Goal: Communication & Community: Answer question/provide support

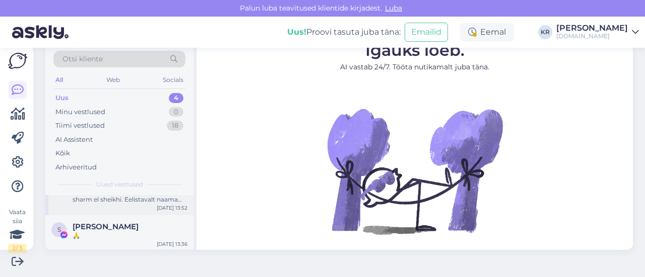
scroll to position [107, 0]
click at [158, 230] on div "[PERSON_NAME]" at bounding box center [130, 226] width 115 height 9
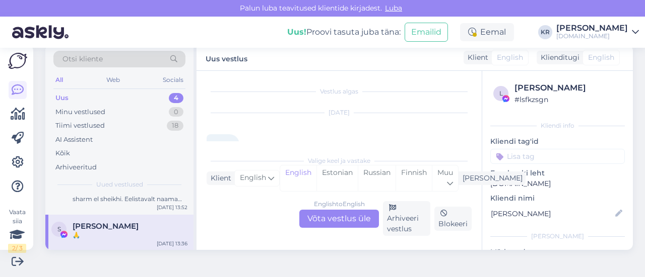
scroll to position [25, 0]
click at [396, 219] on div "Arhiveeri vestlus" at bounding box center [406, 218] width 47 height 35
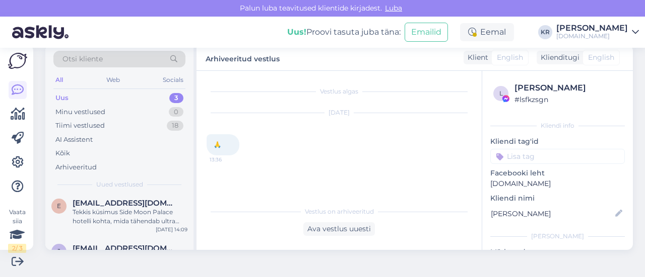
scroll to position [71, 0]
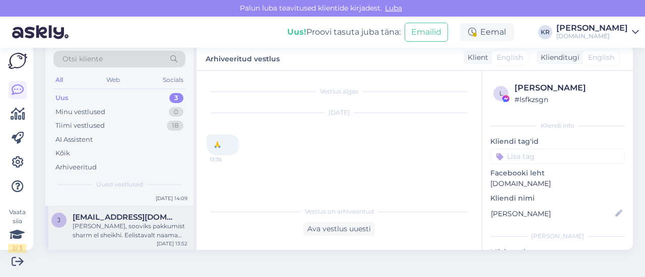
click at [133, 225] on div "[PERSON_NAME], sooviks pakkumist sharm el sheikhi. Eelistavalt naama bay piirko…" at bounding box center [130, 231] width 115 height 18
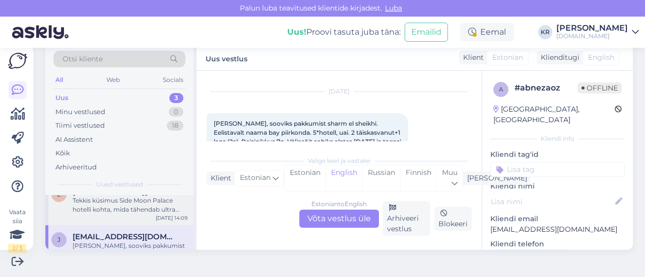
scroll to position [21, 0]
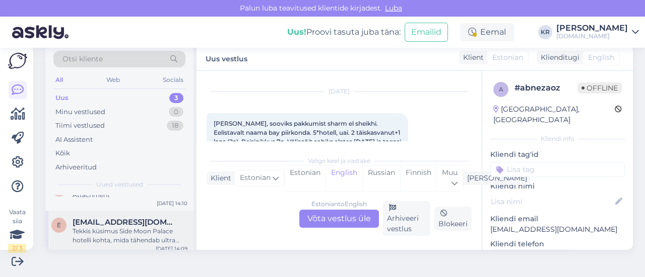
click at [122, 229] on div "Tekkis küsimus Side Moon Palace hotelli kohta, mida tähendab ultra kõik hinnas,…" at bounding box center [130, 236] width 115 height 18
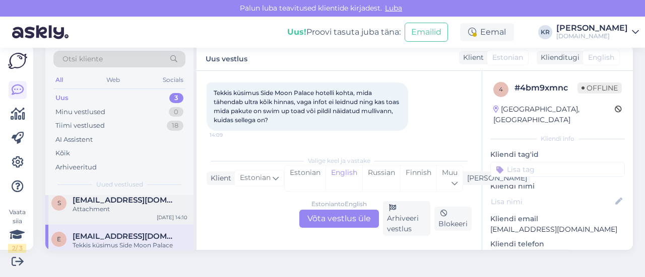
scroll to position [0, 0]
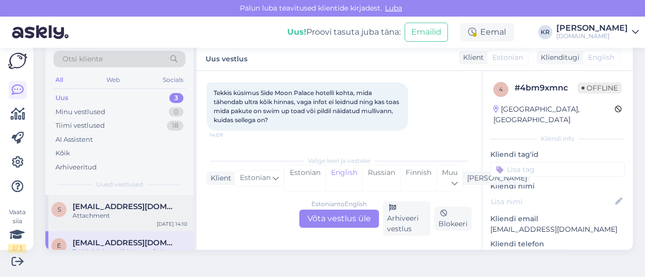
click at [125, 224] on div "s [EMAIL_ADDRESS][DOMAIN_NAME] Attachment [DATE] 14:10" at bounding box center [119, 213] width 148 height 36
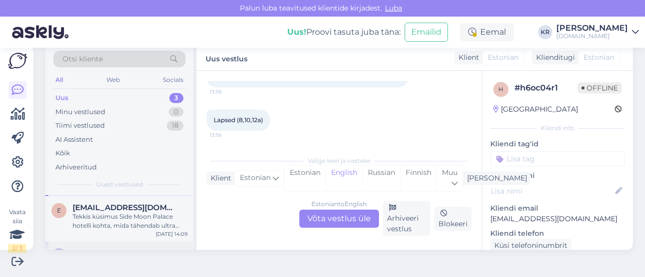
scroll to position [71, 0]
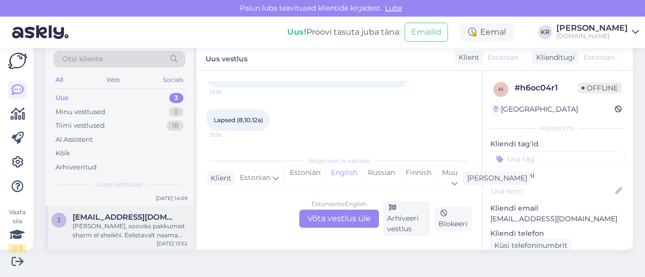
click at [158, 223] on div "[PERSON_NAME], sooviks pakkumist sharm el sheikhi. Eelistavalt naama bay piirko…" at bounding box center [130, 231] width 115 height 18
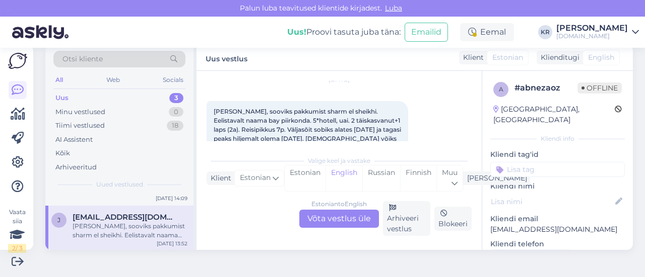
scroll to position [61, 0]
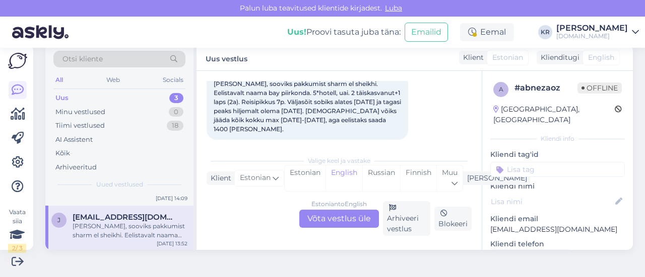
drag, startPoint x: 605, startPoint y: 220, endPoint x: 479, endPoint y: 217, distance: 126.4
copy p "[EMAIL_ADDRESS][DOMAIN_NAME]"
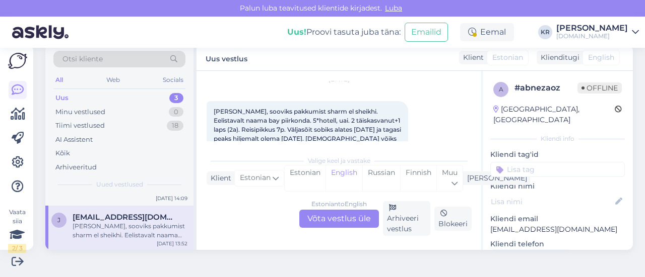
scroll to position [11, 0]
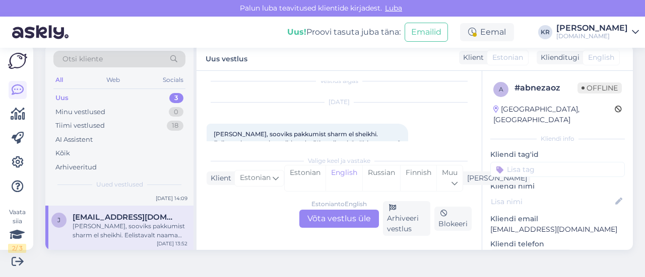
click at [333, 214] on div "Estonian to English Võta vestlus üle" at bounding box center [339, 219] width 80 height 18
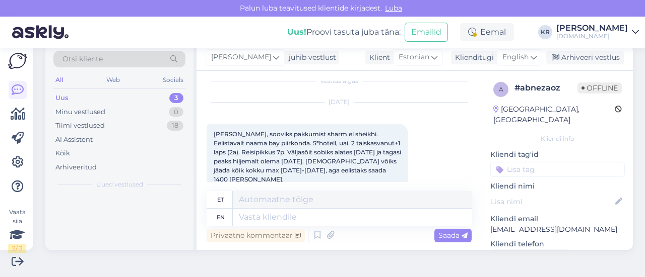
scroll to position [0, 0]
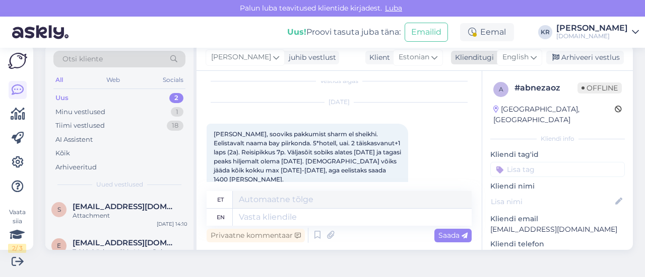
click at [530, 56] on icon at bounding box center [533, 57] width 6 height 11
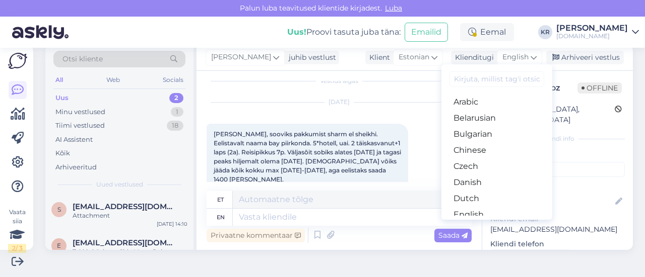
type input "w"
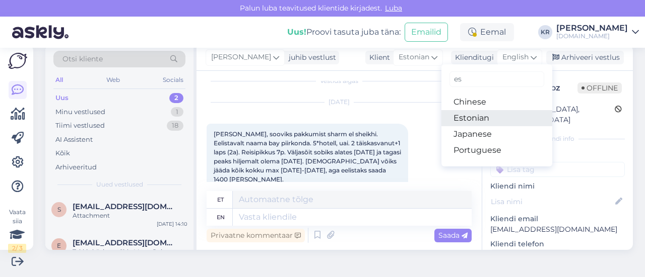
type input "es"
click at [475, 114] on link "Estonian" at bounding box center [496, 118] width 111 height 16
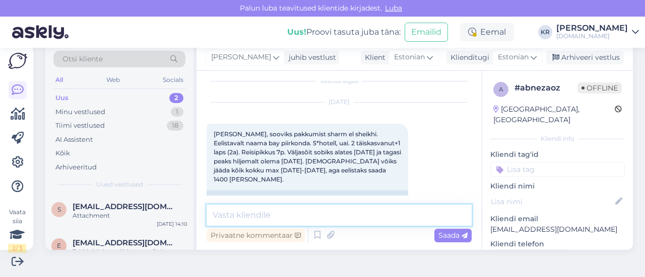
click at [294, 220] on textarea at bounding box center [338, 215] width 265 height 21
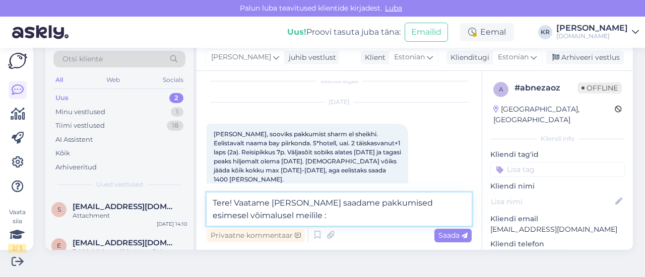
type textarea "Tere! Vaatame [PERSON_NAME] saadame pakkumised esimesel võimalusel meilile :)"
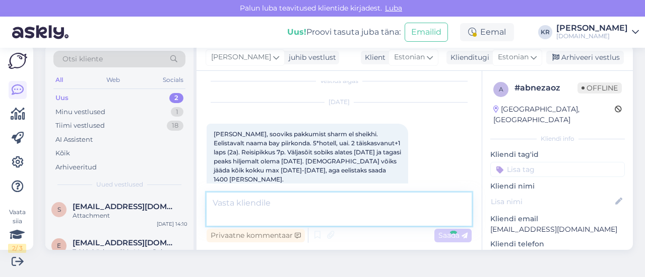
scroll to position [121, 0]
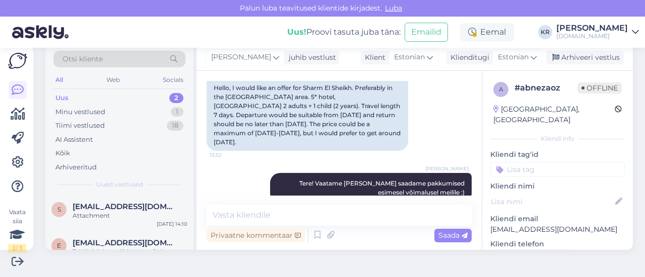
drag, startPoint x: 605, startPoint y: 218, endPoint x: 486, endPoint y: 219, distance: 118.9
copy p "[EMAIL_ADDRESS][DOMAIN_NAME]"
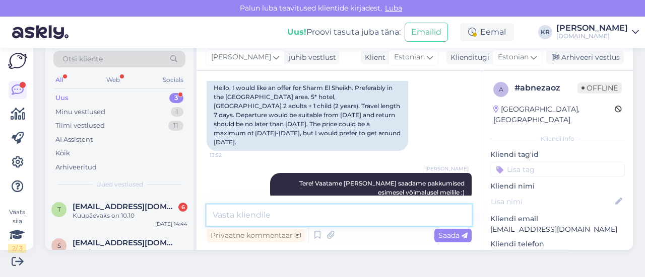
click at [259, 214] on textarea at bounding box center [338, 215] width 265 height 21
type textarea "Pakkumised on saadetud meilile."
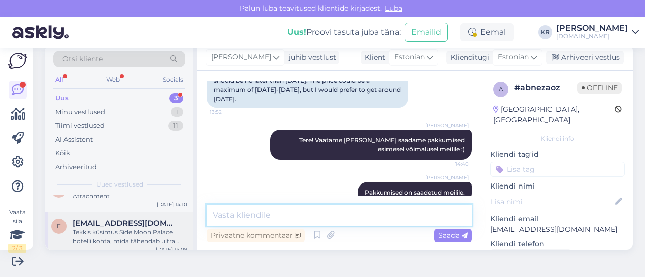
scroll to position [62, 0]
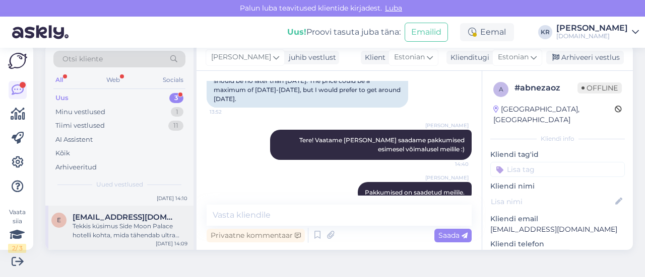
click at [141, 223] on div "Tekkis küsimus Side Moon Palace hotelli kohta, mida tähendab ultra kõik hinnas,…" at bounding box center [130, 231] width 115 height 18
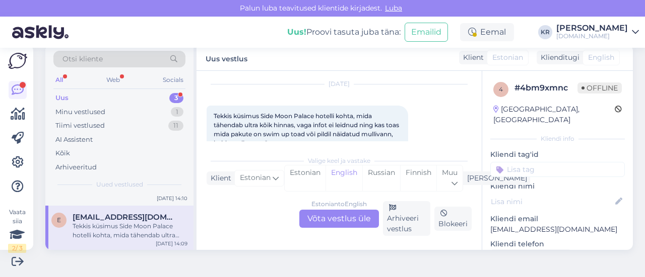
scroll to position [52, 0]
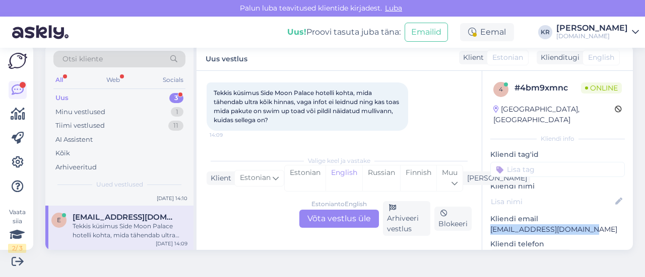
drag, startPoint x: 571, startPoint y: 216, endPoint x: 480, endPoint y: 218, distance: 90.7
copy p "[EMAIL_ADDRESS][DOMAIN_NAME]"
click at [318, 219] on div "Estonian to English Võta vestlus üle" at bounding box center [339, 219] width 80 height 18
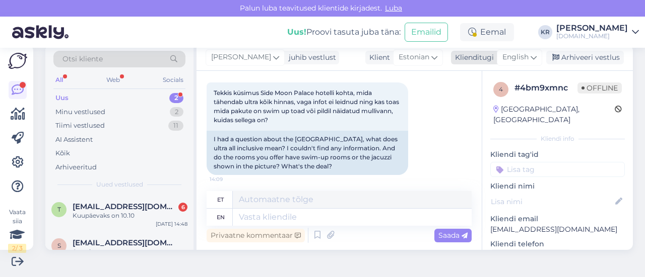
click at [516, 60] on span "English" at bounding box center [515, 57] width 26 height 11
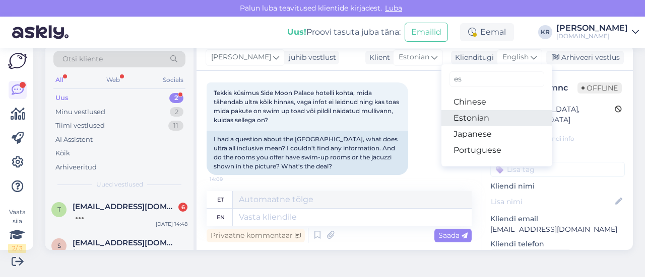
click at [484, 117] on link "Estonian" at bounding box center [496, 118] width 111 height 16
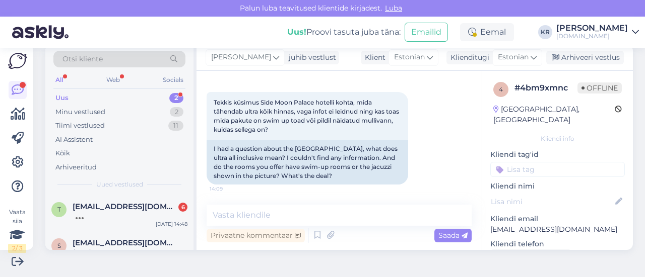
scroll to position [42, 0]
click at [317, 214] on textarea at bounding box center [338, 215] width 265 height 21
type textarea "Tere!"
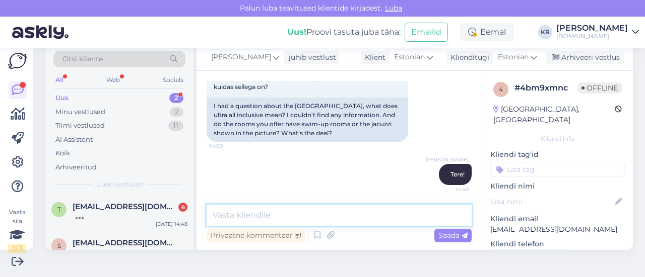
scroll to position [35, 0]
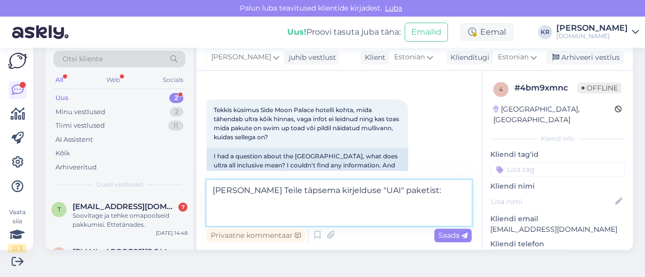
paste textarea "LOR (Ipsum Dol Sitametco) - adipis elit seddoe. Temporinci utlaboreet dolo magn…"
type textarea "Lorem Ipsum dolorsi ametconsec "ADI" elitsedd: EIU (Tempo Inc Utlaboree) - dolo…"
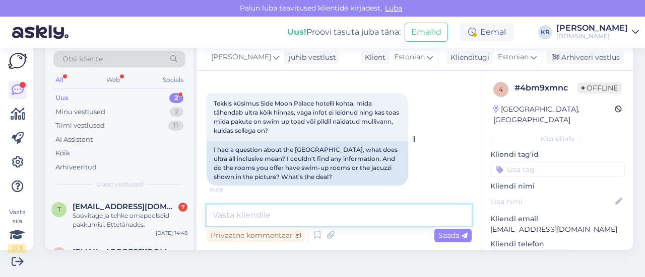
scroll to position [26, 0]
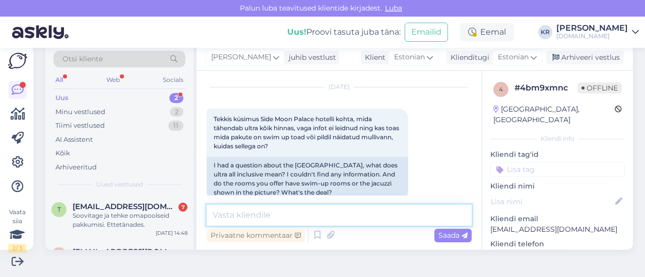
type textarea "s"
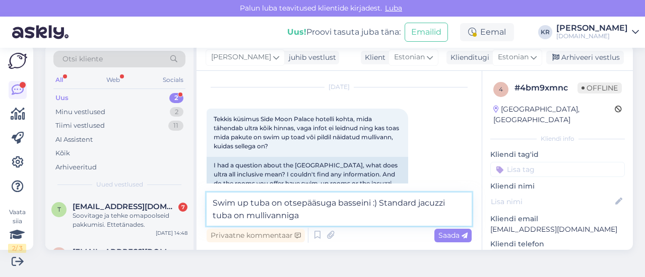
type textarea "Swim up tuba on otsepääsuga basseini :) Standard jacuzzi tuba on mullivanniga."
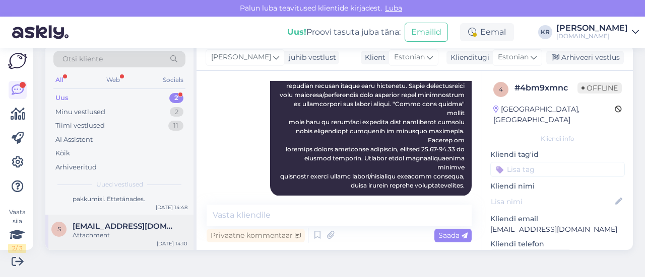
click at [136, 236] on div "Attachment" at bounding box center [130, 235] width 115 height 9
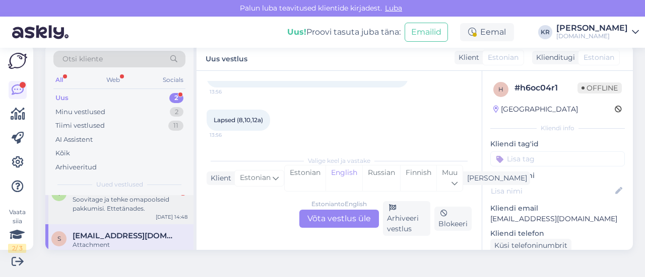
scroll to position [0, 0]
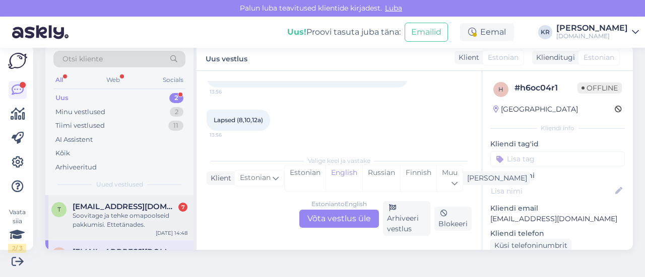
click at [137, 220] on div "Soovitage ja tehke omapoolseid pakkumisi. Ettetänades." at bounding box center [130, 221] width 115 height 18
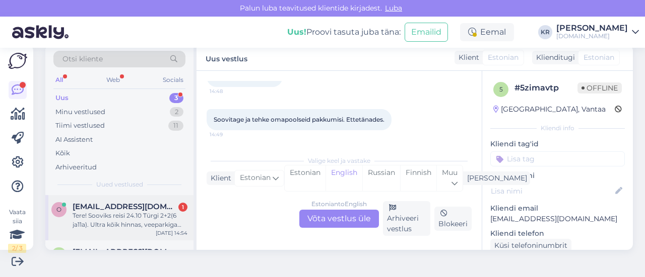
scroll to position [71, 0]
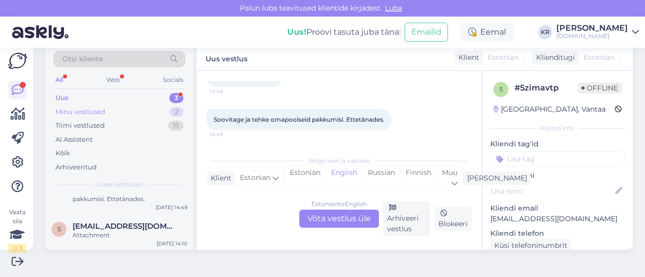
click at [126, 110] on div "Minu vestlused 2" at bounding box center [119, 112] width 132 height 14
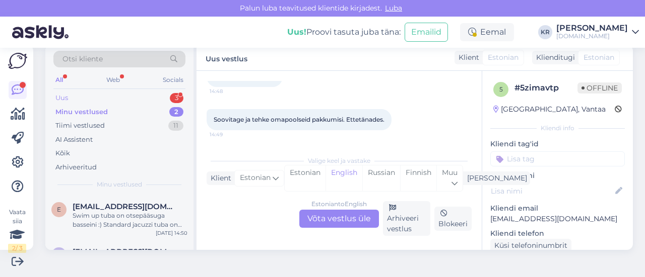
drag, startPoint x: 121, startPoint y: 93, endPoint x: 122, endPoint y: 99, distance: 6.6
click at [121, 93] on div "Uus 3" at bounding box center [119, 98] width 132 height 14
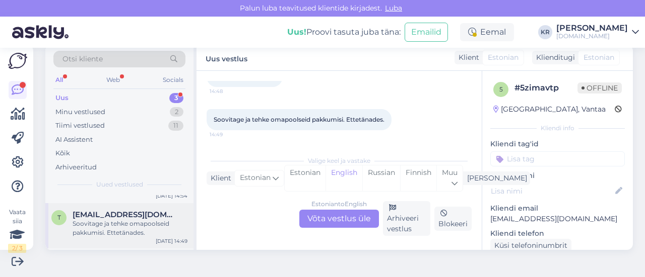
scroll to position [71, 0]
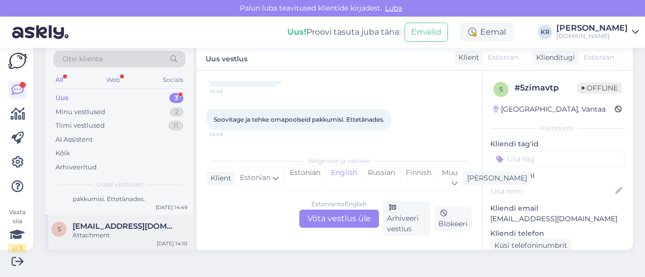
click at [130, 229] on span "[EMAIL_ADDRESS][DOMAIN_NAME]" at bounding box center [125, 226] width 105 height 9
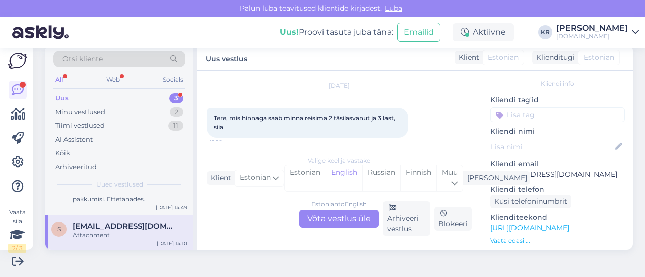
scroll to position [101, 0]
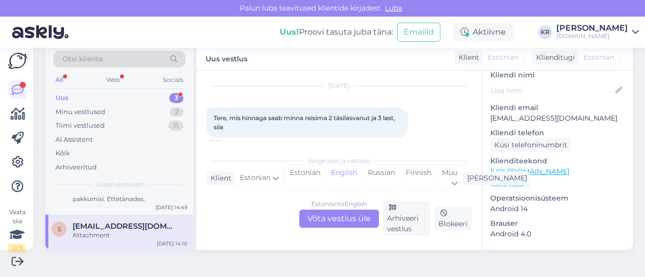
click at [540, 174] on link "[URL][DOMAIN_NAME]" at bounding box center [529, 171] width 79 height 9
click at [355, 216] on div "Estonian to English Võta vestlus üle" at bounding box center [339, 219] width 80 height 18
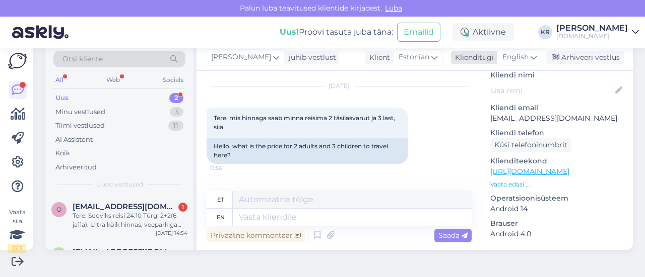
click at [514, 54] on span "English" at bounding box center [515, 57] width 26 height 11
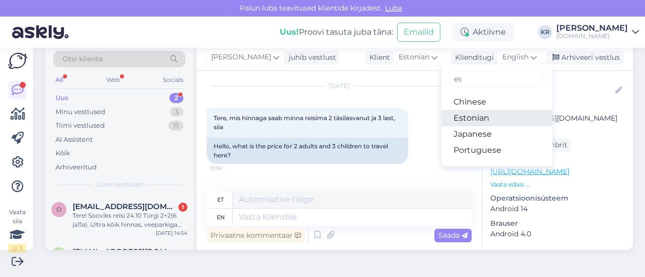
click at [484, 114] on link "Estonian" at bounding box center [496, 118] width 111 height 16
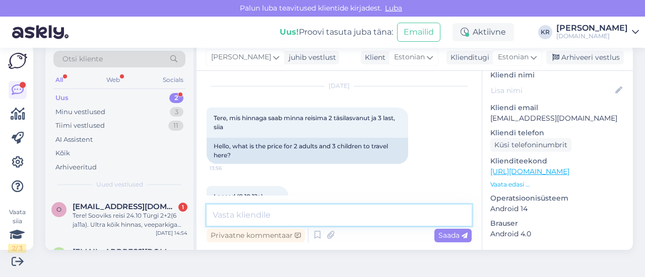
click at [298, 210] on textarea at bounding box center [338, 215] width 265 height 21
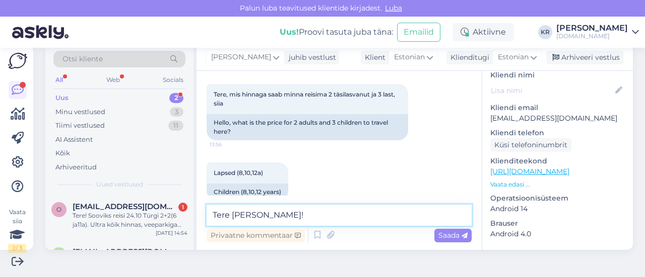
scroll to position [348, 0]
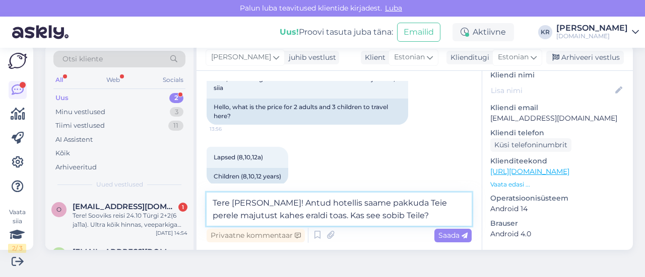
type textarea "Tere [PERSON_NAME]! Antud hotellis saame pakkuda Teie perele majutust kahes era…"
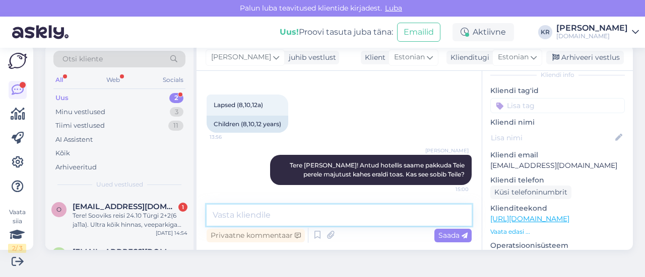
scroll to position [0, 0]
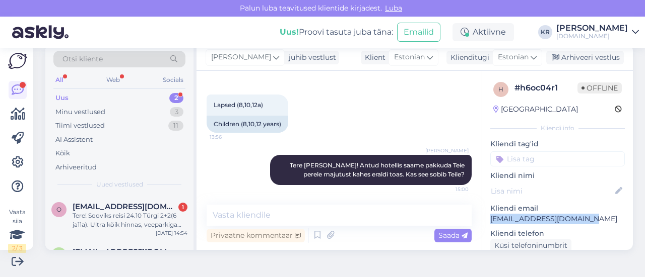
drag, startPoint x: 586, startPoint y: 221, endPoint x: 482, endPoint y: 221, distance: 104.2
click at [490, 221] on p "[EMAIL_ADDRESS][DOMAIN_NAME]" at bounding box center [557, 219] width 134 height 11
copy p "[EMAIL_ADDRESS][DOMAIN_NAME]"
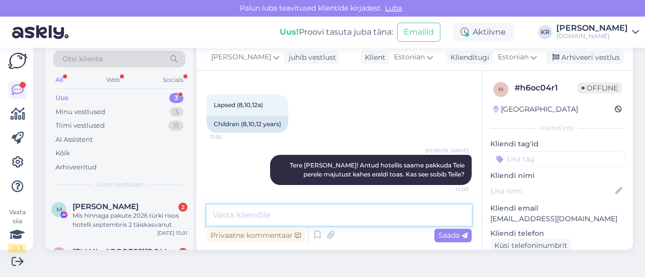
click at [323, 218] on textarea at bounding box center [338, 215] width 265 height 21
type textarea "Saatsin pakkumise Teile meilile :)"
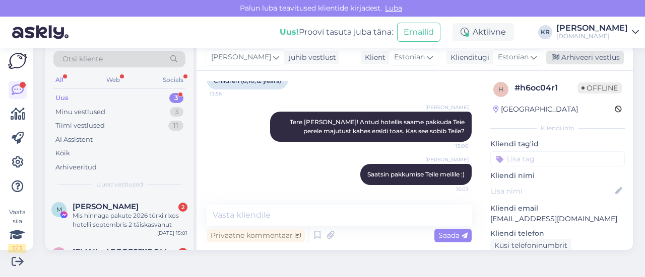
click at [564, 58] on div "Arhiveeri vestlus" at bounding box center [585, 58] width 78 height 14
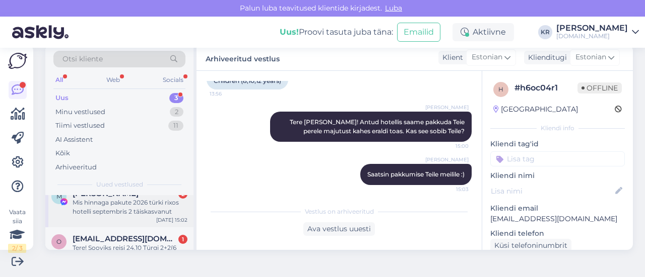
scroll to position [0, 0]
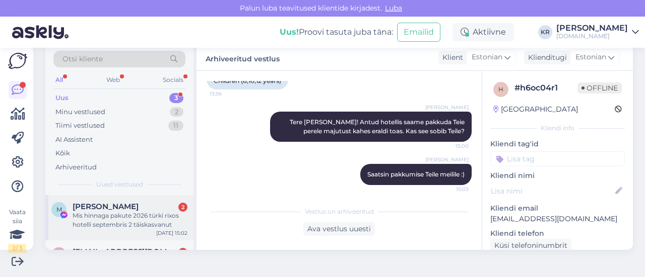
click at [145, 222] on div "Mis hinnaga pakute 2026 türki rixos hotelli septembris 2 täiskasvanut" at bounding box center [130, 221] width 115 height 18
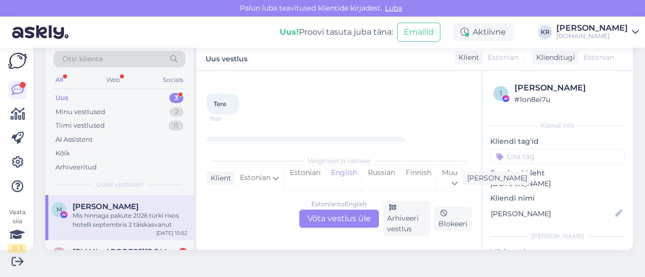
scroll to position [862, 0]
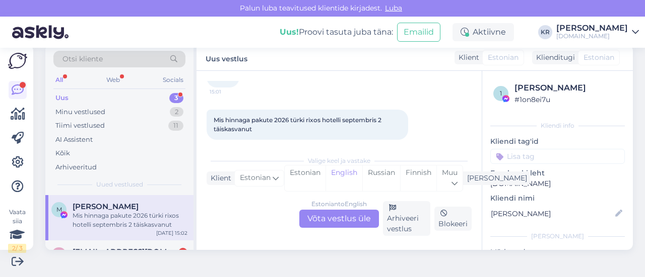
click at [341, 218] on div "Estonian to English Võta vestlus üle" at bounding box center [339, 219] width 80 height 18
click at [322, 218] on div "Estonian to English Võta vestlus üle" at bounding box center [339, 219] width 80 height 18
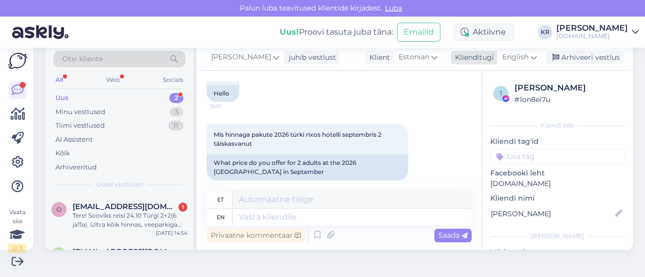
drag, startPoint x: 515, startPoint y: 57, endPoint x: 468, endPoint y: 91, distance: 58.0
click at [515, 57] on span "English" at bounding box center [515, 57] width 26 height 11
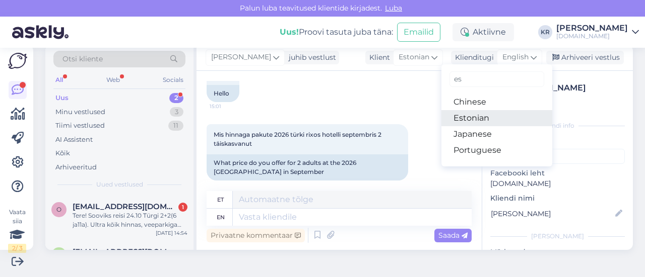
click at [466, 118] on link "Estonian" at bounding box center [496, 118] width 111 height 16
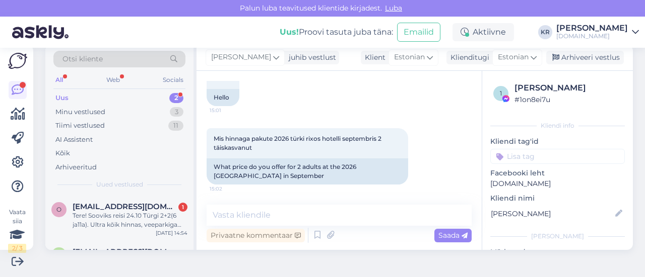
scroll to position [919, 0]
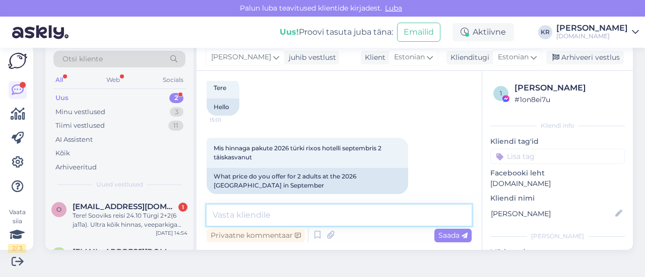
click at [310, 210] on textarea at bounding box center [338, 215] width 265 height 21
type textarea "Tere! Millist Rixose hotelli mõtlete? :)"
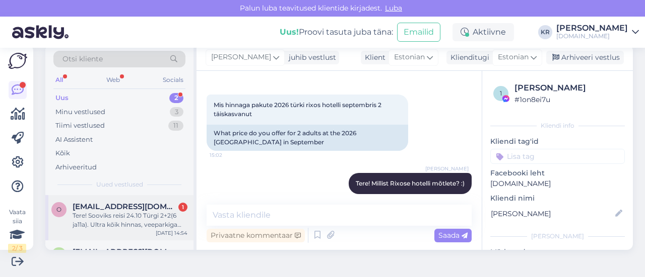
click at [154, 223] on div "Tere! Sooviks reisi 24.10 Türgi 2+2(6 ja11a). Ultra kõik hinnas, veeparkiga .Ai…" at bounding box center [130, 221] width 115 height 18
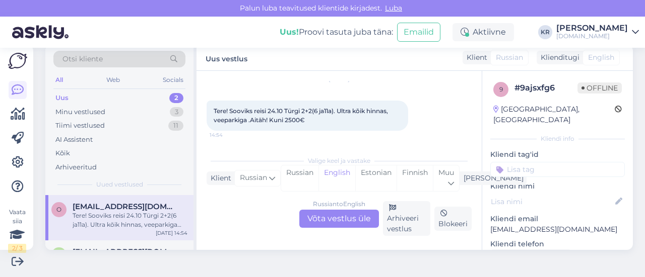
scroll to position [35, 0]
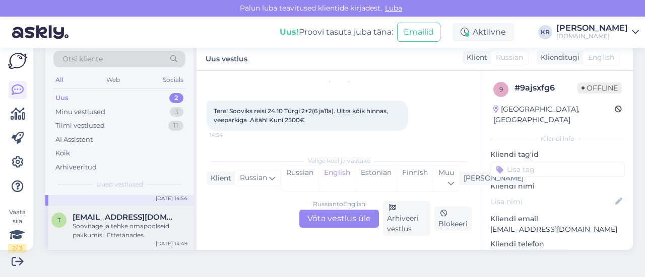
click at [136, 221] on span "[EMAIL_ADDRESS][DOMAIN_NAME]" at bounding box center [125, 217] width 105 height 9
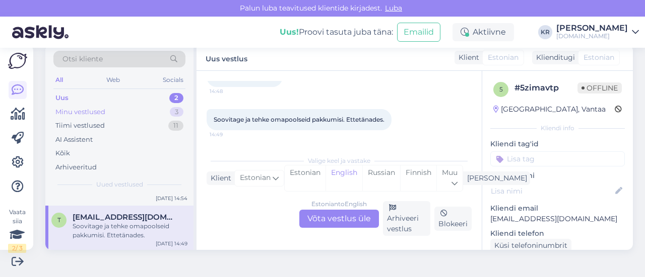
click at [132, 110] on div "Minu vestlused 3" at bounding box center [119, 112] width 132 height 14
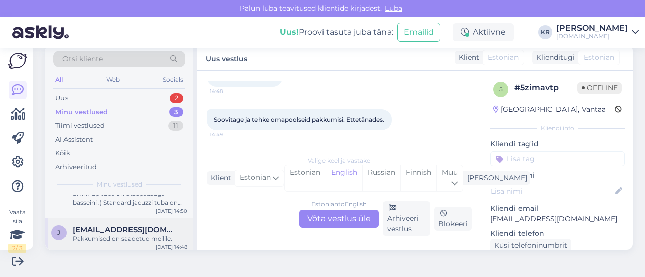
scroll to position [62, 0]
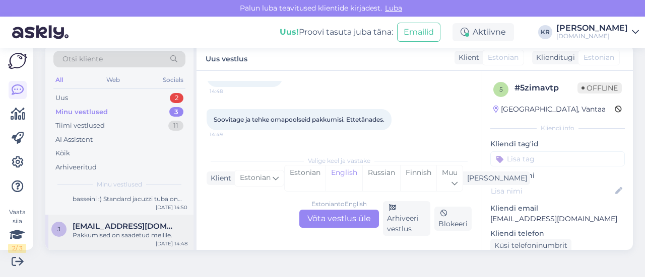
click at [145, 237] on div "Pakkumised on saadetud meilile." at bounding box center [130, 235] width 115 height 9
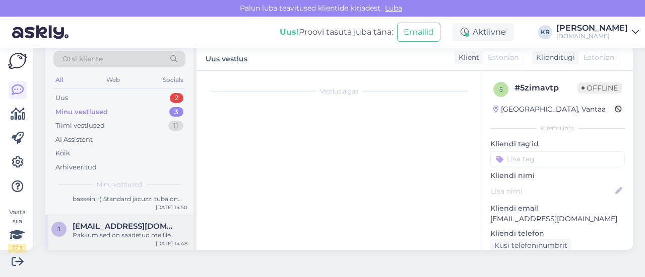
scroll to position [165, 0]
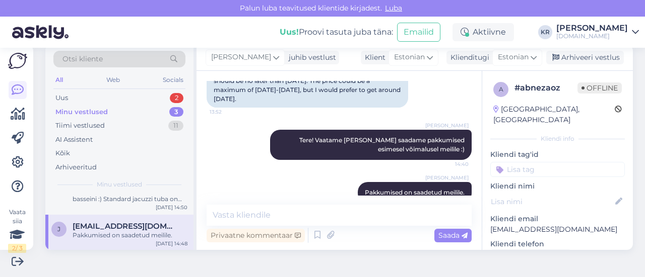
drag, startPoint x: 561, startPoint y: 59, endPoint x: 245, endPoint y: 106, distance: 319.7
click at [560, 59] on div "Arhiveeri vestlus" at bounding box center [585, 58] width 78 height 14
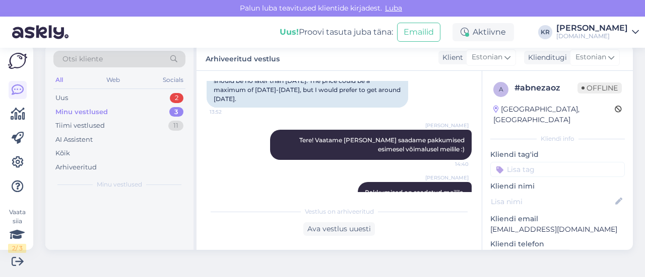
scroll to position [0, 0]
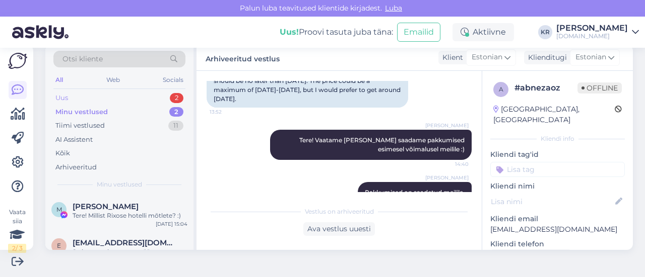
click at [95, 93] on div "Uus 2" at bounding box center [119, 98] width 132 height 14
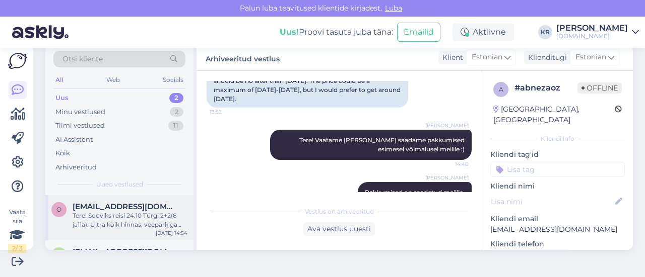
click at [150, 219] on div "Tere! Sooviks reisi 24.10 Türgi 2+2(6 ja11a). Ultra kõik hinnas, veeparkiga .Ai…" at bounding box center [130, 221] width 115 height 18
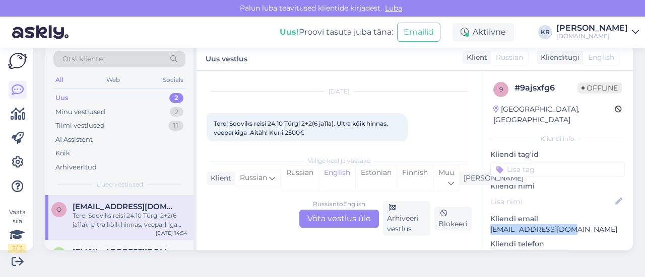
drag, startPoint x: 566, startPoint y: 220, endPoint x: 487, endPoint y: 222, distance: 78.6
click at [490, 225] on p "[EMAIL_ADDRESS][DOMAIN_NAME]" at bounding box center [557, 230] width 134 height 11
copy p "[EMAIL_ADDRESS][DOMAIN_NAME]"
click at [317, 214] on div "Russian to English Võta vestlus üle" at bounding box center [339, 219] width 80 height 18
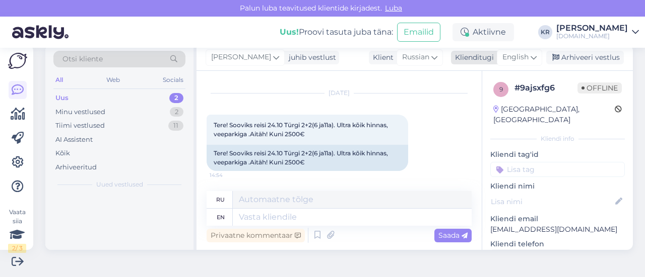
scroll to position [19, 0]
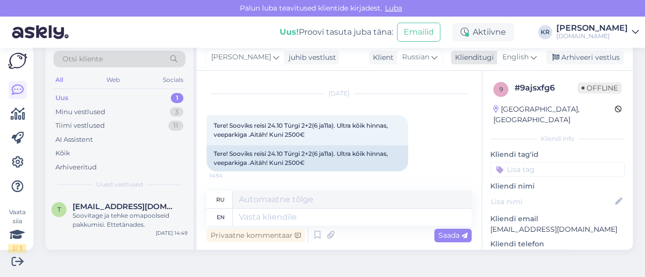
click at [513, 60] on span "English" at bounding box center [515, 57] width 26 height 11
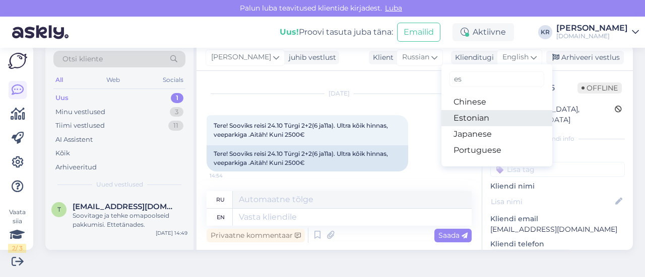
click at [484, 117] on link "Estonian" at bounding box center [496, 118] width 111 height 16
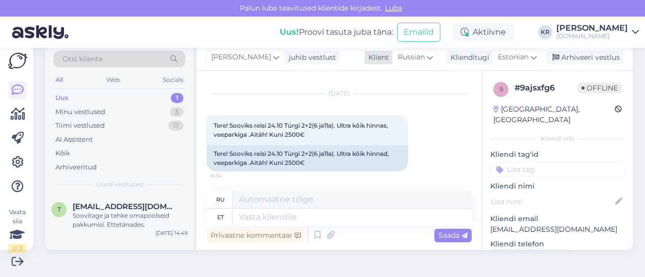
click at [404, 55] on span "Russian" at bounding box center [410, 57] width 27 height 11
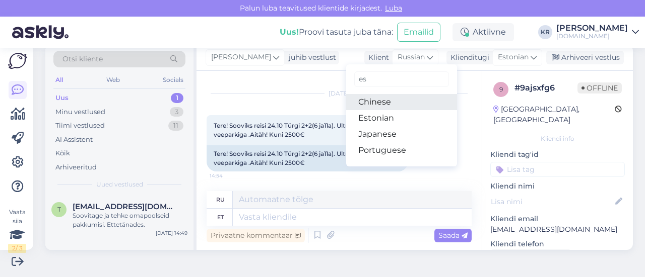
type input "es"
click at [377, 104] on link "Chinese" at bounding box center [401, 102] width 111 height 16
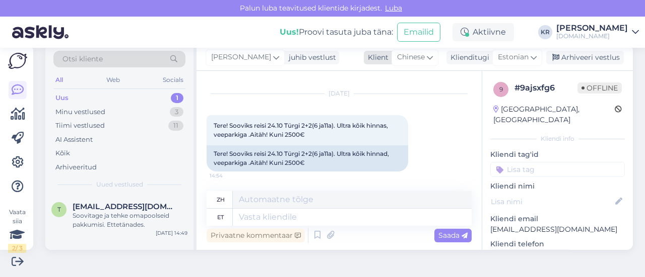
click at [402, 53] on span "Chinese" at bounding box center [411, 57] width 28 height 11
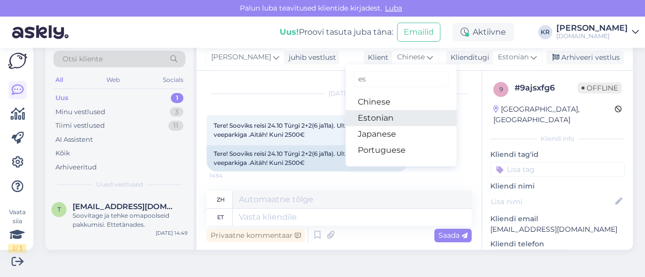
click at [379, 115] on link "Estonian" at bounding box center [400, 118] width 111 height 16
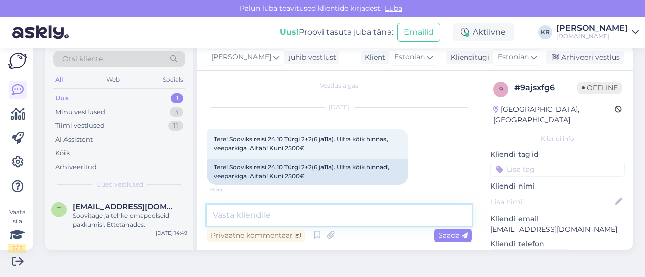
drag, startPoint x: 292, startPoint y: 210, endPoint x: 287, endPoint y: 210, distance: 5.1
click at [292, 212] on textarea at bounding box center [338, 215] width 265 height 21
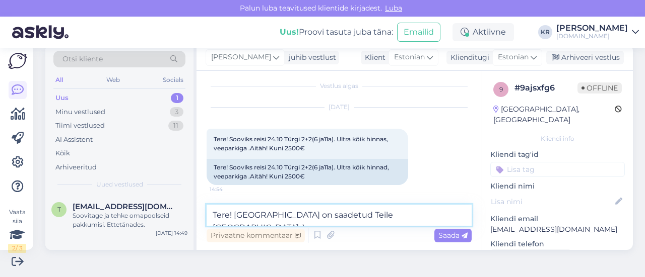
type textarea "Tere! [GEOGRAPHIC_DATA] on saadetud Teile [GEOGRAPHIC_DATA] :)"
click at [440, 234] on span "Saada" at bounding box center [452, 235] width 29 height 9
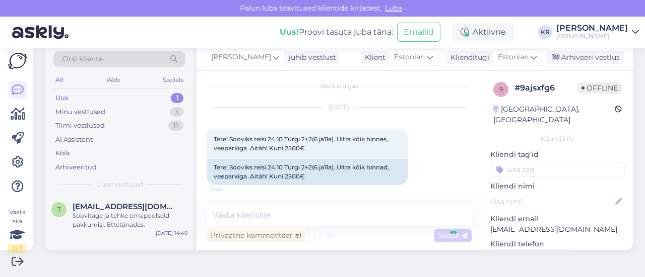
scroll to position [49, 0]
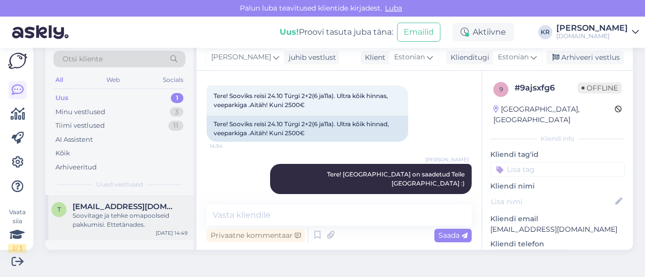
click at [132, 216] on div "Soovitage ja tehke omapoolseid pakkumisi. Ettetänades." at bounding box center [130, 221] width 115 height 18
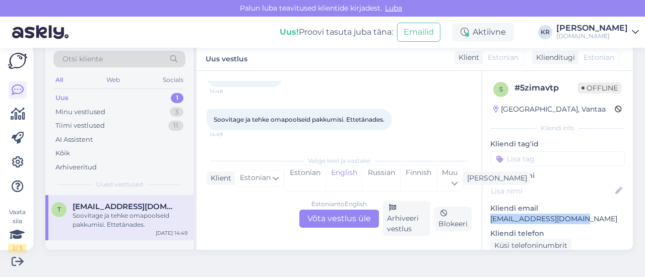
drag, startPoint x: 569, startPoint y: 219, endPoint x: 496, endPoint y: 220, distance: 73.0
click at [482, 219] on div "5 # 5zimavtp Offline [GEOGRAPHIC_DATA], Vantaa Kliendi info Kliendi tag'id Klie…" at bounding box center [557, 278] width 151 height 414
copy p "[EMAIL_ADDRESS][DOMAIN_NAME]"
click at [334, 215] on div "Estonian to English Võta vestlus üle" at bounding box center [339, 219] width 80 height 18
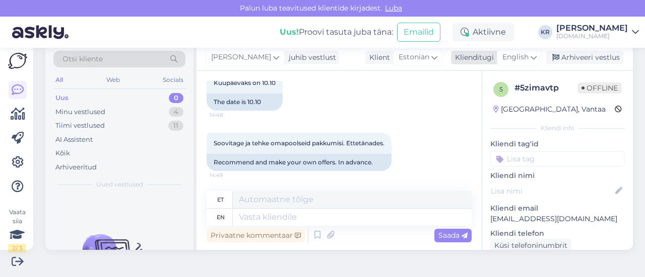
click at [515, 52] on span "English" at bounding box center [515, 57] width 26 height 11
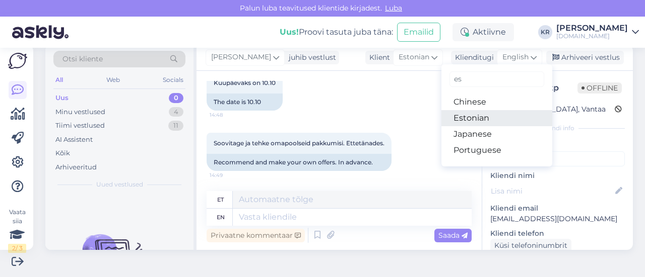
click at [483, 117] on link "Estonian" at bounding box center [496, 118] width 111 height 16
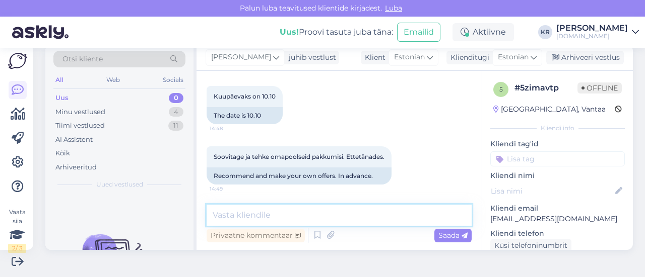
click at [335, 221] on textarea at bounding box center [338, 215] width 265 height 21
type textarea "Tere!"
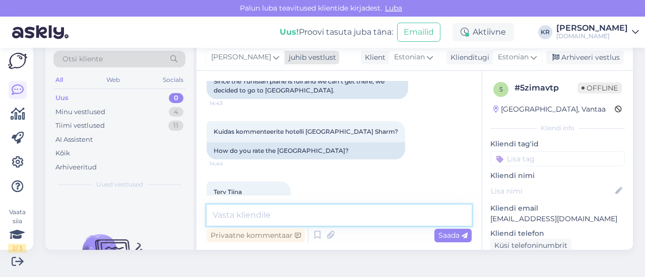
scroll to position [932, 0]
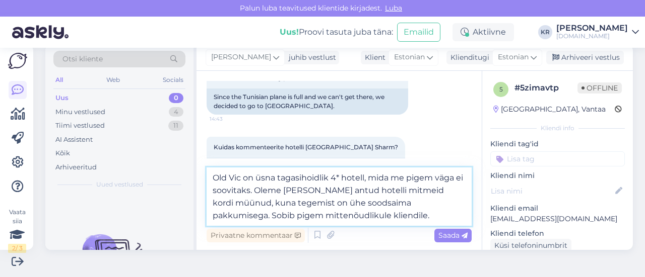
click at [385, 214] on textarea "Old Vic on üsna tagasihoidlik 4* hotell, mida me pigem väga ei soovitaks. Oleme…" at bounding box center [338, 197] width 265 height 58
drag, startPoint x: 236, startPoint y: 216, endPoint x: 208, endPoint y: 215, distance: 27.7
click at [208, 216] on textarea "Old Vic on üsna tagasihoidlik 4* hotell, mida me pigem väga ei soovitaks. Oleme…" at bounding box center [338, 197] width 265 height 58
type textarea "Old Vic on üsna tagasihoidlik 4* hotell, mida me pigem väga ei soovitaks. Oleme…"
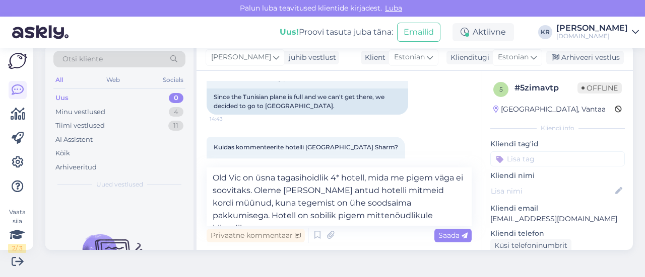
click at [452, 236] on span "Saada" at bounding box center [452, 235] width 29 height 9
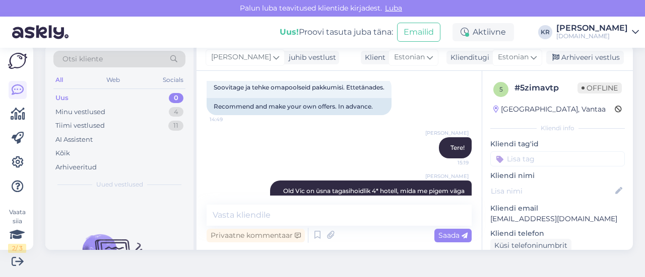
scroll to position [1305, 0]
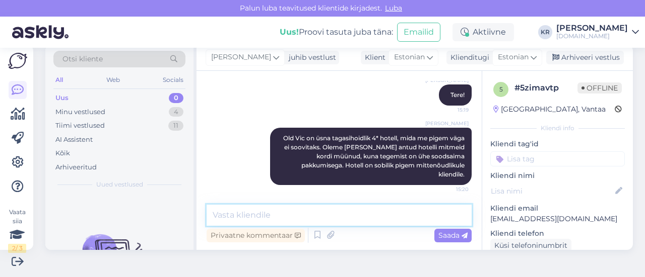
click at [326, 214] on textarea at bounding box center [338, 215] width 265 height 21
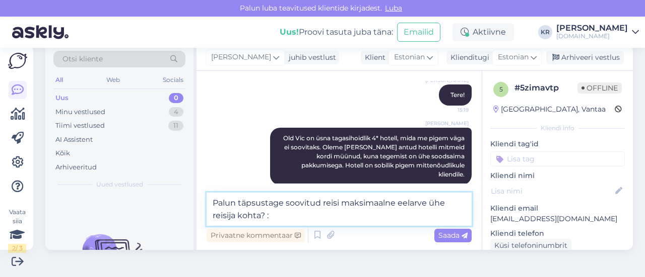
type textarea "Palun täpsustage soovitud reisi maksimaalne eelarve ühe reisija kohta? :)"
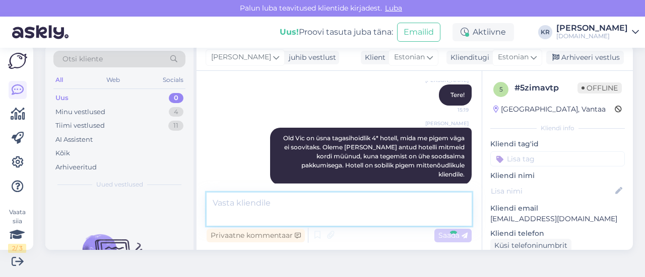
scroll to position [1357, 0]
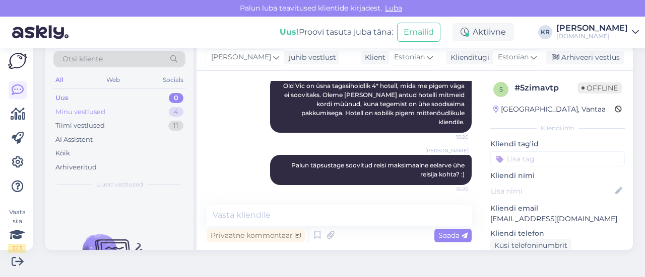
click at [110, 109] on div "Minu vestlused 4" at bounding box center [119, 112] width 132 height 14
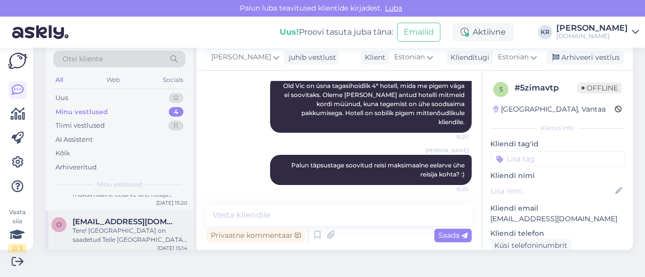
scroll to position [50, 0]
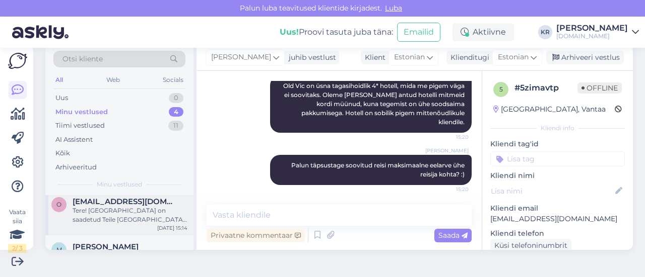
click at [131, 221] on div "Tere! [GEOGRAPHIC_DATA] on saadetud Teile [GEOGRAPHIC_DATA] :)" at bounding box center [130, 215] width 115 height 18
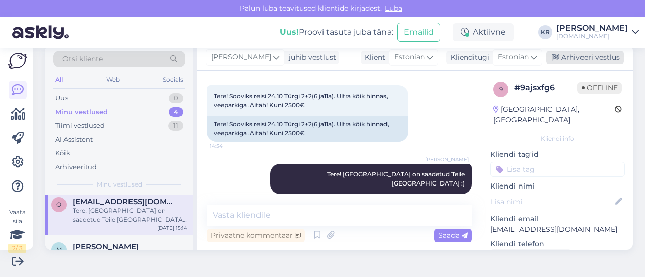
click at [563, 56] on div "Arhiveeri vestlus" at bounding box center [585, 58] width 78 height 14
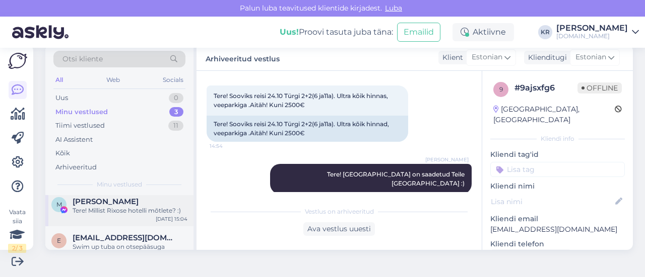
scroll to position [71, 0]
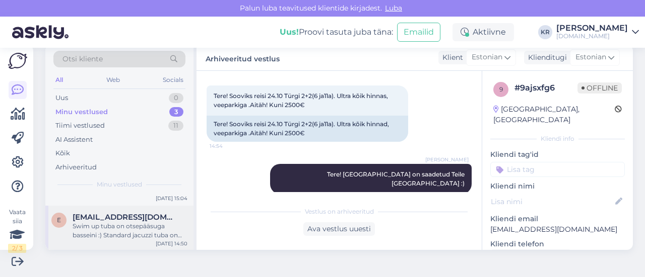
click at [150, 222] on div "Swim up tuba on otsepääsuga basseini :) Standard jacuzzi tuba on mullivanniga." at bounding box center [130, 231] width 115 height 18
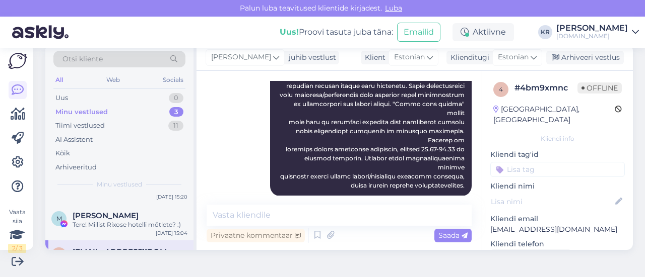
scroll to position [21, 0]
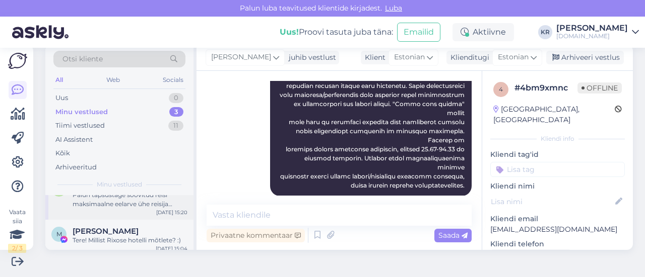
click at [146, 216] on div "t [EMAIL_ADDRESS][DOMAIN_NAME] Palun täpsustage soovitud reisi maksimaalne eela…" at bounding box center [119, 197] width 148 height 45
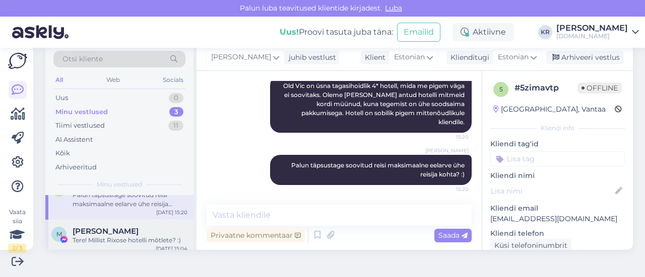
click at [138, 232] on span "[PERSON_NAME]" at bounding box center [106, 231] width 66 height 9
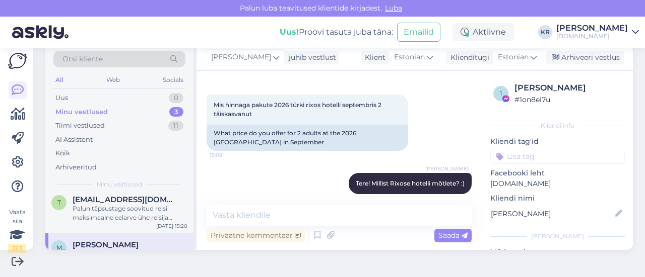
scroll to position [0, 0]
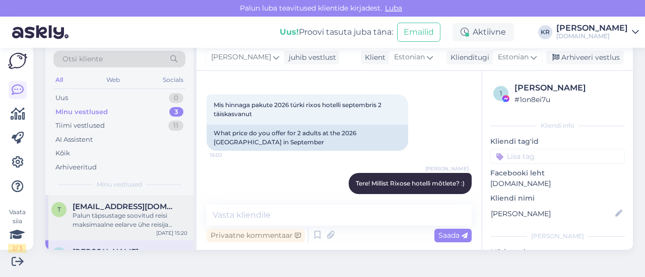
click at [147, 220] on div "Palun täpsustage soovitud reisi maksimaalne eelarve ühe reisija kohta? :)" at bounding box center [130, 221] width 115 height 18
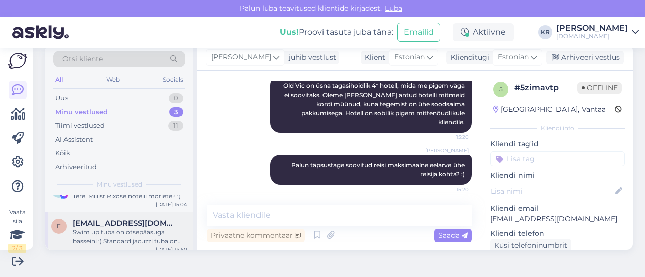
scroll to position [71, 0]
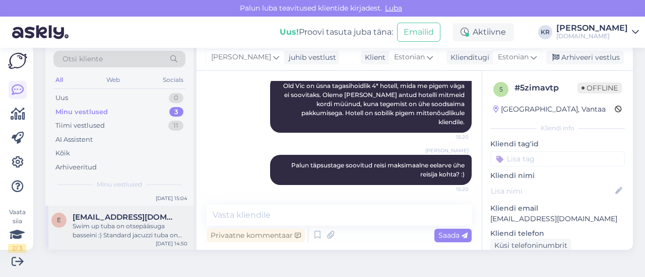
click at [141, 231] on div "Swim up tuba on otsepääsuga basseini :) Standard jacuzzi tuba on mullivanniga." at bounding box center [130, 231] width 115 height 18
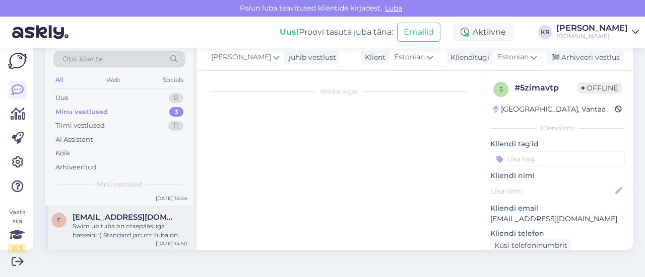
scroll to position [380, 0]
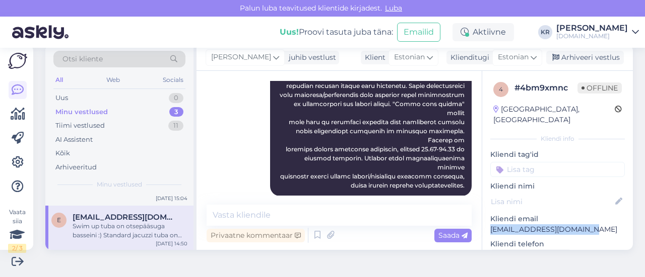
drag, startPoint x: 568, startPoint y: 219, endPoint x: 478, endPoint y: 215, distance: 89.7
copy p "[EMAIL_ADDRESS][DOMAIN_NAME]"
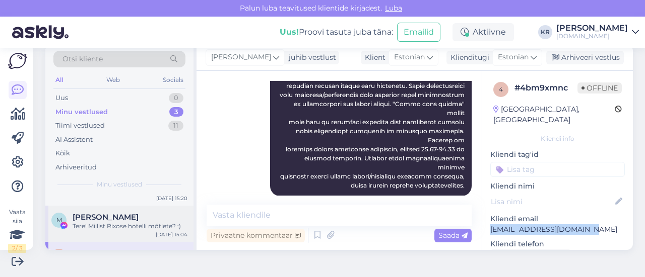
scroll to position [21, 0]
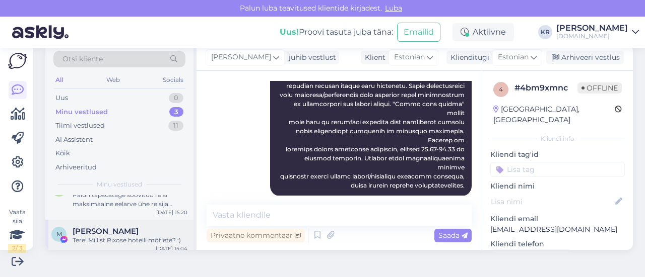
click at [140, 225] on div "M [PERSON_NAME] Tere! Millist Rixose hotelli mõtlete? :) [DATE] 15:04" at bounding box center [119, 238] width 148 height 36
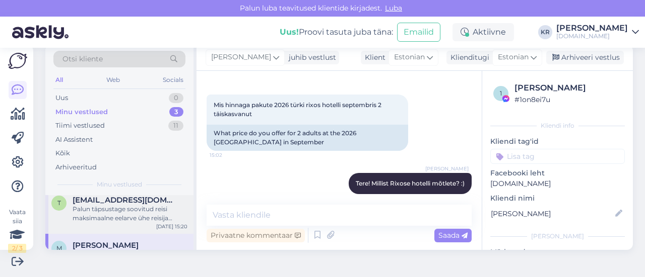
scroll to position [0, 0]
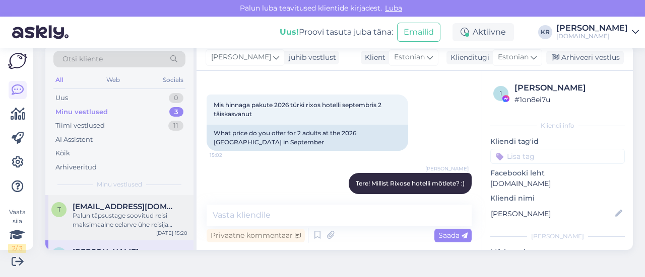
click at [126, 227] on div "Palun täpsustage soovitud reisi maksimaalne eelarve ühe reisija kohta? :)" at bounding box center [130, 221] width 115 height 18
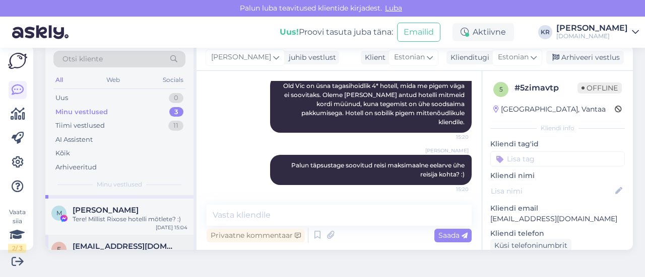
scroll to position [71, 0]
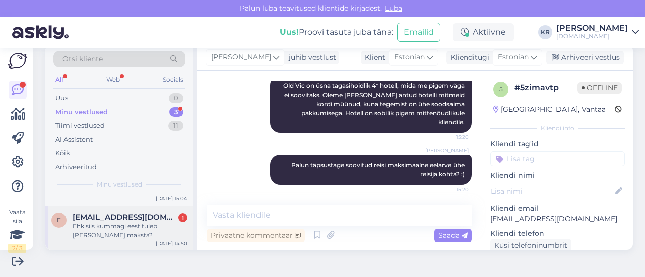
click at [174, 230] on div "Ehk siis kummagi eest tuleb [PERSON_NAME] maksta?" at bounding box center [130, 231] width 115 height 18
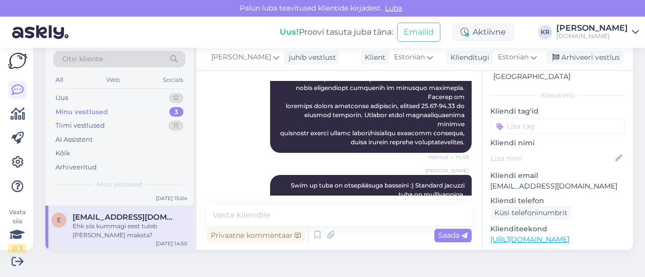
scroll to position [101, 0]
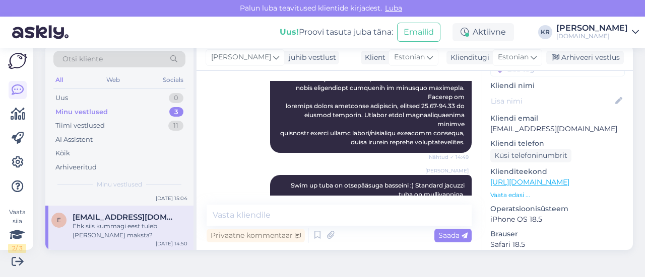
click at [547, 178] on link "[URL][DOMAIN_NAME]" at bounding box center [529, 182] width 79 height 9
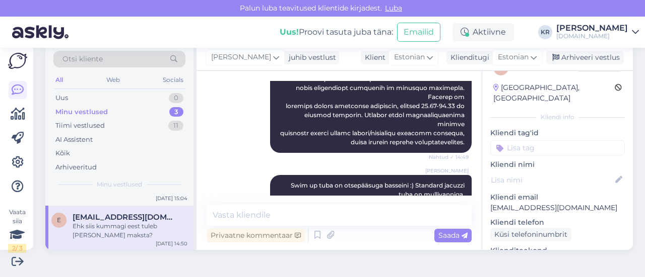
scroll to position [0, 0]
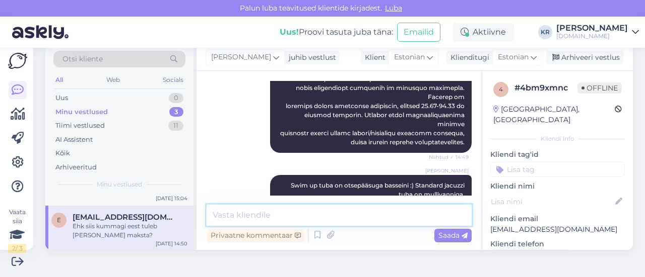
click at [278, 213] on textarea at bounding box center [338, 215] width 265 height 21
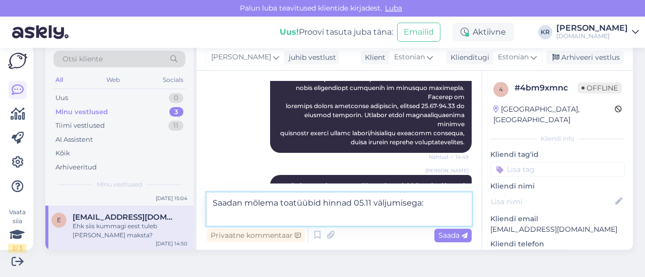
paste textarea "Jacuzzi Standard Land View"
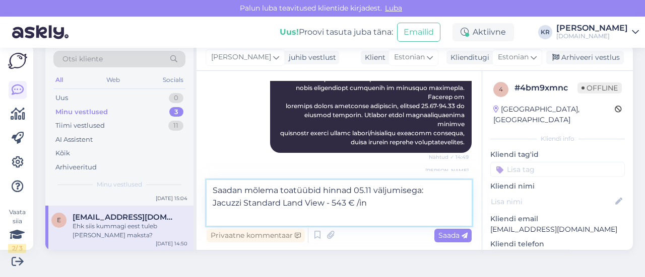
paste textarea "Swim Up Room"
type textarea "Saadan mõlema toatüübid hinnad 05.11 väljumisega: Jacuzzi Standard Land View - …"
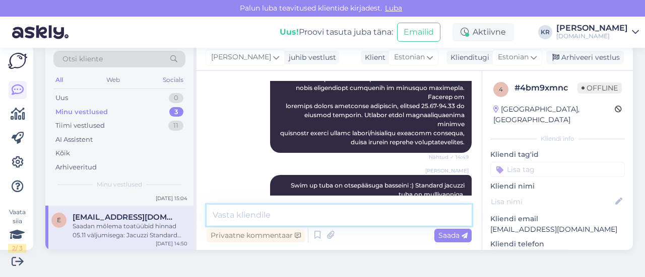
scroll to position [485, 0]
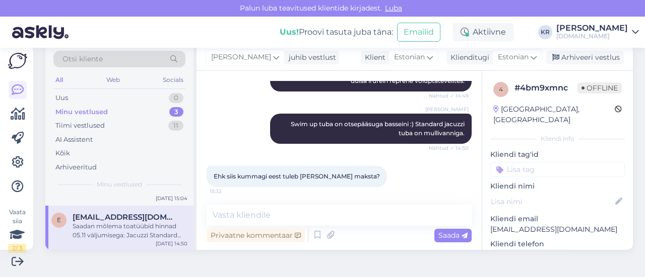
click at [461, 276] on div "Vaata siia 2 / 3 Võimalused Veendu, et Askly loob sulle väärtust. Sulge Ühenda …" at bounding box center [322, 163] width 645 height 230
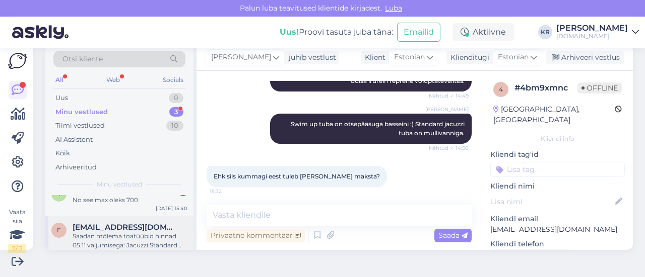
scroll to position [0, 0]
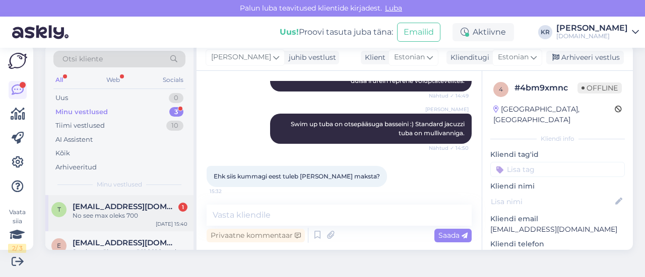
click at [151, 213] on div "No see max oleks 700" at bounding box center [130, 216] width 115 height 9
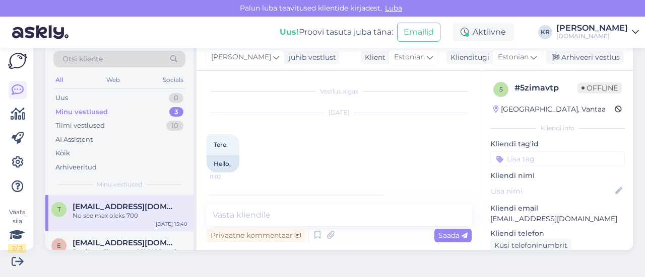
scroll to position [1400, 0]
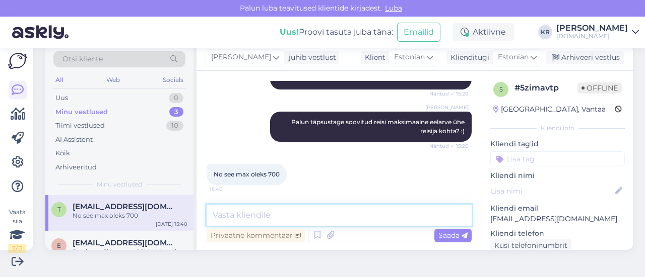
click at [269, 211] on textarea at bounding box center [338, 215] width 265 height 21
paste textarea "Xperience Kiroseiz Premier 5*"
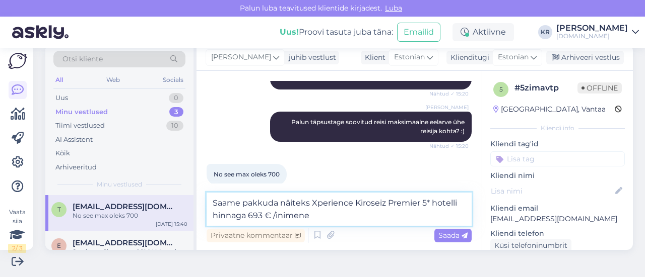
type textarea "Saame pakkuda näiteks Xperience Kiroseiz Premier 5* hotelli hinnaga 693 € /inim…"
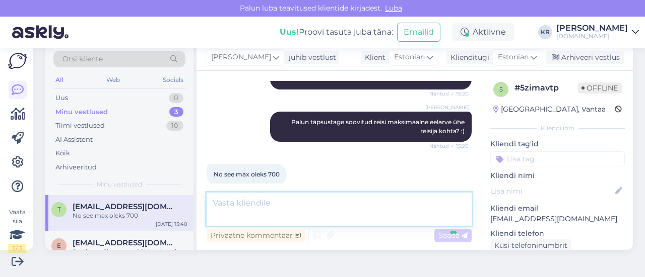
scroll to position [1453, 0]
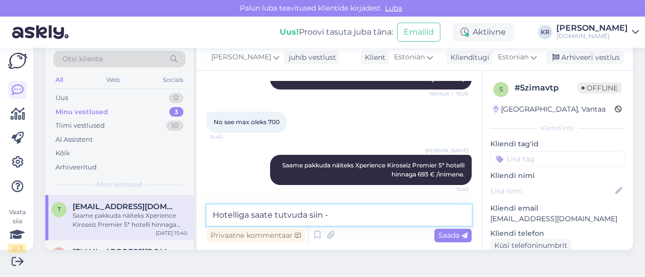
paste textarea "[URL][DOMAIN_NAME]"
type textarea "Hotelliga saate tutvuda siin - [URL][DOMAIN_NAME]"
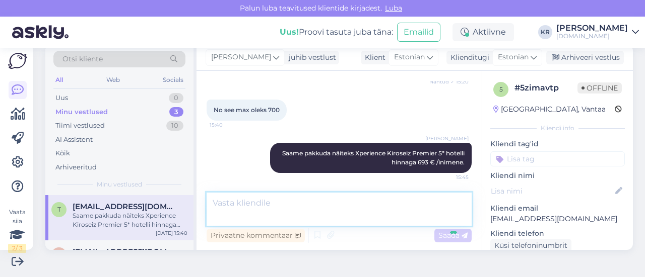
scroll to position [1505, 0]
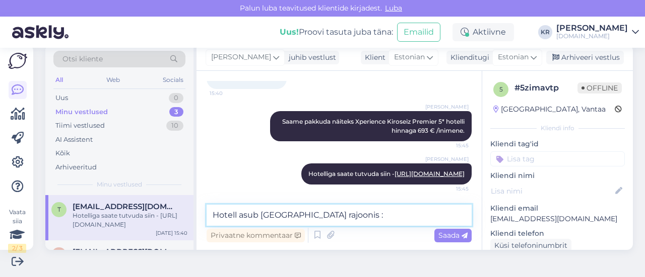
type textarea "Hotell asub [GEOGRAPHIC_DATA] rajoonis :)"
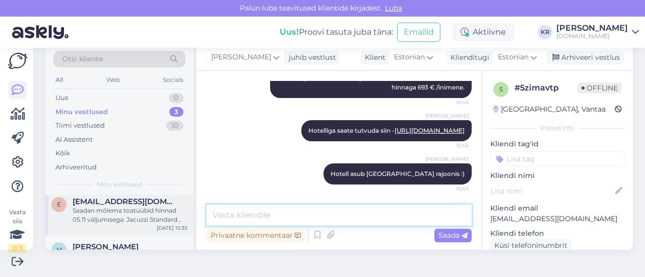
scroll to position [0, 0]
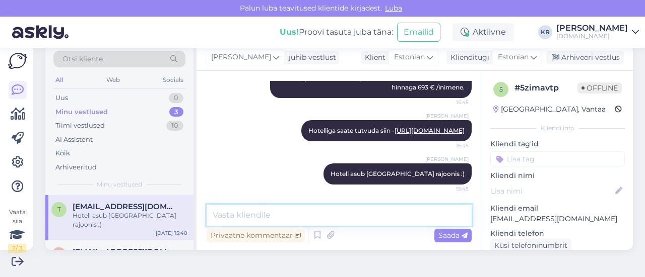
click at [361, 209] on textarea at bounding box center [338, 215] width 265 height 21
type textarea "Kas see hotell võiks sobida Teile?"
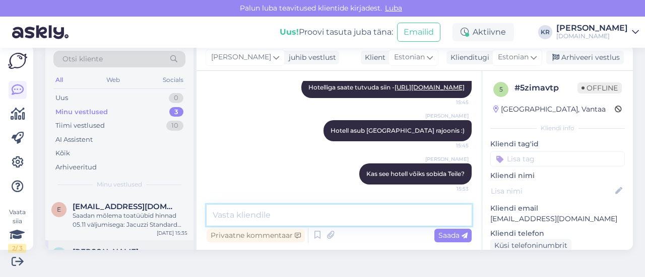
scroll to position [62, 0]
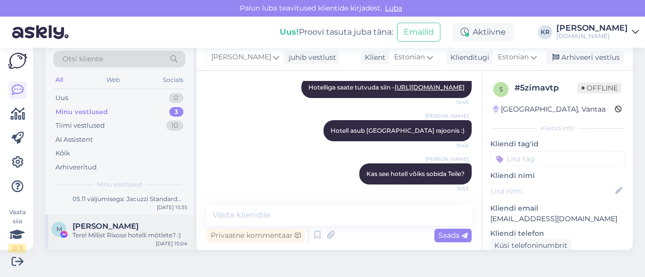
click at [122, 231] on div "Tere! Millist Rixose hotelli mõtlete? :)" at bounding box center [130, 235] width 115 height 9
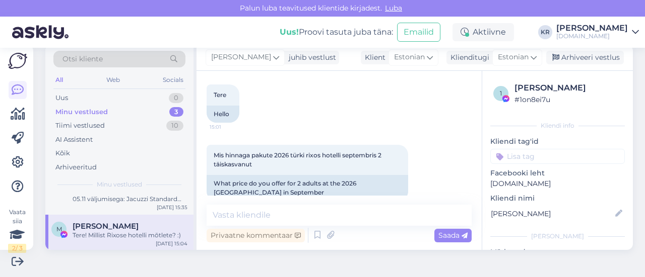
scroll to position [12, 0]
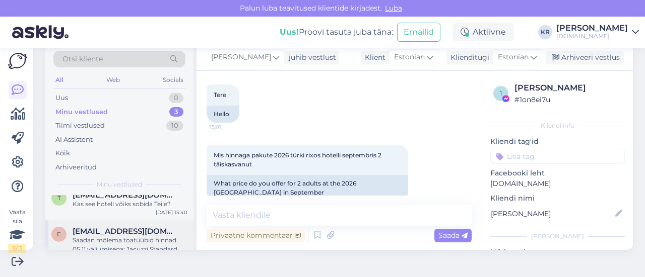
click at [134, 232] on span "[EMAIL_ADDRESS][DOMAIN_NAME]" at bounding box center [125, 231] width 105 height 9
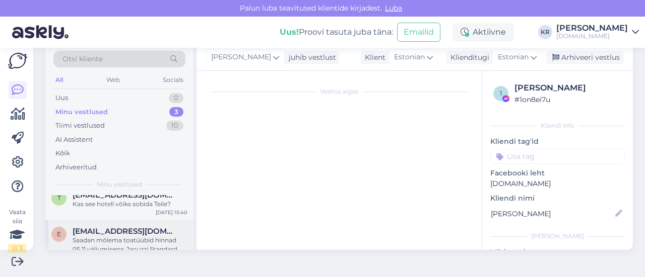
scroll to position [485, 0]
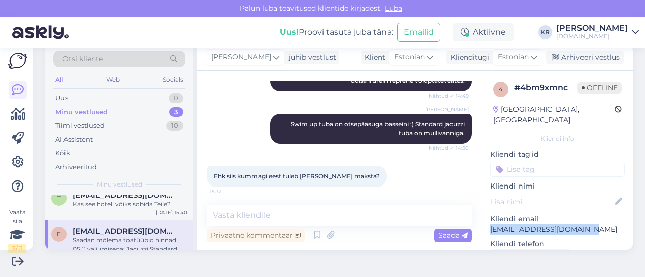
drag, startPoint x: 512, startPoint y: 224, endPoint x: 477, endPoint y: 223, distance: 34.8
copy p "[EMAIL_ADDRESS][DOMAIN_NAME]"
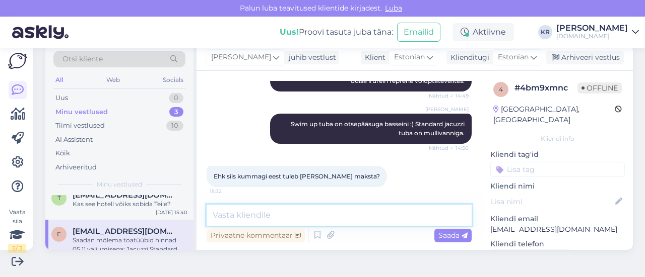
drag, startPoint x: 309, startPoint y: 218, endPoint x: 318, endPoint y: 215, distance: 9.1
click at [315, 218] on textarea at bounding box center [338, 215] width 265 height 21
drag, startPoint x: 258, startPoint y: 215, endPoint x: 248, endPoint y: 217, distance: 10.3
click at [248, 217] on textarea "Milline tuba Teile sobiks? :)" at bounding box center [338, 215] width 265 height 21
type textarea "Milline tuoatüüp Teile sobiks? :)"
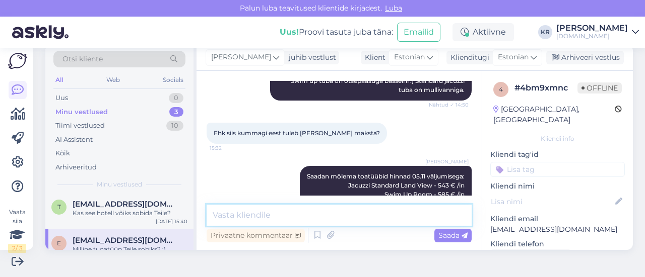
scroll to position [0, 0]
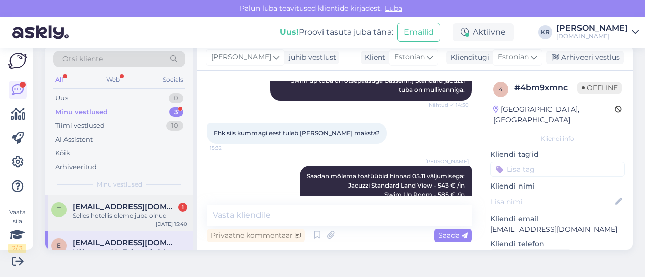
click at [146, 223] on div "t [EMAIL_ADDRESS][DOMAIN_NAME] 1 Selles hotellis oleme juba olnud [DATE] 15:40" at bounding box center [119, 213] width 148 height 36
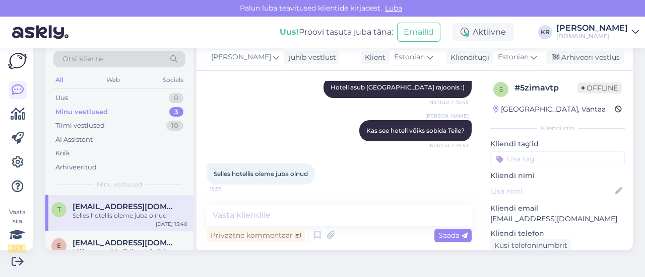
scroll to position [1635, 0]
click at [298, 222] on textarea at bounding box center [338, 215] width 265 height 21
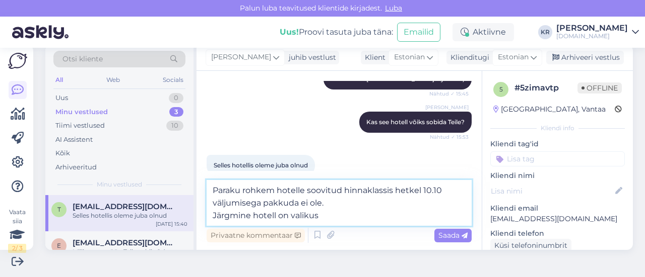
paste textarea "Amphoras Aqua ( EX. Shores Golden SSH) 4*"
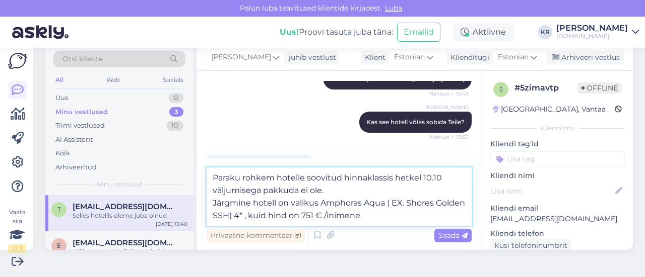
type textarea "Paraku rohkem hotelle soovitud hinnaklassis hetkel 10.10 väljumisega pakkuda ei…"
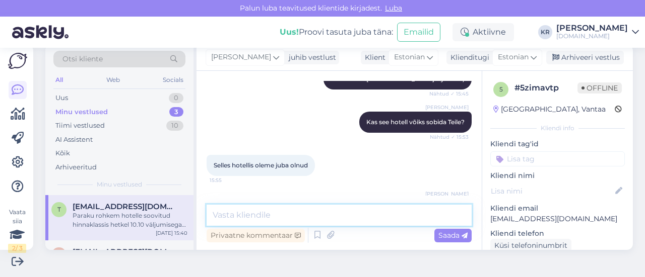
scroll to position [1706, 0]
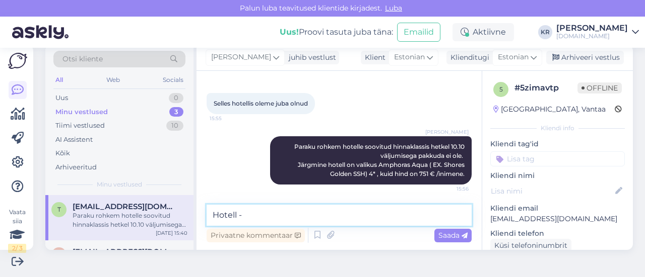
paste textarea "[URL][DOMAIN_NAME]"
type textarea "Hotell - [URL][DOMAIN_NAME]"
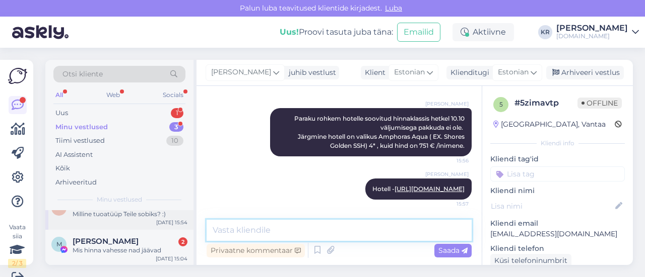
scroll to position [62, 0]
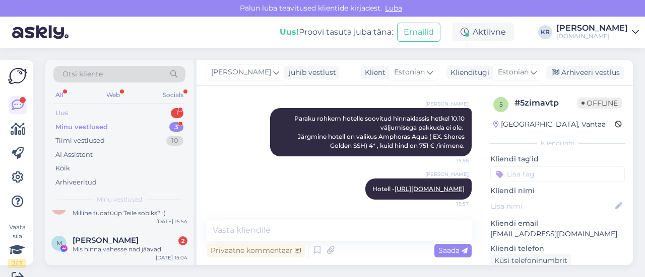
click at [111, 110] on div "Uus 1" at bounding box center [119, 113] width 132 height 14
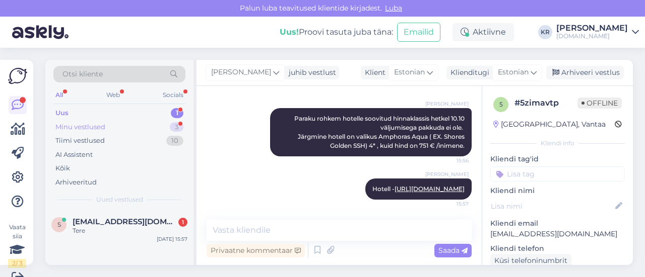
click at [130, 129] on div "Minu vestlused 3" at bounding box center [119, 127] width 132 height 14
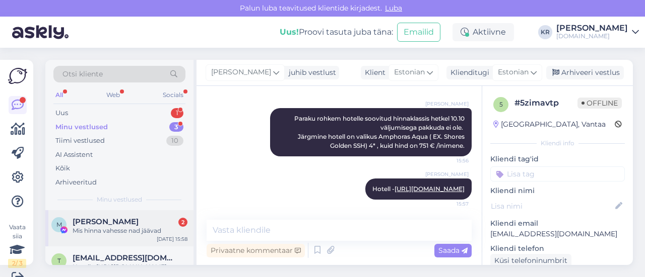
drag, startPoint x: 145, startPoint y: 229, endPoint x: 151, endPoint y: 225, distance: 7.0
click at [145, 229] on div "Mis hinna vahesse nad jäävad" at bounding box center [130, 231] width 115 height 9
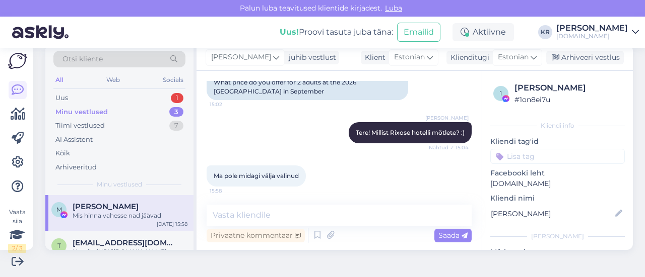
scroll to position [1049, 0]
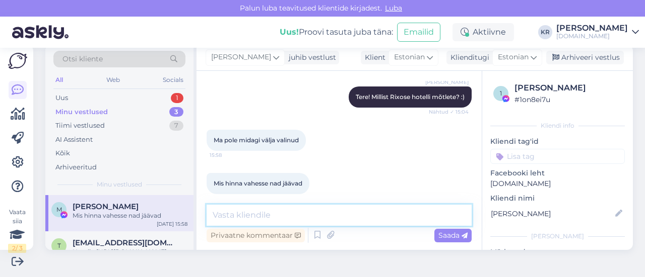
click at [286, 216] on textarea at bounding box center [338, 215] width 265 height 21
paste textarea "[GEOGRAPHIC_DATA] [GEOGRAPHIC_DATA] [GEOGRAPHIC_DATA] -"
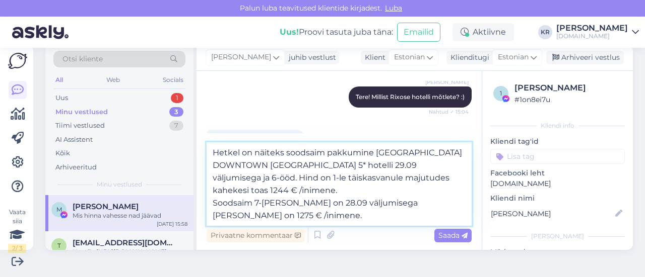
type textarea "Hetkel on näiteks soodsaim pakkumine [GEOGRAPHIC_DATA] DOWNTOWN [GEOGRAPHIC_DAT…"
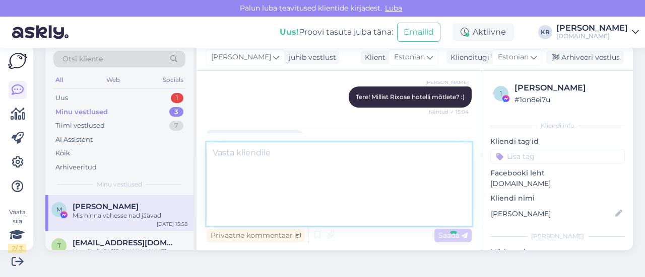
scroll to position [1129, 0]
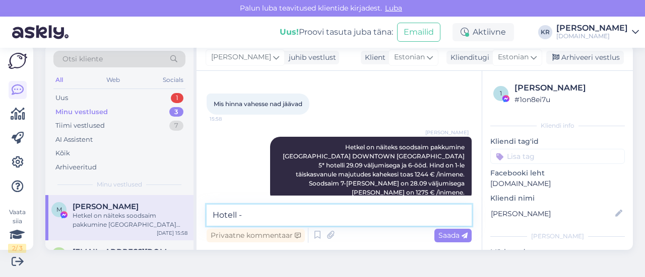
paste textarea "[URL][DOMAIN_NAME]"
type textarea "Hotell - [URL][DOMAIN_NAME]"
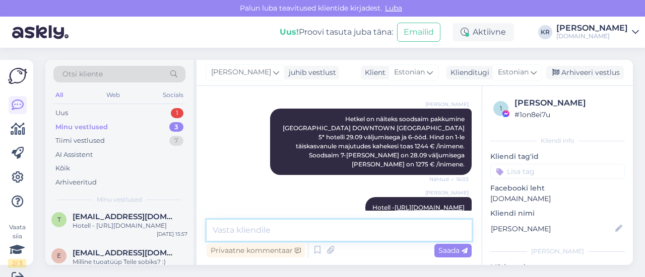
scroll to position [0, 0]
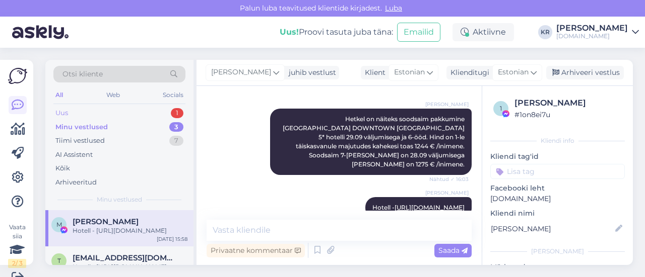
click at [102, 112] on div "Uus 1" at bounding box center [119, 113] width 132 height 14
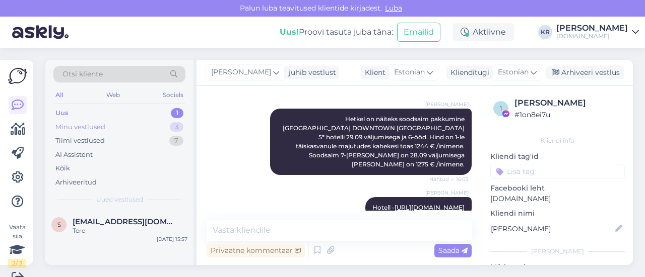
click at [103, 123] on div "Minu vestlused" at bounding box center [80, 127] width 50 height 10
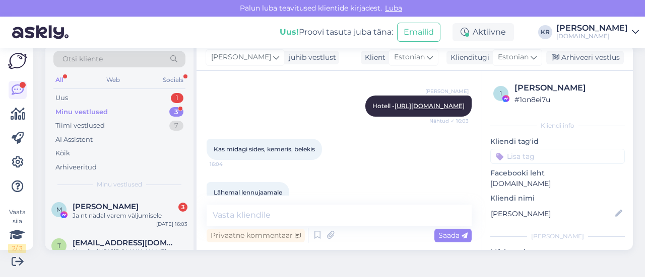
scroll to position [1302, 0]
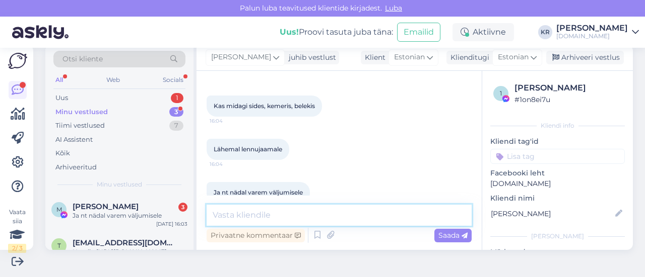
click at [314, 213] on textarea at bounding box center [338, 215] width 265 height 21
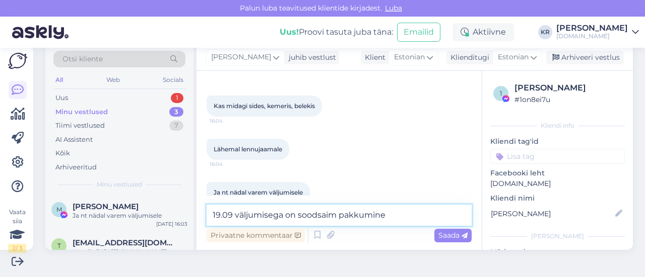
paste textarea "RIXOS SUNGATE"
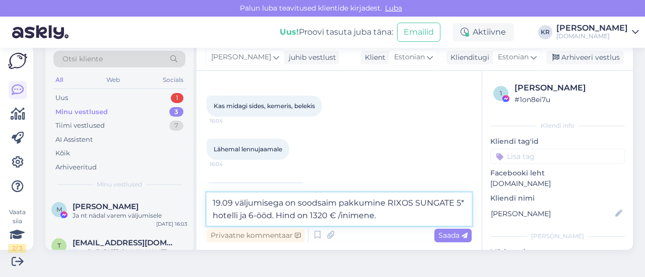
type textarea "19.09 väljumisega on soodsaim pakkumine RIXOS SUNGATE 5* hotelli ja 6-ööd. Hind…"
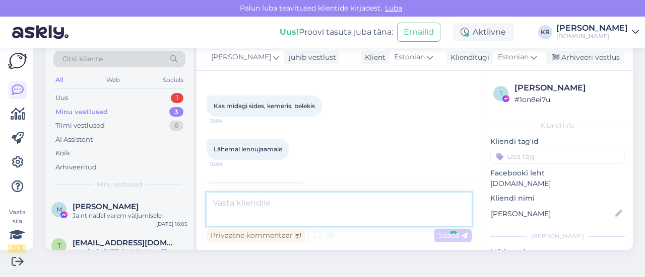
scroll to position [1354, 0]
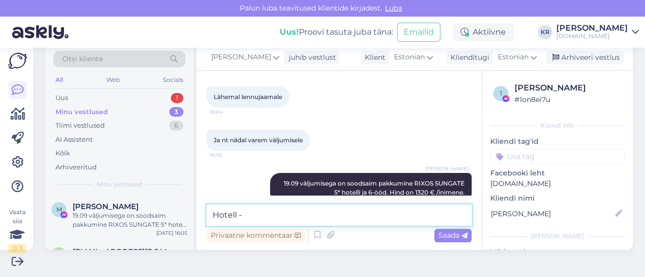
paste textarea "[URL][DOMAIN_NAME]"
type textarea "Hotell - [URL][DOMAIN_NAME]"
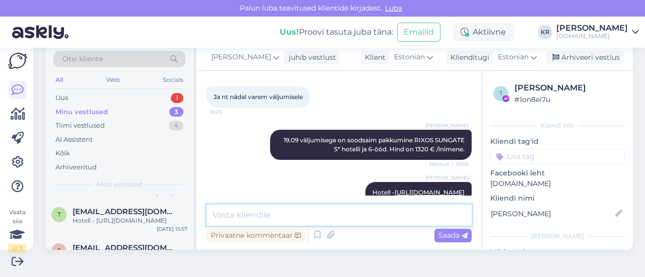
scroll to position [0, 0]
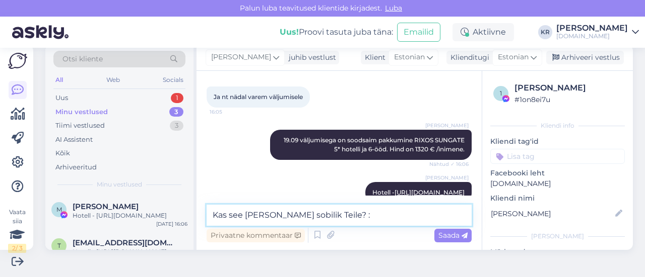
type textarea "Kas see [PERSON_NAME] sobilik Teile? :)"
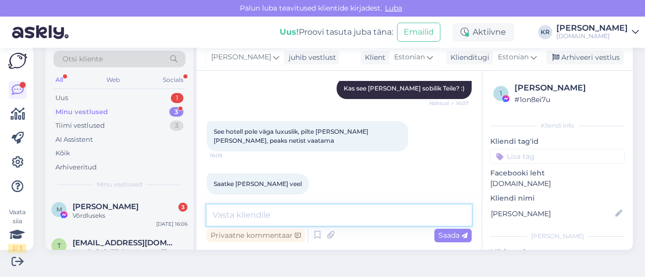
scroll to position [1529, 0]
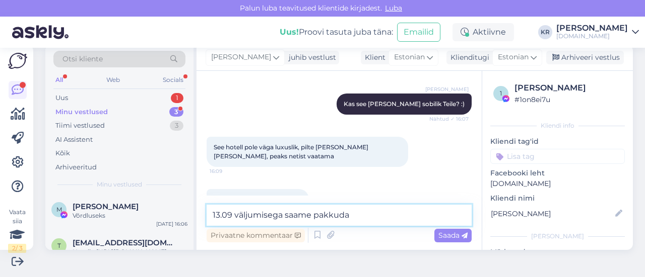
paste textarea "Rixos Premium Tekirova (5)"
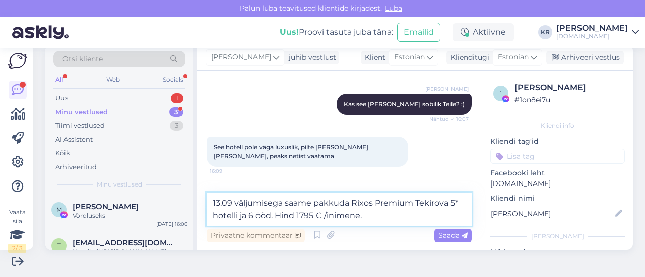
type textarea "13.09 väljumisega saame pakkuda Rixos Premium Tekirova 5* hotelli ja 6 ööd. Hin…"
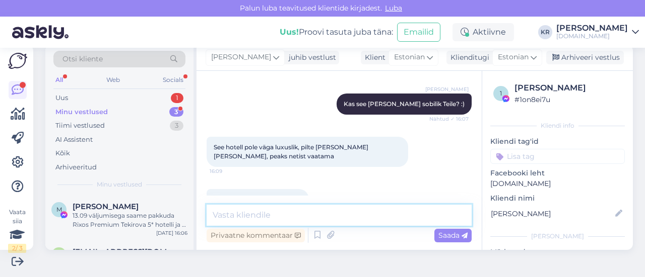
scroll to position [1632, 0]
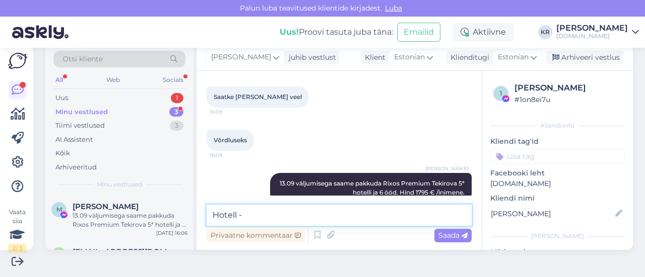
paste textarea "[URL][DOMAIN_NAME]"
type textarea "Hotell - [URL][DOMAIN_NAME]"
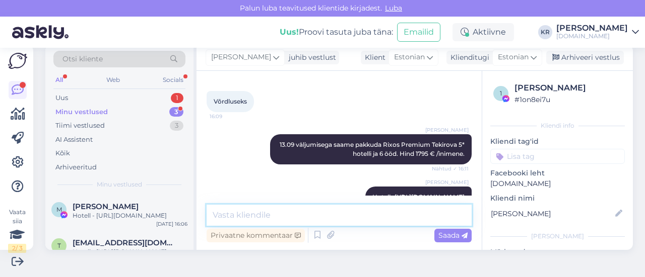
scroll to position [1675, 0]
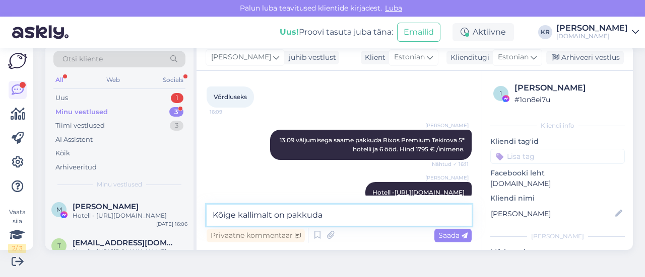
drag, startPoint x: 265, startPoint y: 215, endPoint x: 360, endPoint y: 218, distance: 95.2
click at [357, 221] on textarea "Kõige kallimalt on pakkuda" at bounding box center [338, 215] width 265 height 21
paste textarea "Belek Rixos Premium Belek (5)"
drag, startPoint x: 348, startPoint y: 214, endPoint x: 320, endPoint y: 216, distance: 28.3
click at [320, 216] on textarea "Kõige kallima hinnaga on Belek Rixos Premium Belek (5)" at bounding box center [338, 215] width 265 height 21
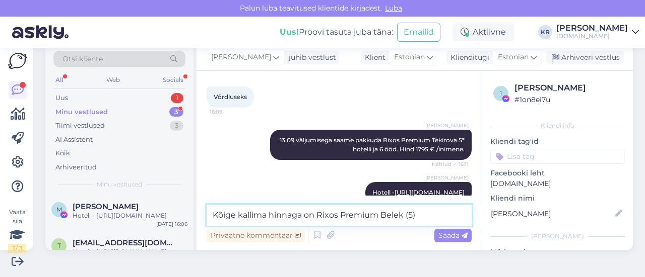
drag, startPoint x: 407, startPoint y: 217, endPoint x: 440, endPoint y: 220, distance: 32.9
click at [438, 221] on textarea "Kõige kallima hinnaga on Rixos Premium Belek (5)" at bounding box center [338, 215] width 265 height 21
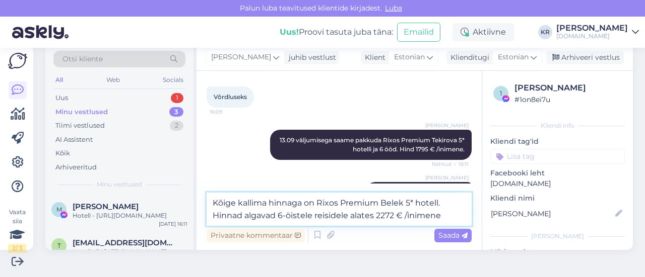
type textarea "Kõige kallima hinnaga on Rixos Premium Belek 5* hotell. Hinnad algavad 6-öistel…"
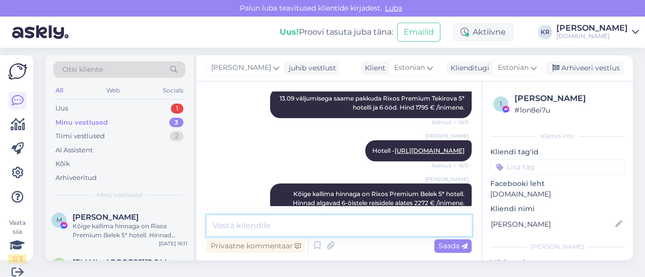
scroll to position [0, 0]
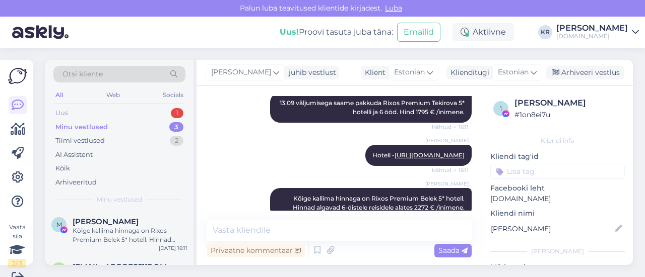
click at [111, 114] on div "Uus 1" at bounding box center [119, 113] width 132 height 14
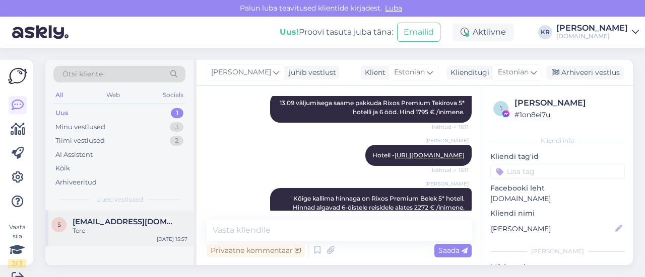
click at [124, 234] on div "Tere" at bounding box center [130, 231] width 115 height 9
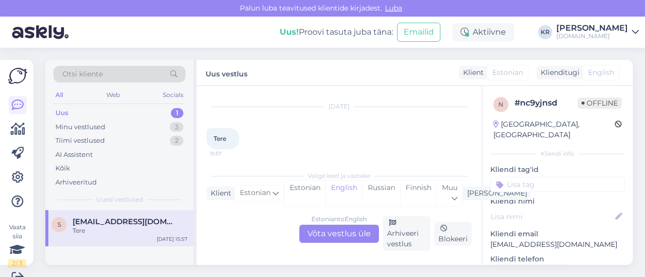
scroll to position [15, 0]
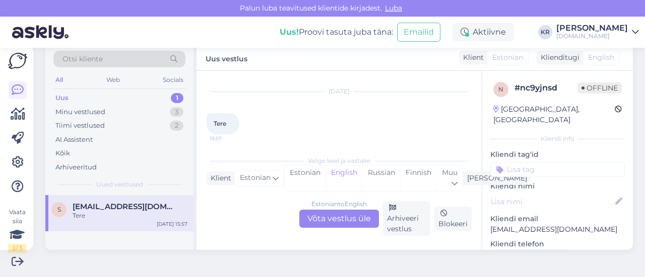
drag, startPoint x: 362, startPoint y: 222, endPoint x: 367, endPoint y: 218, distance: 6.8
click at [362, 222] on div "Estonian to English Võta vestlus üle" at bounding box center [339, 219] width 80 height 18
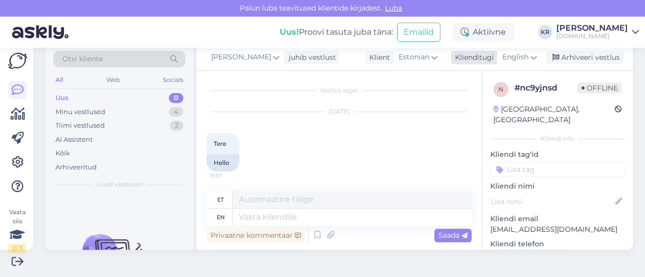
click at [520, 58] on span "English" at bounding box center [515, 57] width 26 height 11
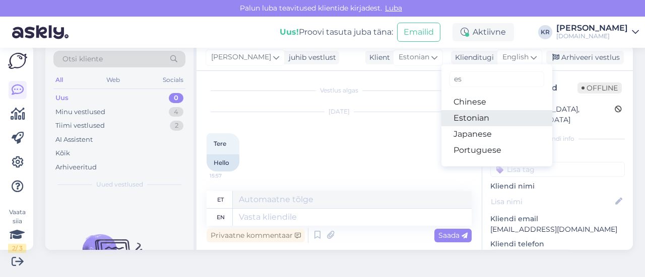
click at [479, 116] on link "Estonian" at bounding box center [496, 118] width 111 height 16
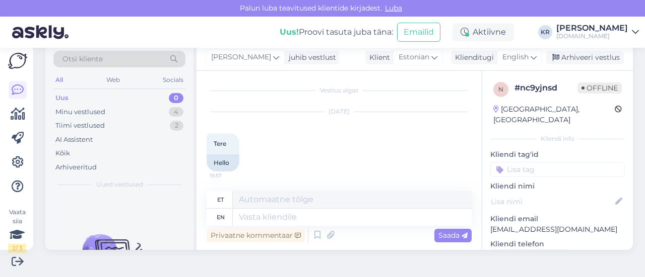
scroll to position [0, 0]
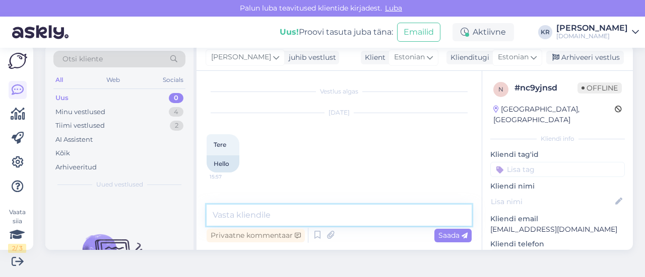
drag, startPoint x: 319, startPoint y: 203, endPoint x: 313, endPoint y: 211, distance: 9.4
click at [312, 210] on textarea at bounding box center [338, 215] width 265 height 21
type textarea "Tere!"
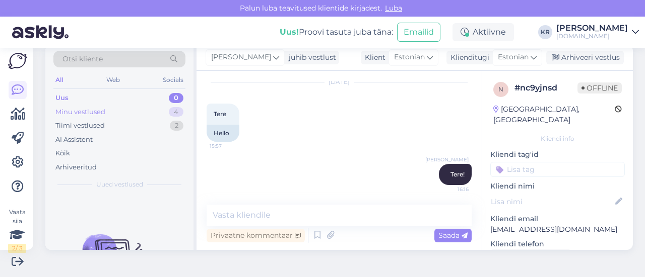
click at [128, 108] on div "Minu vestlused 4" at bounding box center [119, 112] width 132 height 14
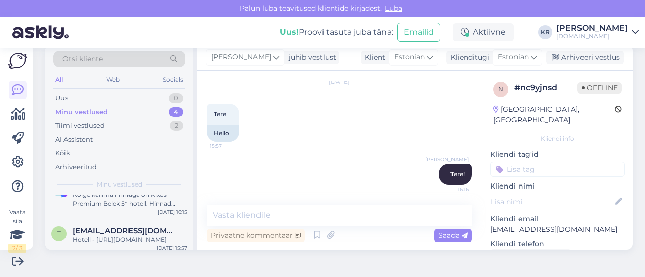
scroll to position [107, 0]
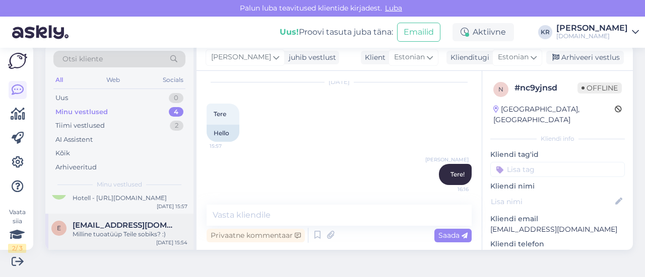
click at [129, 227] on span "[EMAIL_ADDRESS][DOMAIN_NAME]" at bounding box center [125, 225] width 105 height 9
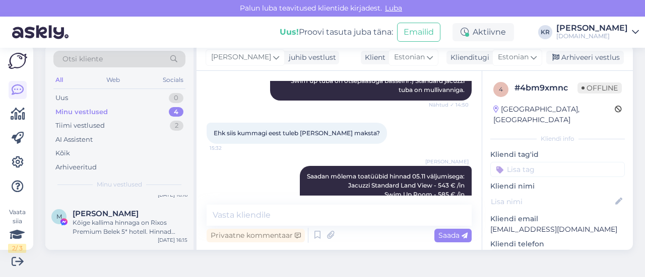
scroll to position [50, 0]
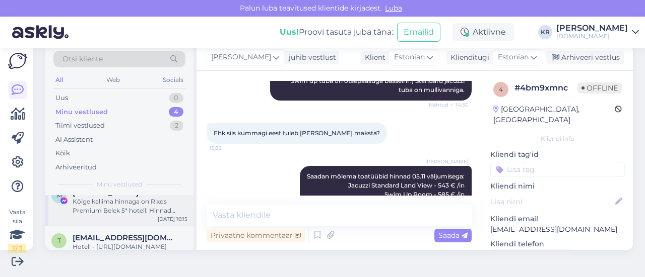
click at [98, 209] on div "Kõige kallima hinnaga on Rixos Premium Belek 5* hotell. Hinnad algavad 6-öistel…" at bounding box center [130, 206] width 115 height 18
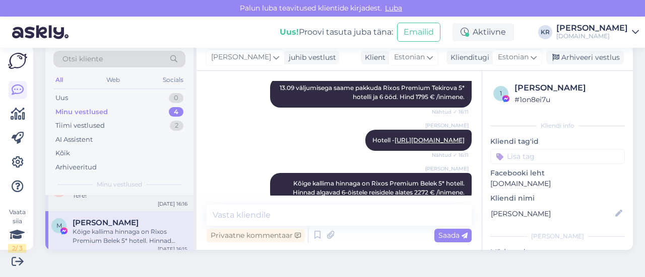
scroll to position [0, 0]
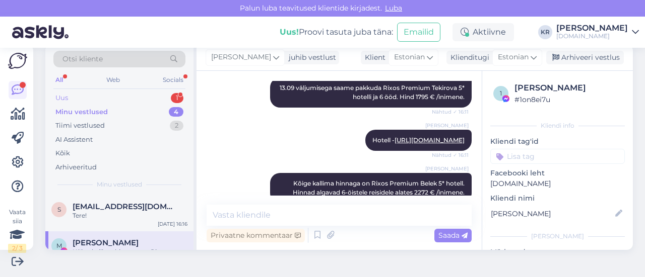
click at [117, 94] on div "Uus 1" at bounding box center [119, 98] width 132 height 14
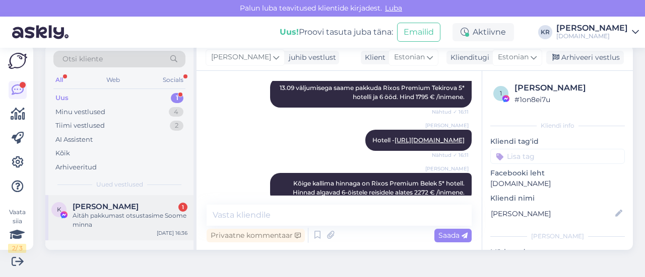
click at [164, 213] on div "Aitäh pakkumast otsustasime Soome minna" at bounding box center [130, 221] width 115 height 18
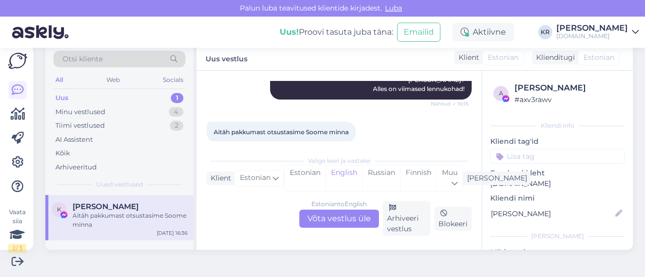
scroll to position [595, 0]
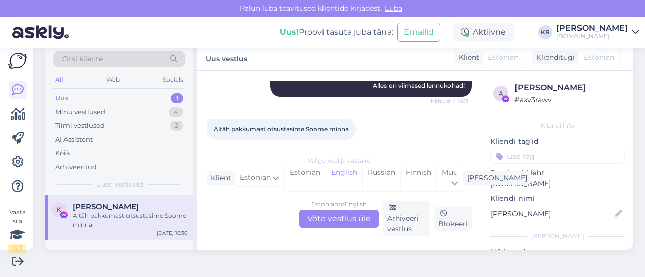
click at [333, 213] on div "Estonian to English Võta vestlus üle" at bounding box center [339, 219] width 80 height 18
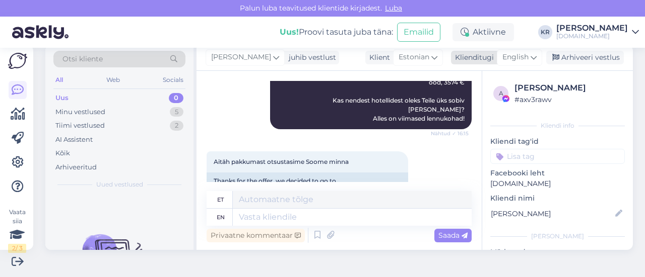
click at [513, 57] on span "English" at bounding box center [515, 57] width 26 height 11
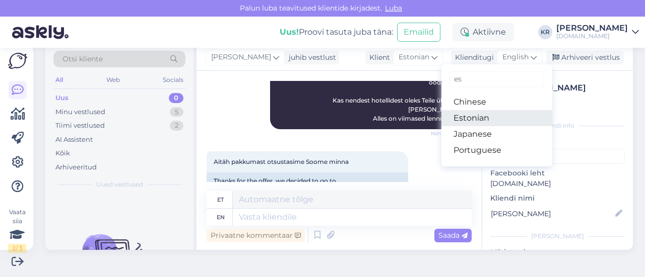
click at [471, 117] on link "Estonian" at bounding box center [496, 118] width 111 height 16
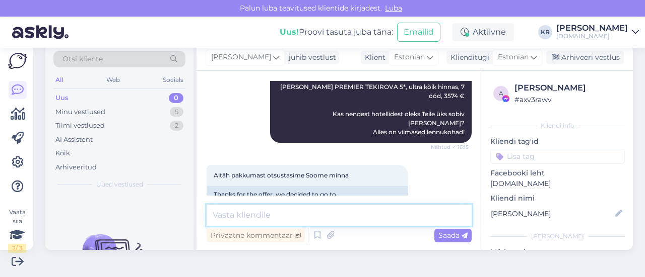
click at [338, 217] on textarea at bounding box center [338, 215] width 265 height 21
type textarea "Hästi :)"
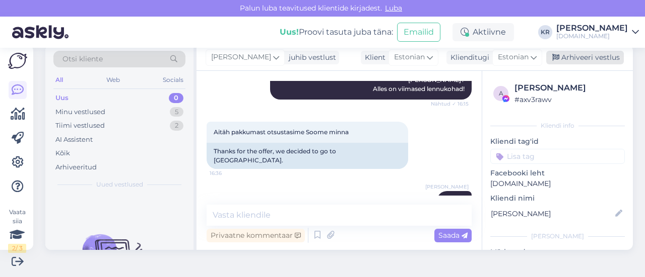
click at [567, 57] on div "Arhiveeri vestlus" at bounding box center [585, 58] width 78 height 14
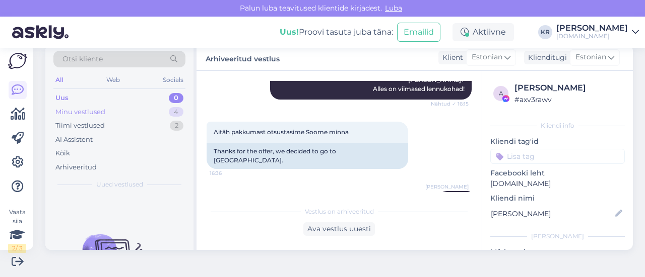
click at [134, 111] on div "Minu vestlused 4" at bounding box center [119, 112] width 132 height 14
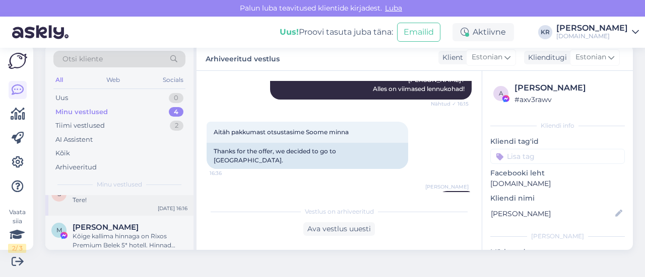
scroll to position [0, 0]
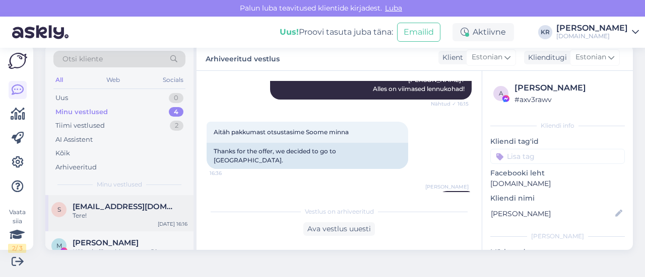
click at [155, 210] on div "[EMAIL_ADDRESS][DOMAIN_NAME]" at bounding box center [130, 206] width 115 height 9
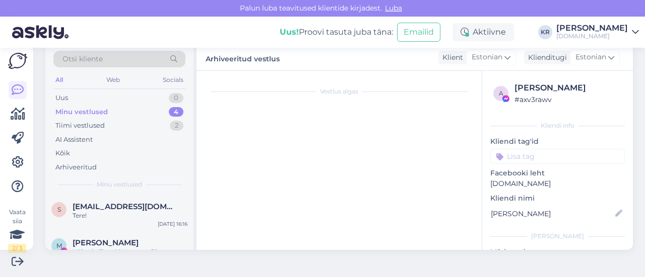
scroll to position [31, 0]
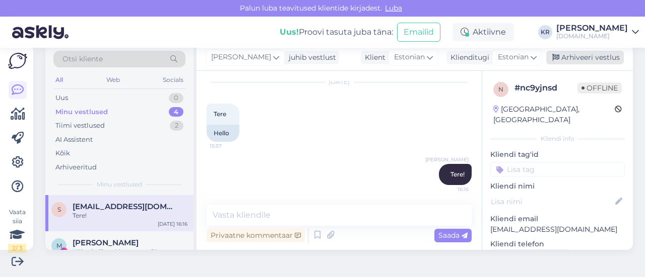
click at [559, 58] on div "Arhiveeri vestlus" at bounding box center [585, 58] width 78 height 14
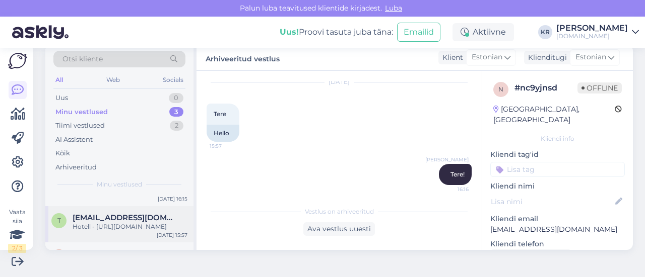
scroll to position [21, 0]
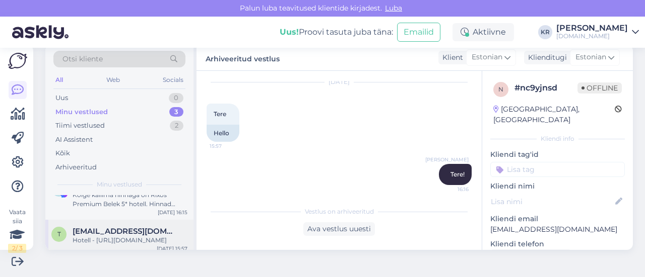
click at [148, 227] on span "[EMAIL_ADDRESS][DOMAIN_NAME]" at bounding box center [125, 231] width 105 height 9
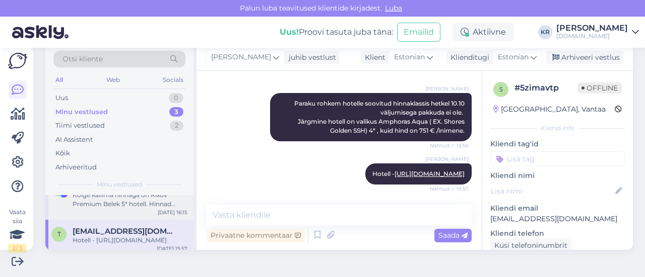
scroll to position [0, 0]
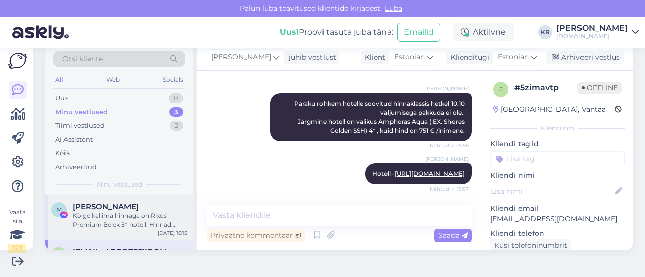
click at [151, 226] on div "Kõige kallima hinnaga on Rixos Premium Belek 5* hotell. Hinnad algavad 6-öistel…" at bounding box center [130, 221] width 115 height 18
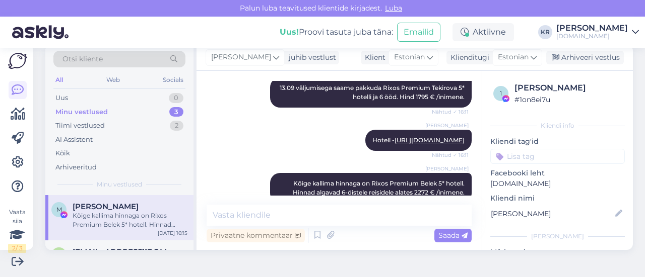
scroll to position [50, 0]
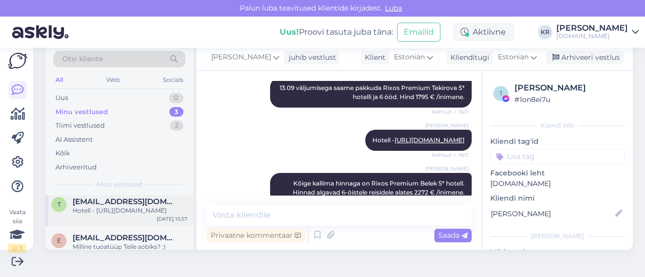
click at [151, 216] on div "Hotell - [URL][DOMAIN_NAME]" at bounding box center [130, 210] width 115 height 9
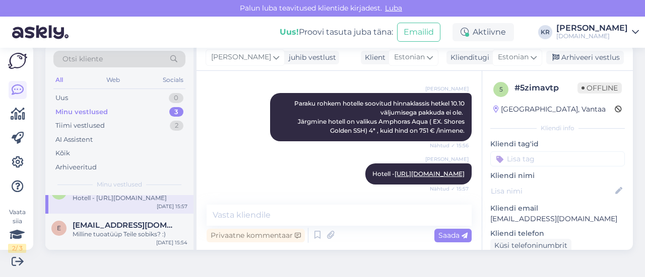
scroll to position [71, 0]
click at [152, 233] on div "Milline tuoatüüp Teile sobiks? :)" at bounding box center [130, 234] width 115 height 9
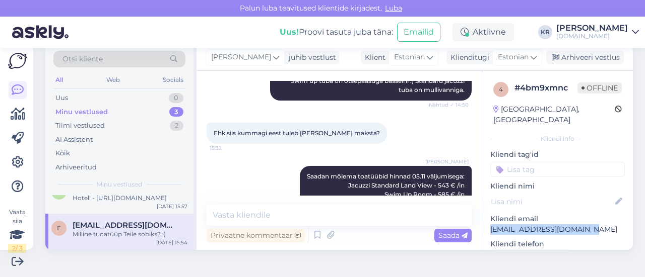
drag, startPoint x: 576, startPoint y: 223, endPoint x: 478, endPoint y: 219, distance: 97.3
copy p "[EMAIL_ADDRESS][DOMAIN_NAME]"
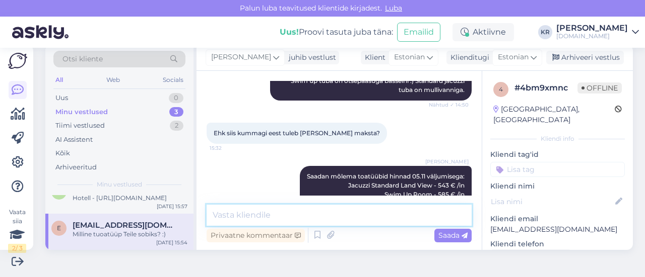
click at [330, 218] on textarea at bounding box center [338, 215] width 265 height 21
type textarea "Saatsin pakkumise ka Teile meilile."
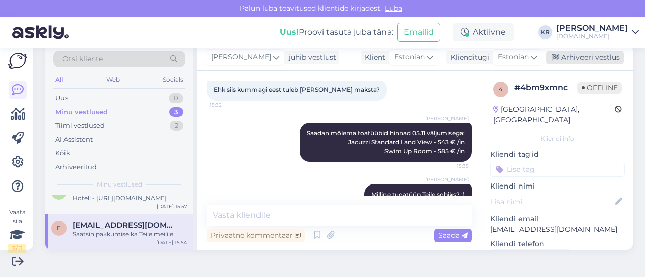
click at [557, 55] on div "Arhiveeri vestlus" at bounding box center [585, 58] width 78 height 14
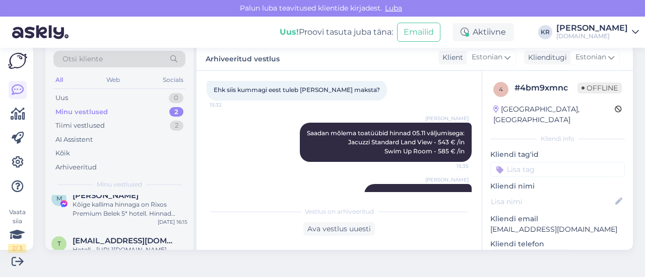
scroll to position [0, 0]
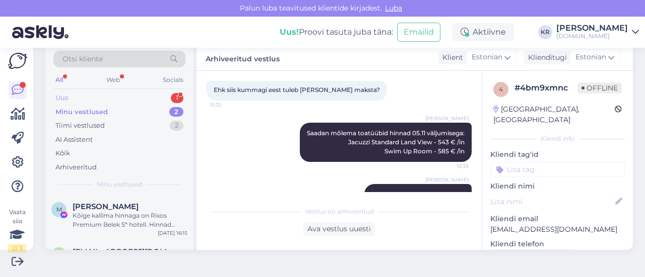
click at [102, 96] on div "Uus 1" at bounding box center [119, 98] width 132 height 14
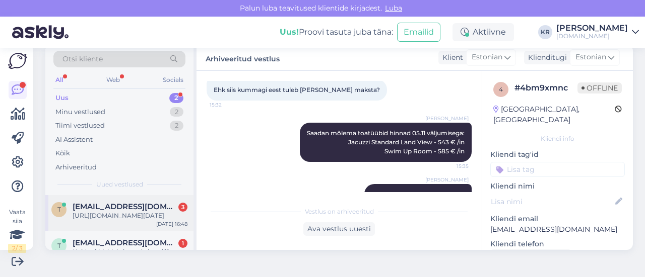
click at [145, 217] on div "[URL][DOMAIN_NAME][DATE]" at bounding box center [130, 216] width 115 height 9
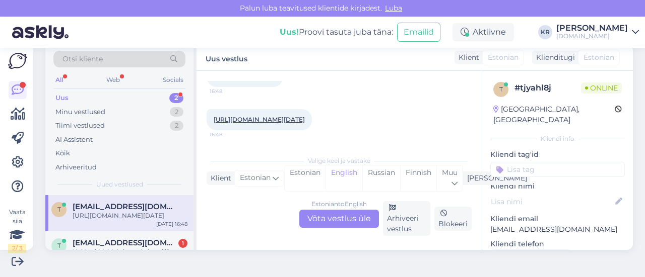
scroll to position [756, 0]
click at [305, 116] on link "[URL][DOMAIN_NAME][DATE]" at bounding box center [259, 120] width 91 height 8
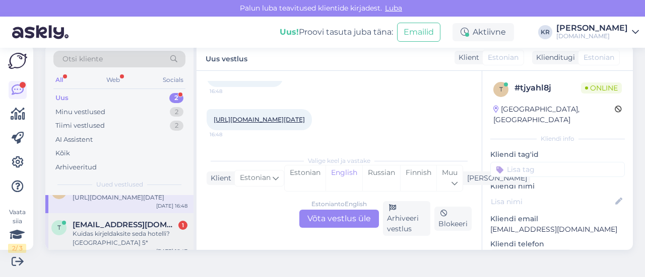
scroll to position [35, 0]
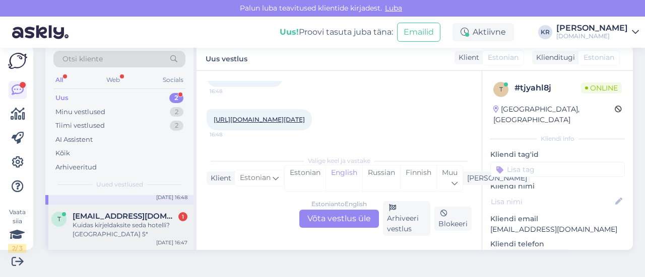
click at [156, 233] on div "Kuidas kirjeldaksite seda hotelli? [GEOGRAPHIC_DATA] 5*" at bounding box center [130, 230] width 115 height 18
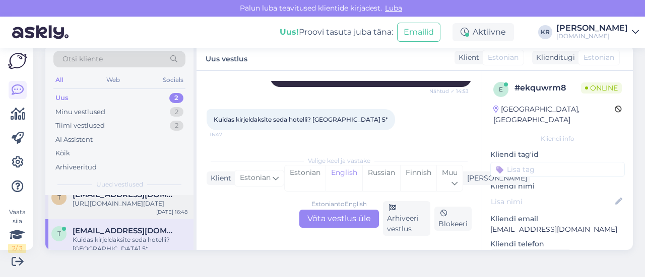
scroll to position [0, 0]
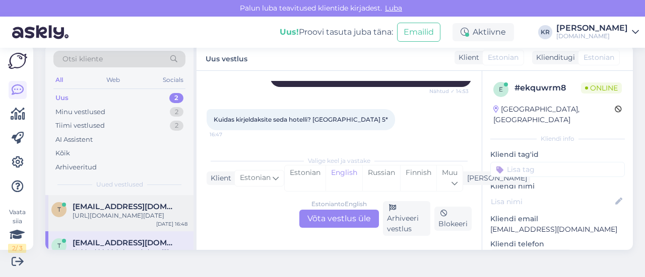
click at [129, 221] on div "[URL][DOMAIN_NAME][DATE]" at bounding box center [130, 216] width 115 height 9
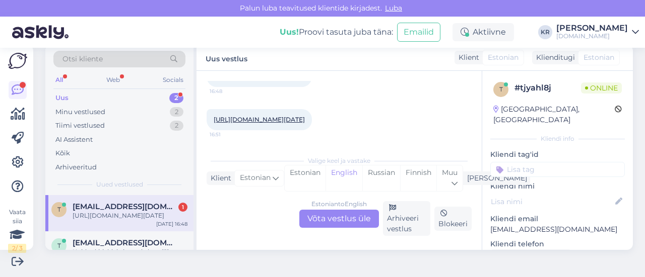
scroll to position [808, 0]
click at [325, 215] on div "Estonian to English Võta vestlus üle" at bounding box center [339, 219] width 80 height 18
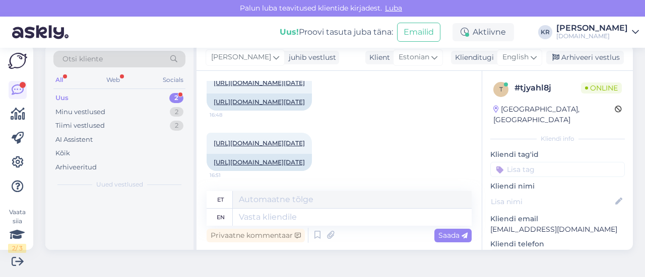
scroll to position [854, 0]
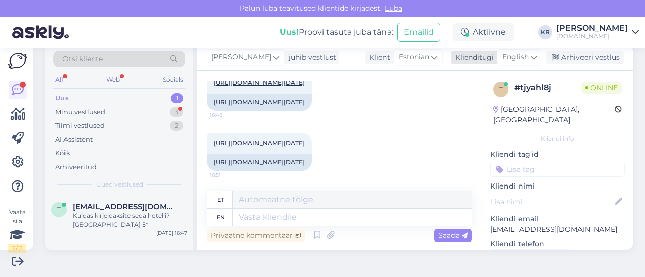
click at [521, 59] on span "English" at bounding box center [515, 57] width 26 height 11
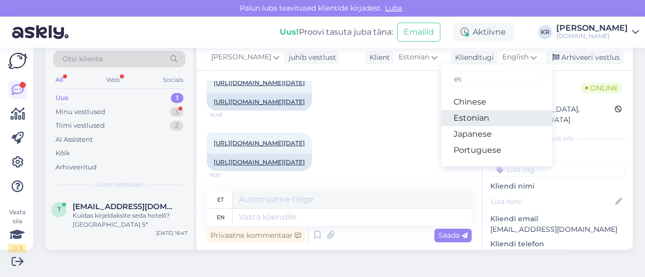
click at [481, 117] on link "Estonian" at bounding box center [496, 118] width 111 height 16
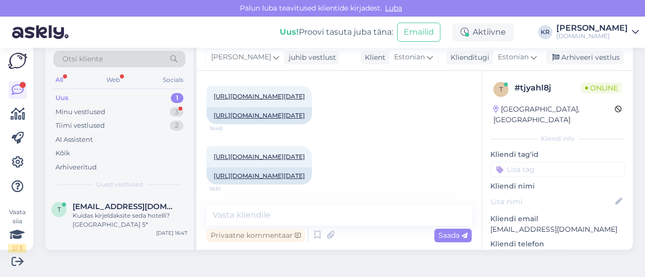
scroll to position [840, 0]
click at [315, 211] on textarea at bounding box center [338, 215] width 265 height 21
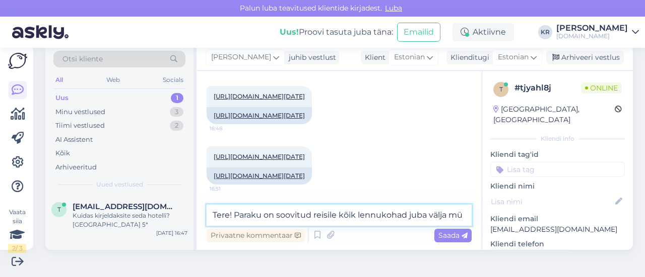
scroll to position [853, 0]
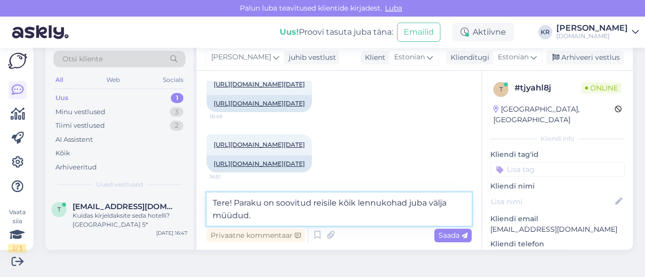
click at [312, 201] on textarea "Tere! Paraku on soovitud reisile kõik lennukohad juba välja müüdud." at bounding box center [338, 209] width 265 height 33
type textarea "Tere! Paraku on soovitud 12.10 reisile kõik lennukohad juba välja müüdud."
click at [366, 215] on textarea "Tere! Paraku on soovitud 12.10 reisile kõik lennukohad juba välja müüdud." at bounding box center [338, 209] width 265 height 33
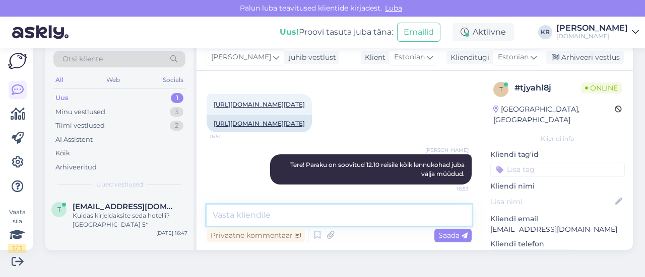
scroll to position [893, 0]
click at [109, 109] on div "Minu vestlused 3" at bounding box center [119, 112] width 132 height 14
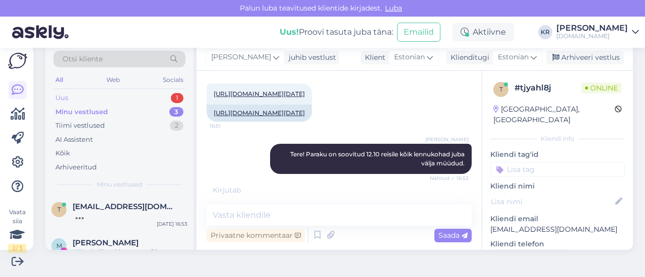
scroll to position [903, 0]
click at [105, 100] on div "Uus 1" at bounding box center [119, 98] width 132 height 14
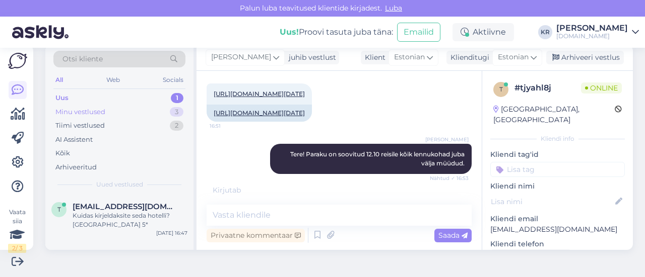
click at [106, 111] on div "Minu vestlused 3" at bounding box center [119, 112] width 132 height 14
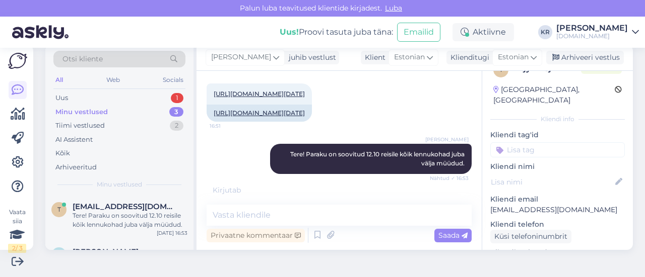
scroll to position [50, 0]
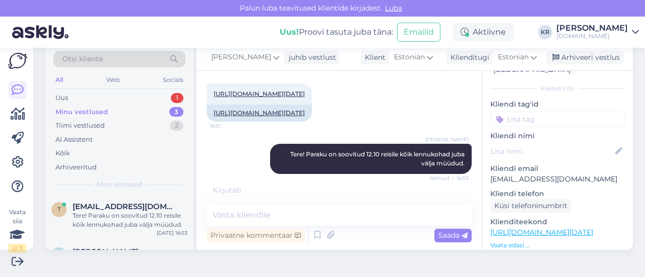
click at [552, 228] on link "[URL][DOMAIN_NAME][DATE]" at bounding box center [541, 232] width 103 height 9
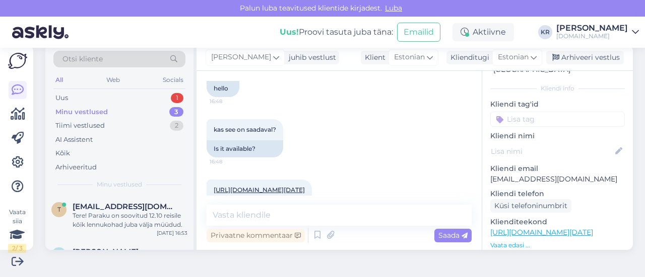
scroll to position [742, 0]
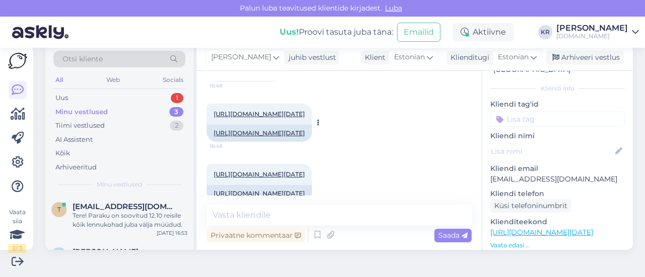
click at [300, 118] on link "[URL][DOMAIN_NAME][DATE]" at bounding box center [259, 114] width 91 height 8
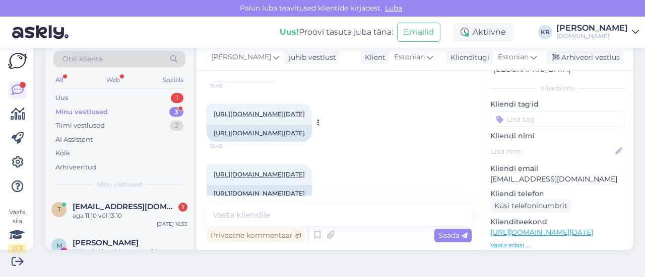
scroll to position [936, 0]
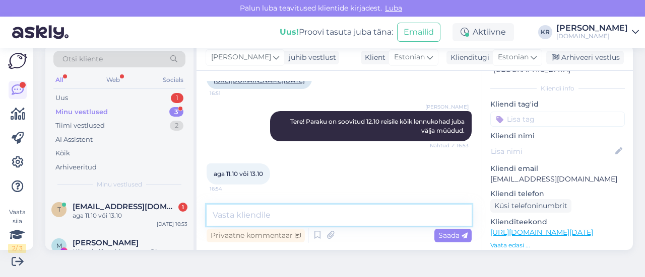
click at [311, 220] on textarea at bounding box center [338, 215] width 265 height 21
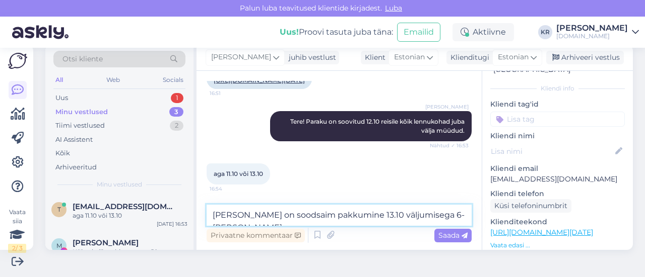
paste textarea "SIMPLY FINE HOTEL ALIZE"
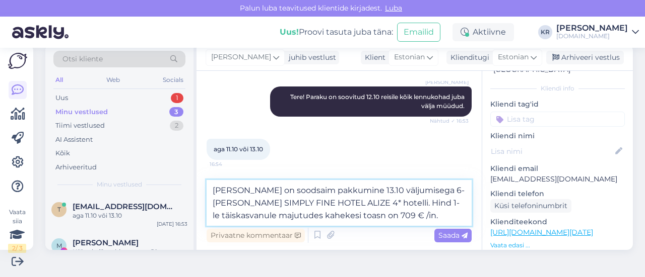
click at [215, 190] on textarea "[PERSON_NAME] on soodsaim pakkumine 13.10 väljumisega 6-[PERSON_NAME] SIMPLY FI…" at bounding box center [338, 203] width 265 height 46
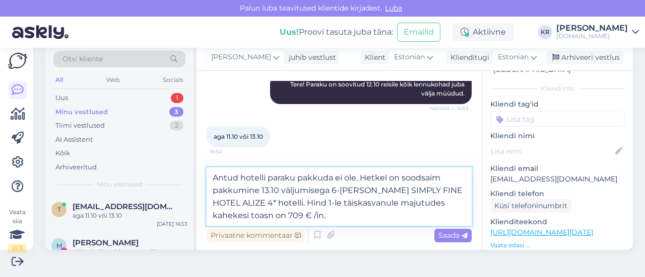
click at [305, 215] on textarea "Antud hotelli paraku pakkuda ei ole. Hetkel on soodsaim pakkumine 13.10 väljumi…" at bounding box center [338, 197] width 265 height 58
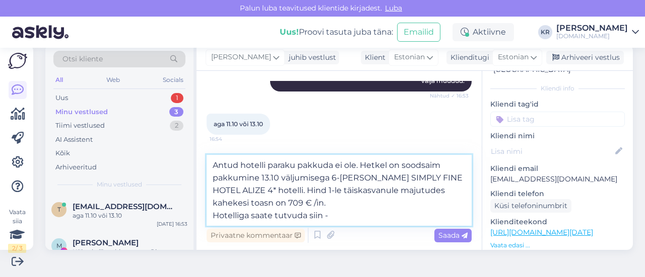
paste textarea "[URL][DOMAIN_NAME]"
type textarea "Antud hotelli paraku pakkuda ei ole. Hetkel on soodsaim pakkumine 13.10 väljumi…"
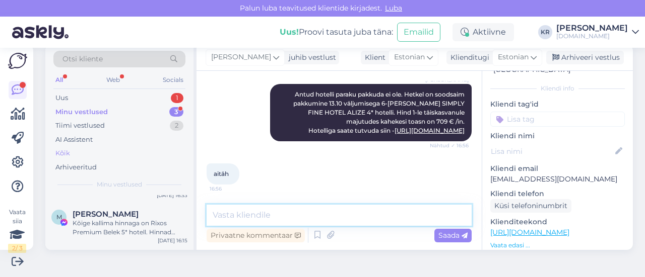
scroll to position [0, 0]
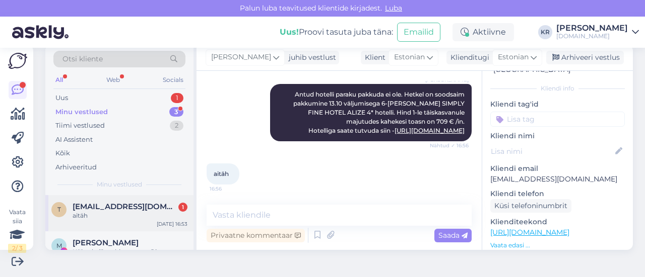
click at [117, 210] on span "[EMAIL_ADDRESS][DOMAIN_NAME]" at bounding box center [125, 206] width 105 height 9
click at [102, 99] on div "Uus 1" at bounding box center [119, 98] width 132 height 14
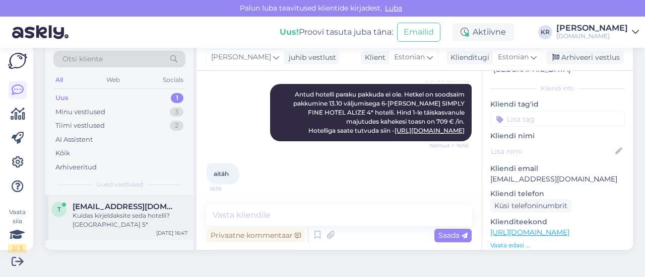
click at [116, 206] on span "[EMAIL_ADDRESS][DOMAIN_NAME]" at bounding box center [125, 206] width 105 height 9
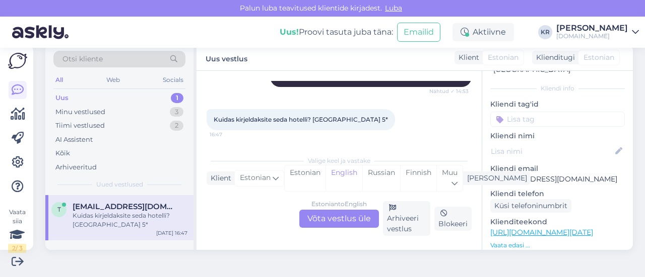
click at [353, 223] on div "Estonian to English Võta vestlus üle" at bounding box center [339, 219] width 80 height 18
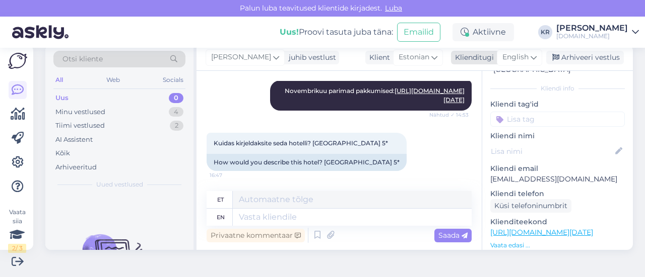
click at [530, 57] on icon at bounding box center [533, 57] width 6 height 11
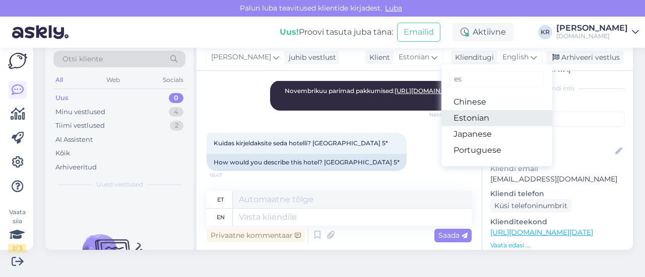
click at [493, 117] on link "Estonian" at bounding box center [496, 118] width 111 height 16
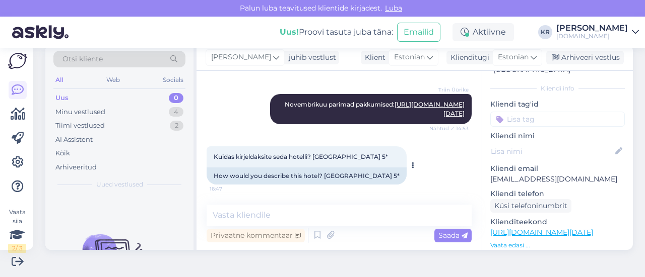
scroll to position [1495, 0]
drag, startPoint x: 315, startPoint y: 129, endPoint x: 234, endPoint y: 139, distance: 81.8
click at [234, 147] on div "Kuidas kirjeldaksite seda hotelli? [GEOGRAPHIC_DATA] 5* 16:47" at bounding box center [306, 157] width 200 height 21
copy span "[GEOGRAPHIC_DATA] 5*"
click at [259, 214] on textarea at bounding box center [338, 215] width 265 height 21
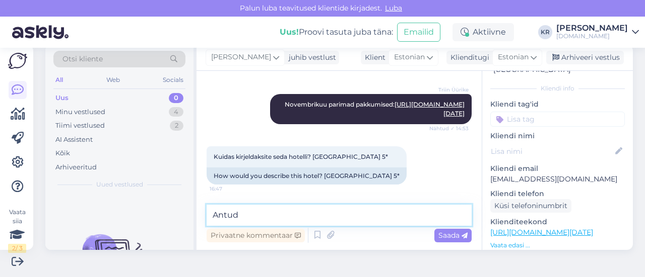
paste textarea "Hotell asub [GEOGRAPHIC_DATA], [GEOGRAPHIC_DATA], umbes 18‑km kaugusel [GEOGRAP…"
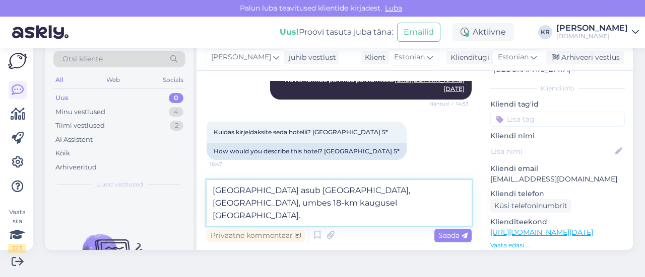
click at [246, 194] on textarea "[GEOGRAPHIC_DATA] asub [GEOGRAPHIC_DATA], [GEOGRAPHIC_DATA], umbes 18‑km kaugus…" at bounding box center [338, 203] width 265 height 46
click at [449, 206] on textarea "Antud hotell asub [GEOGRAPHIC_DATA], [GEOGRAPHIC_DATA], umbes 18‑km kaugusel [G…" at bounding box center [338, 203] width 265 height 46
click at [359, 216] on textarea "Antud hotell asub [GEOGRAPHIC_DATA], [GEOGRAPHIC_DATA], umbes 18‑km kaugusel [G…" at bounding box center [338, 203] width 265 height 46
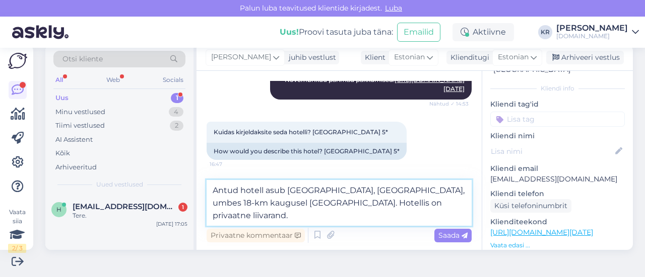
click at [349, 216] on textarea "Antud hotell asub [GEOGRAPHIC_DATA], [GEOGRAPHIC_DATA], umbes 18‑km kaugusel [G…" at bounding box center [338, 203] width 265 height 46
paste textarea "[PERSON_NAME] peredele (lastega), samuti paaridele, kes soovivad nii lõõgastumi…"
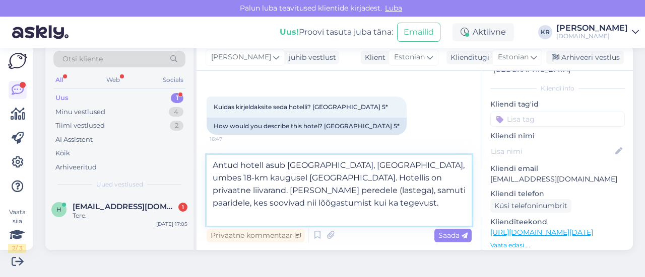
click at [336, 189] on textarea "Antud hotell asub [GEOGRAPHIC_DATA], [GEOGRAPHIC_DATA], umbes 18‑km kaugusel [G…" at bounding box center [338, 190] width 265 height 71
drag, startPoint x: 254, startPoint y: 212, endPoint x: 259, endPoint y: 217, distance: 7.5
click at [255, 214] on textarea "Antud hotell asub [GEOGRAPHIC_DATA], [GEOGRAPHIC_DATA], umbes 18‑km kaugusel [G…" at bounding box center [338, 190] width 265 height 71
click at [266, 220] on textarea "Antud hotell asub [GEOGRAPHIC_DATA], [GEOGRAPHIC_DATA], umbes 18‑km kaugusel [G…" at bounding box center [338, 190] width 265 height 71
drag, startPoint x: 261, startPoint y: 214, endPoint x: 196, endPoint y: 145, distance: 94.8
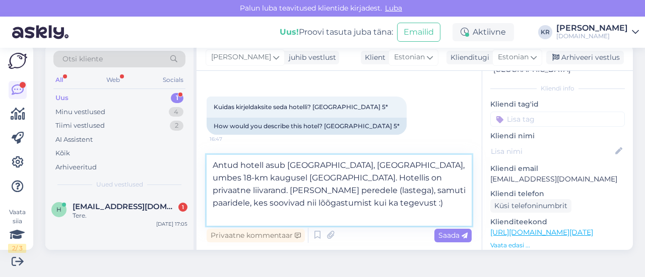
click at [196, 146] on div "Vestlus algas [DATE] Tere! 14:24 Hello! Soovime minna Egiptusesse detsembri kes…" at bounding box center [338, 160] width 285 height 179
click at [326, 213] on textarea "Antud hotell asub [GEOGRAPHIC_DATA], [GEOGRAPHIC_DATA], umbes 18‑km kaugusel [G…" at bounding box center [338, 190] width 265 height 71
click at [257, 190] on textarea "Antud hotell asub [GEOGRAPHIC_DATA], [GEOGRAPHIC_DATA], umbes 18‑km kaugusel [G…" at bounding box center [338, 190] width 265 height 71
click at [387, 192] on textarea "Antud hotell asub [GEOGRAPHIC_DATA], [GEOGRAPHIC_DATA], umbes 18‑km kaugusel [G…" at bounding box center [338, 190] width 265 height 71
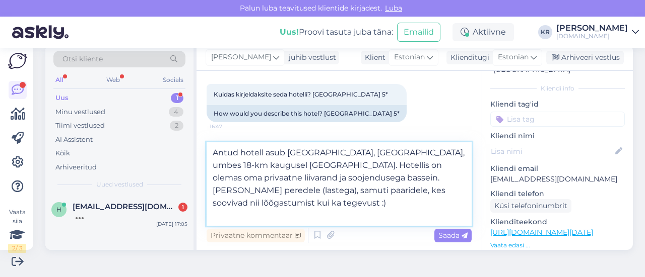
type textarea "Antud hotell asub [GEOGRAPHIC_DATA], [GEOGRAPHIC_DATA], umbes 18‑km kaugusel [G…"
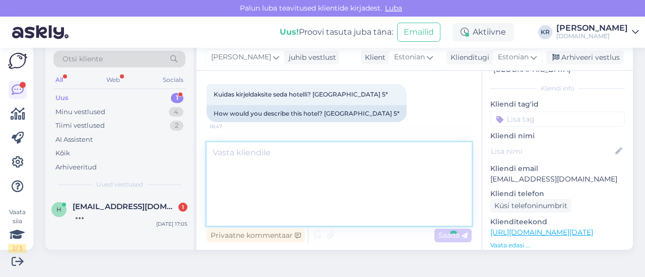
scroll to position [1575, 0]
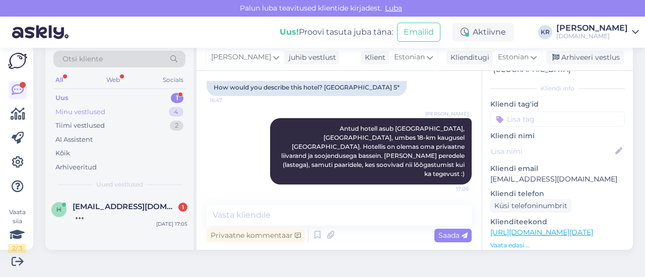
click at [113, 110] on div "Minu vestlused 4" at bounding box center [119, 112] width 132 height 14
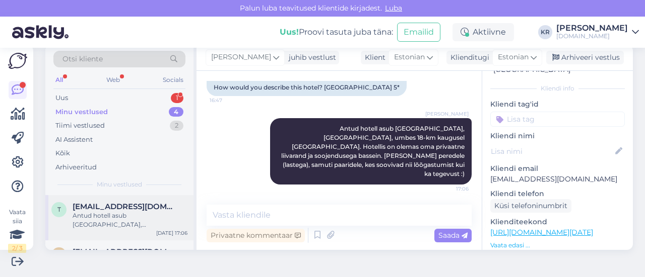
click at [118, 209] on span "[EMAIL_ADDRESS][DOMAIN_NAME]" at bounding box center [125, 206] width 105 height 9
click at [554, 57] on div "Arhiveeri vestlus" at bounding box center [585, 58] width 78 height 14
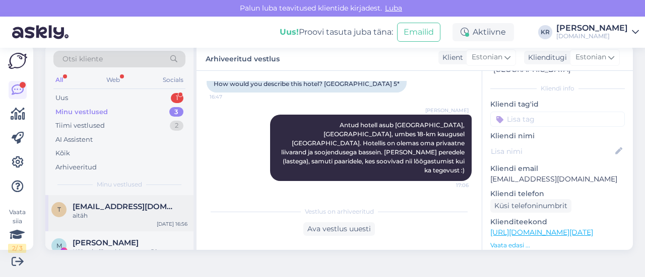
click at [133, 215] on div "aitäh" at bounding box center [130, 216] width 115 height 9
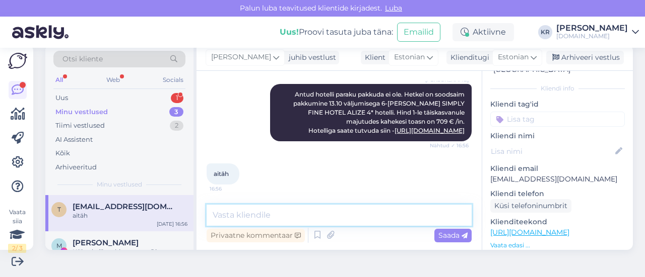
click at [274, 216] on textarea at bounding box center [338, 215] width 265 height 21
type textarea "Kas antud pakkumine oleks sobilik?"
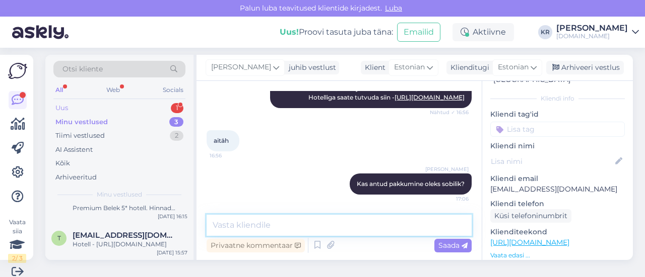
scroll to position [0, 0]
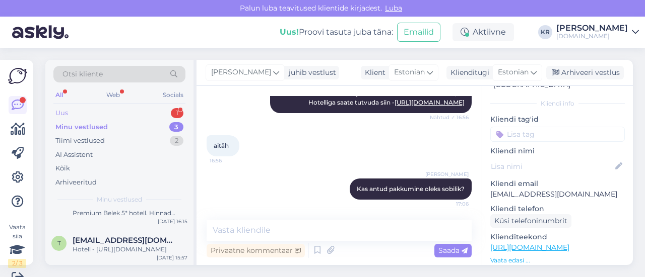
click at [99, 113] on div "Uus 1" at bounding box center [119, 113] width 132 height 14
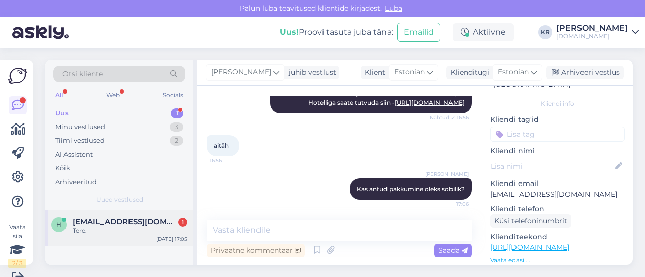
click at [151, 230] on div "Tere." at bounding box center [130, 231] width 115 height 9
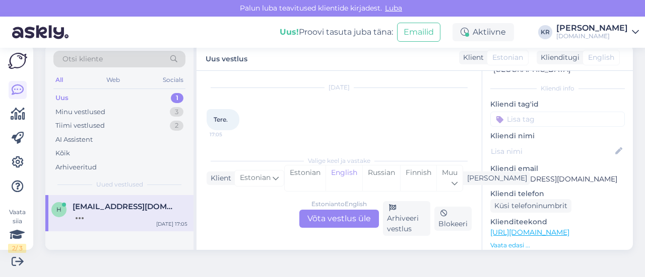
scroll to position [25, 0]
click at [119, 112] on div "Minu vestlused 3" at bounding box center [119, 112] width 132 height 14
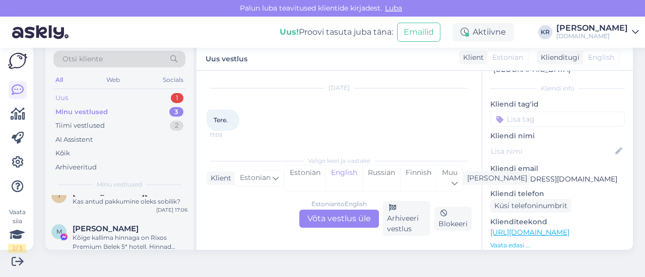
scroll to position [0, 0]
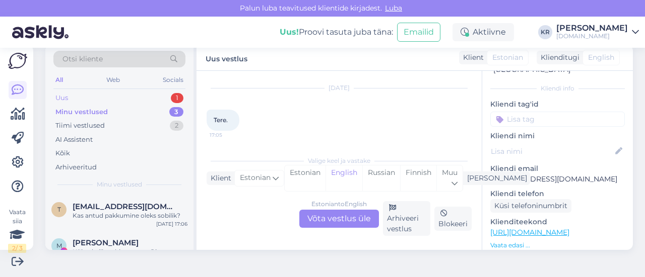
click at [109, 99] on div "Uus 1" at bounding box center [119, 98] width 132 height 14
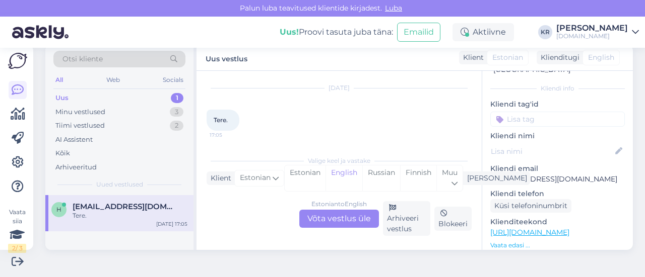
click at [324, 221] on div "Estonian to English Võta vestlus üle" at bounding box center [339, 219] width 80 height 18
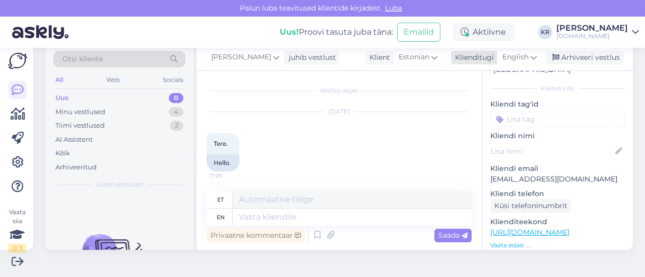
click at [530, 62] on icon at bounding box center [533, 57] width 6 height 11
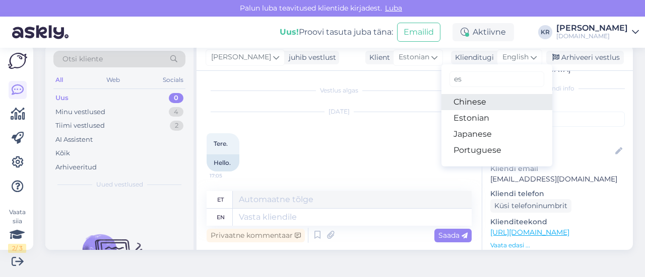
click at [488, 99] on link "Chinese" at bounding box center [496, 102] width 111 height 16
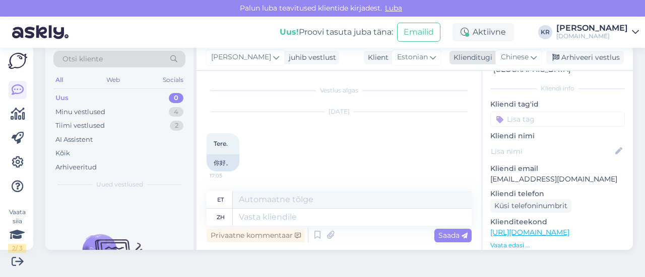
click at [512, 53] on span "Chinese" at bounding box center [515, 57] width 28 height 11
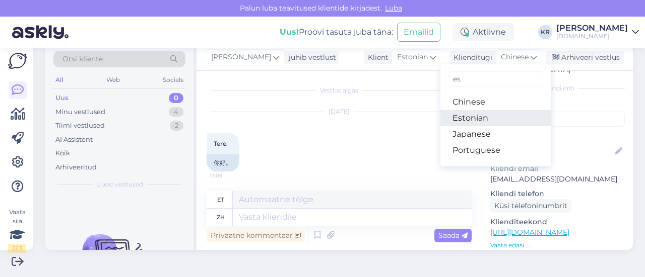
click at [472, 117] on link "Estonian" at bounding box center [495, 118] width 111 height 16
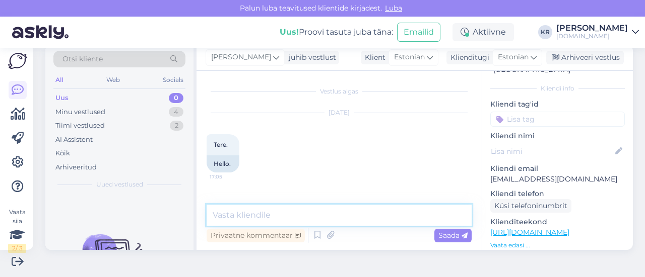
click at [314, 220] on textarea at bounding box center [338, 215] width 265 height 21
type textarea "Tere!"
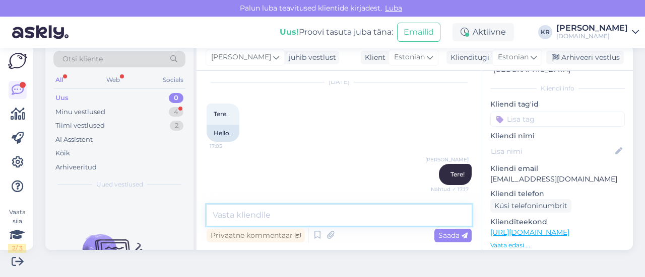
scroll to position [110, 0]
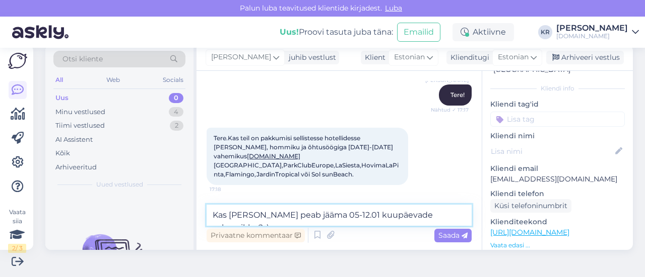
click at [437, 213] on textarea "Kas [PERSON_NAME] peab jääma 05-12.01 kuupäevade vahemikku? :)" at bounding box center [338, 215] width 265 height 21
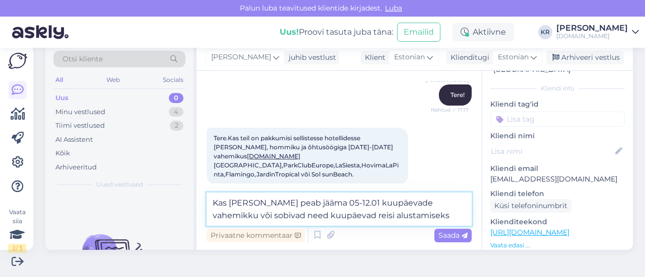
type textarea "Kas [PERSON_NAME] peab jääma 05-12.01 kuupäevade vahemikku või sobivad need kuu…"
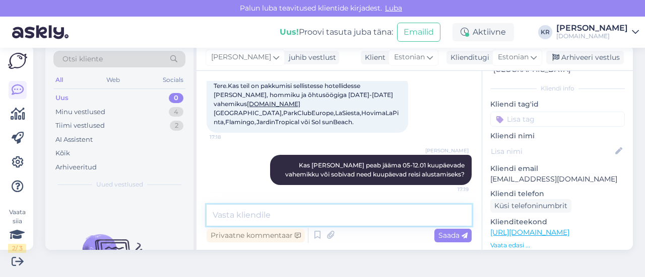
scroll to position [112, 0]
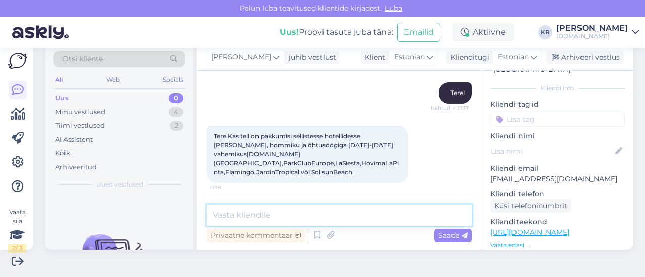
drag, startPoint x: 352, startPoint y: 208, endPoint x: 353, endPoint y: 196, distance: 12.1
click at [352, 208] on textarea at bounding box center [338, 215] width 265 height 21
type textarea "Mis toitlustuspakett Teile huvi pakub?"
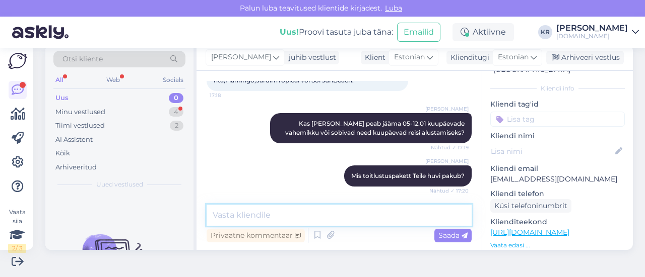
scroll to position [249, 0]
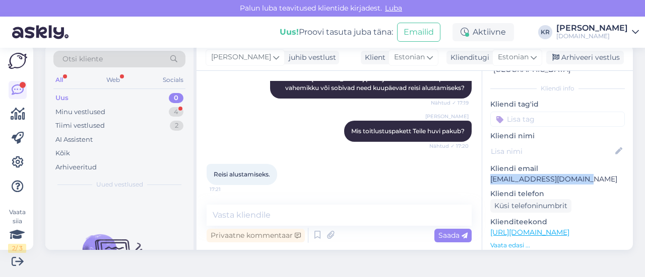
drag, startPoint x: 569, startPoint y: 172, endPoint x: 481, endPoint y: 167, distance: 87.7
click at [482, 167] on div "e # egw26p8f Online [GEOGRAPHIC_DATA], [GEOGRAPHIC_DATA] Kliendi info Kliendi t…" at bounding box center [557, 233] width 151 height 425
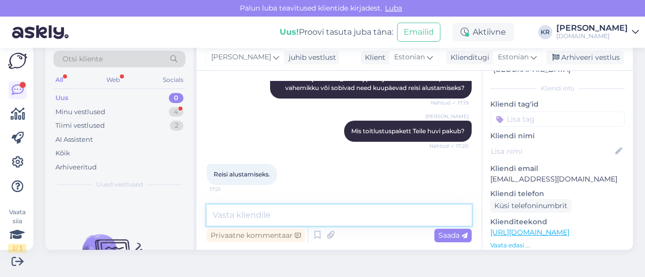
click at [300, 207] on textarea at bounding box center [338, 215] width 265 height 21
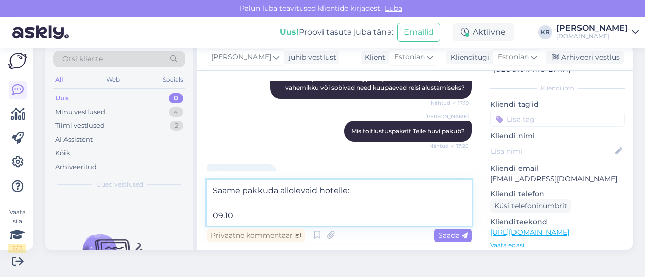
paste textarea "Sol Sun Beach apartamendid (3)"
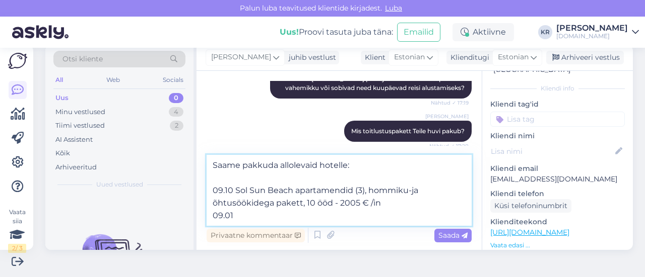
paste textarea "Dreams Jardin Tropical (4+)"
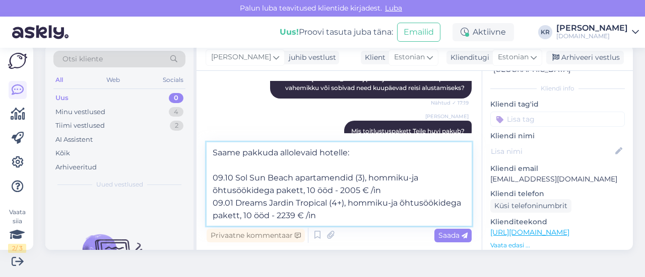
drag, startPoint x: 388, startPoint y: 204, endPoint x: 272, endPoint y: 217, distance: 116.1
click at [272, 217] on textarea "Saame pakkuda allolevaid hotelle: 09.10 Sol Sun Beach apartamendid (3), hommiku…" at bounding box center [338, 185] width 265 height 84
click at [338, 212] on textarea "Saame pakkuda allolevaid hotelle: 09.10 Sol Sun Beach apartamendid (3), hommiku…" at bounding box center [338, 185] width 265 height 84
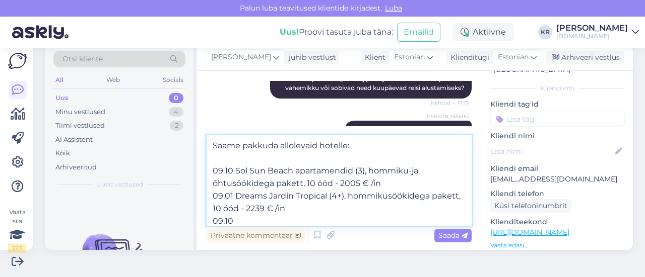
paste textarea "HOVIMA LA PINTA 4*"
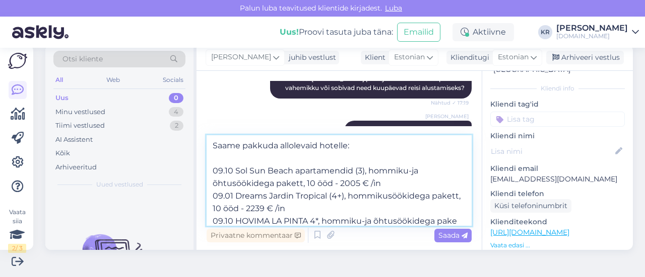
scroll to position [13, 0]
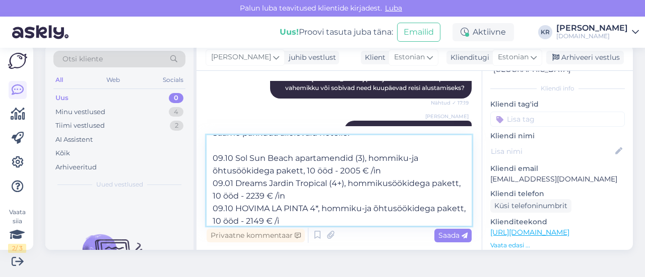
type textarea "Saame pakkuda allolevaid hotelle: 09.10 Sol Sun Beach apartamendid (3), hommiku…"
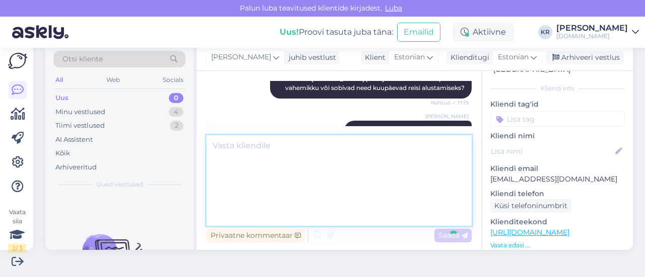
scroll to position [0, 0]
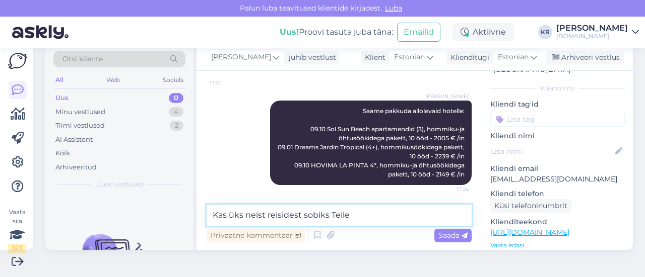
type textarea "Kas üks neist reisidest sobiks Teile?"
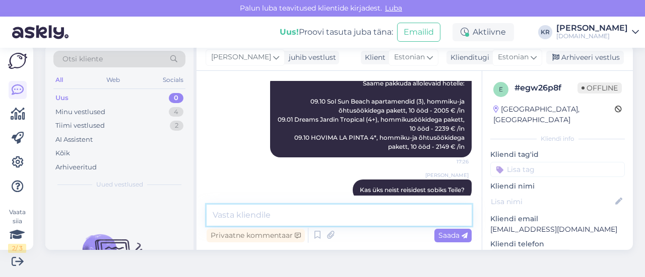
scroll to position [399, 0]
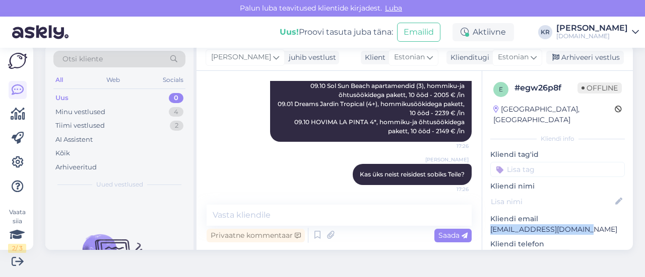
drag, startPoint x: 569, startPoint y: 219, endPoint x: 486, endPoint y: 220, distance: 82.6
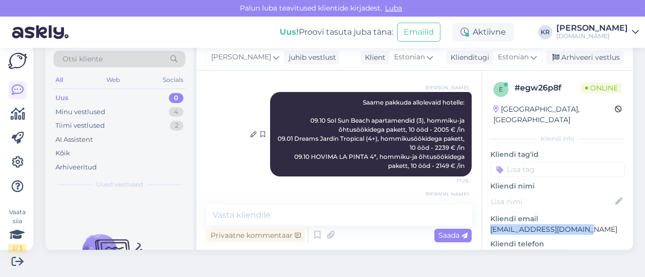
scroll to position [349, 0]
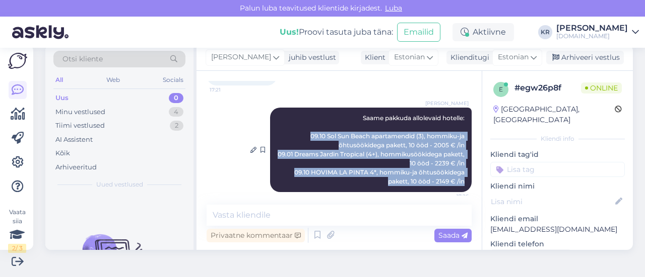
drag, startPoint x: 449, startPoint y: 182, endPoint x: 289, endPoint y: 131, distance: 167.4
click at [289, 131] on div "[PERSON_NAME] [PERSON_NAME] pakkuda allolevaid hotelle: 09.10 Sol Sun Beach apa…" at bounding box center [370, 150] width 201 height 85
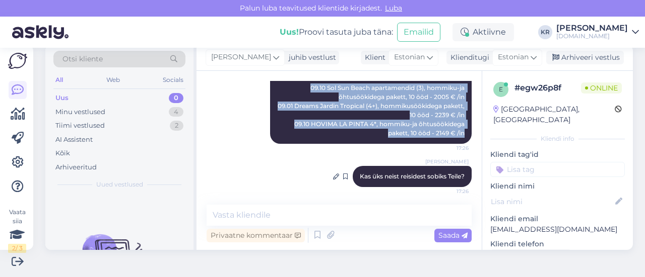
scroll to position [399, 0]
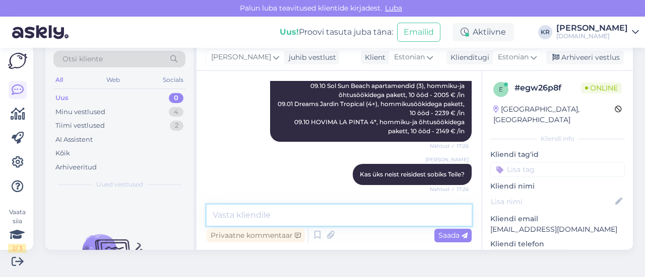
click at [373, 206] on textarea at bounding box center [338, 215] width 265 height 21
type textarea "Saadan pakkumised Teile meilile."
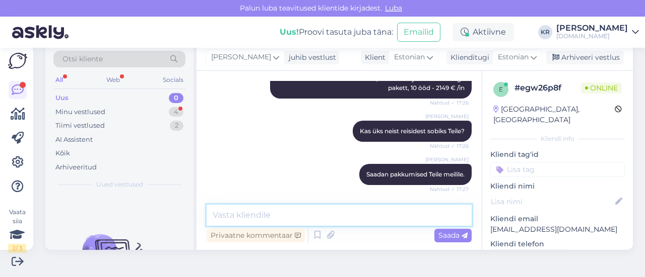
scroll to position [486, 0]
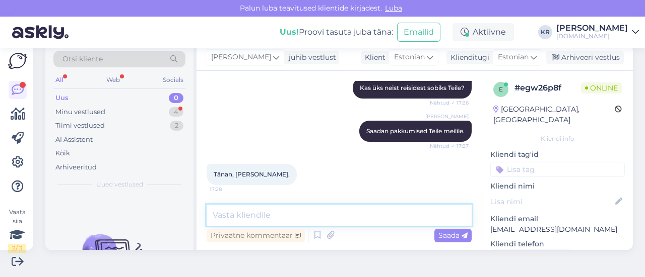
click at [278, 210] on textarea at bounding box center [338, 215] width 265 height 21
type textarea "T"
click at [282, 219] on textarea at bounding box center [338, 215] width 265 height 21
type textarea "Pakkumised on saadetud :)"
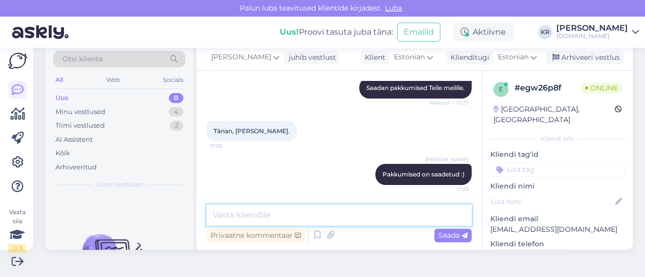
click at [355, 215] on textarea at bounding box center [338, 215] width 265 height 21
type textarea "Kui tekib lisaküsimusi, siis andke julgesti teada."
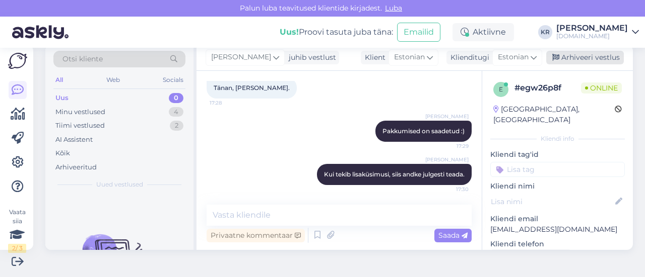
drag, startPoint x: 565, startPoint y: 58, endPoint x: 172, endPoint y: 97, distance: 395.2
click at [563, 58] on div "Arhiveeri vestlus" at bounding box center [585, 58] width 78 height 14
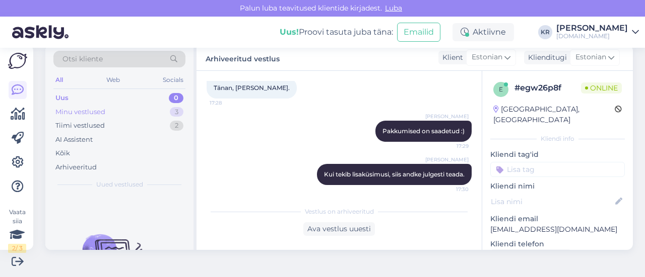
click at [131, 112] on div "Minu vestlused 3" at bounding box center [119, 112] width 132 height 14
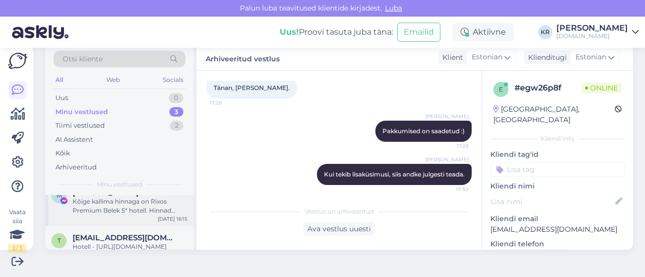
scroll to position [71, 0]
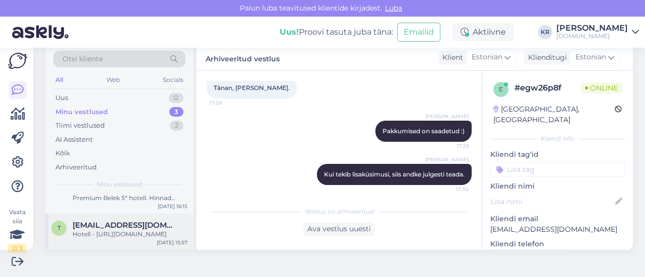
click at [122, 230] on div "Hotell - [URL][DOMAIN_NAME]" at bounding box center [130, 234] width 115 height 9
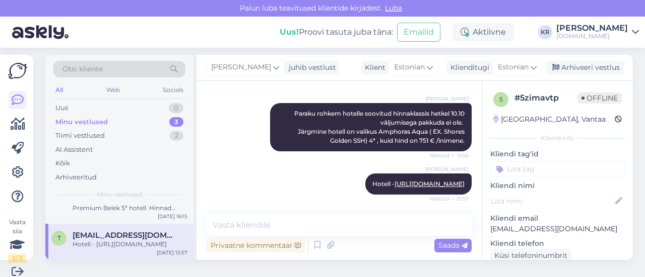
scroll to position [0, 0]
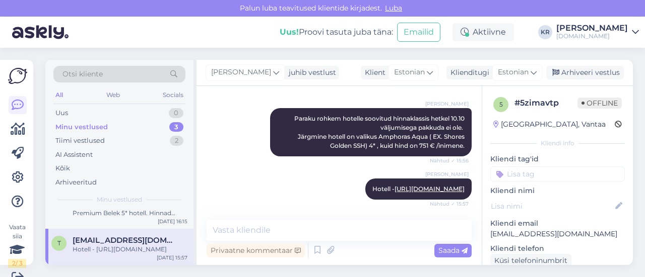
click at [459, 276] on div "Otsi kliente All Web Socials Uus 0 Minu vestlused 3 Tiimi vestlused 2 AI Assist…" at bounding box center [341, 163] width 605 height 230
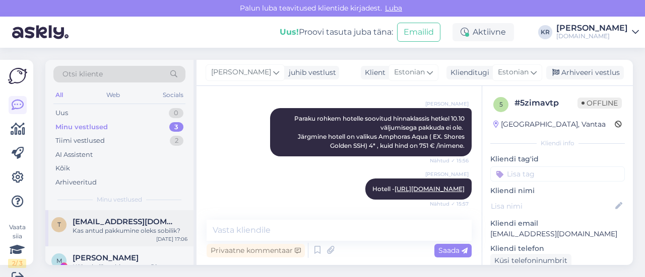
click at [134, 238] on div "t [EMAIL_ADDRESS][DOMAIN_NAME] Kas antud pakkumine oleks sobilik? [DATE] 17:06" at bounding box center [119, 228] width 148 height 36
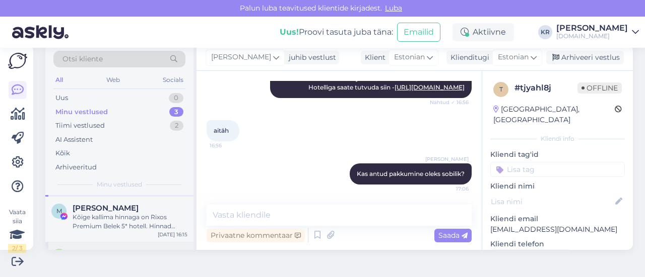
scroll to position [50, 0]
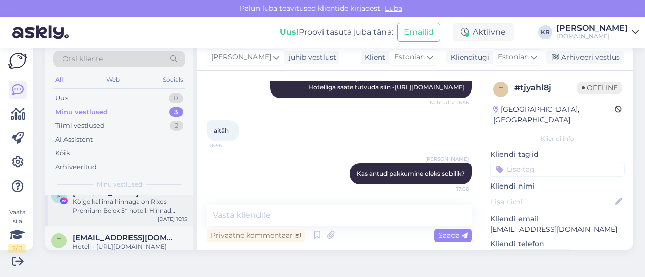
click at [146, 218] on div "M [PERSON_NAME] Kõige kallima hinnaga on Rixos Premium Belek 5* hotell. Hinnad …" at bounding box center [119, 203] width 148 height 45
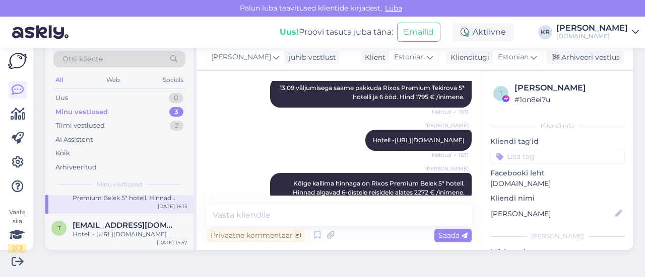
scroll to position [71, 0]
click at [121, 221] on span "[EMAIL_ADDRESS][DOMAIN_NAME]" at bounding box center [125, 225] width 105 height 9
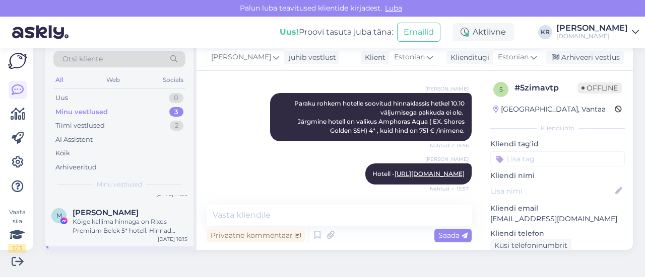
scroll to position [0, 0]
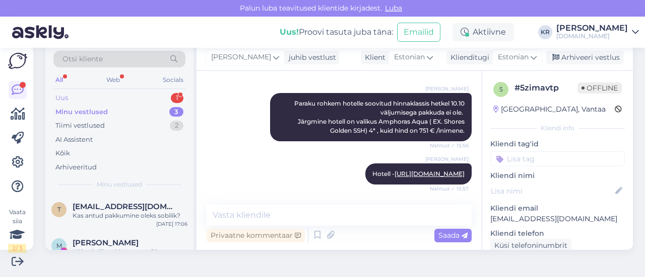
click at [118, 95] on div "Uus 1" at bounding box center [119, 98] width 132 height 14
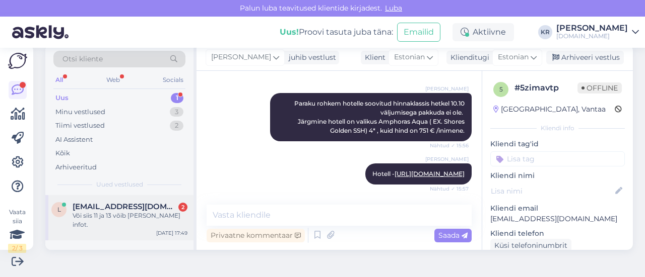
click at [133, 220] on div "Või siis 11 ja 13 võib [PERSON_NAME] infot." at bounding box center [130, 221] width 115 height 18
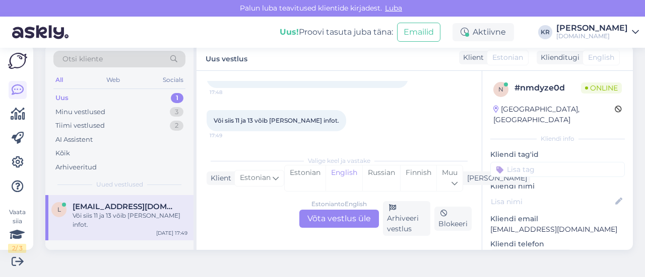
scroll to position [77, 0]
click at [132, 108] on div "Minu vestlused 3" at bounding box center [119, 112] width 132 height 14
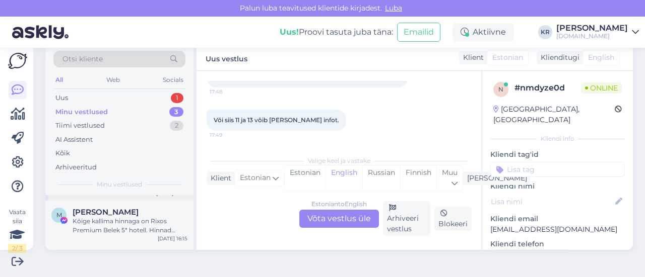
scroll to position [0, 0]
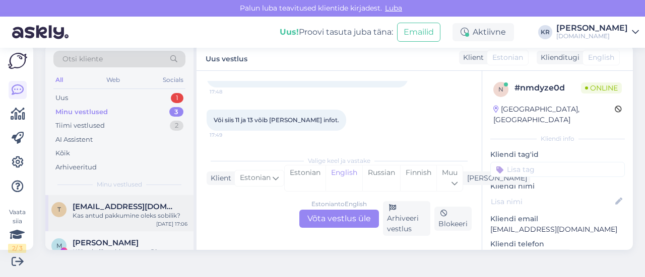
click at [141, 219] on div "Kas antud pakkumine oleks sobilik?" at bounding box center [130, 216] width 115 height 9
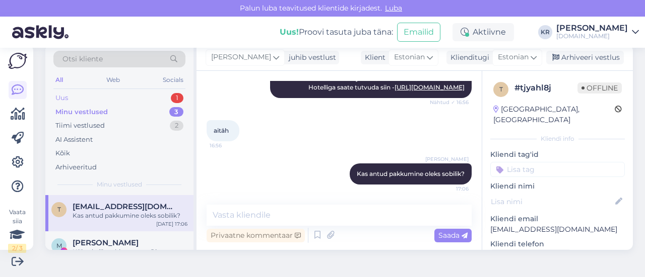
click at [91, 103] on div "Uus 1" at bounding box center [119, 98] width 132 height 14
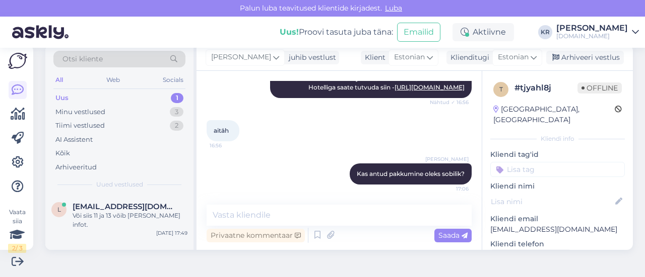
click at [91, 96] on div "Uus 1" at bounding box center [119, 98] width 132 height 14
click at [150, 217] on div "Või siis 11 ja 13 võib [PERSON_NAME] infot." at bounding box center [130, 221] width 115 height 18
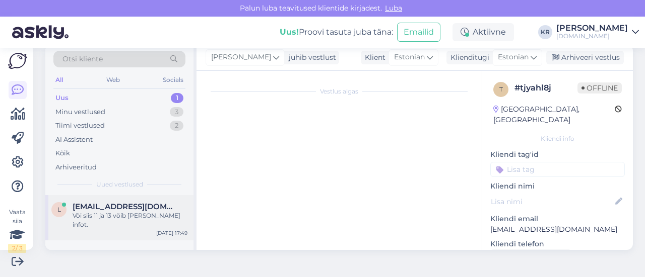
scroll to position [77, 0]
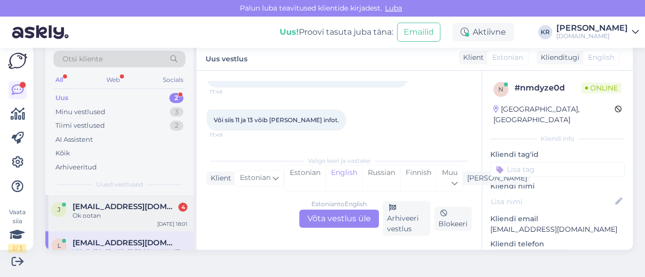
click at [135, 222] on div "j [EMAIL_ADDRESS][DOMAIN_NAME] 4 Ok ootan [DATE] 18:01" at bounding box center [119, 213] width 148 height 36
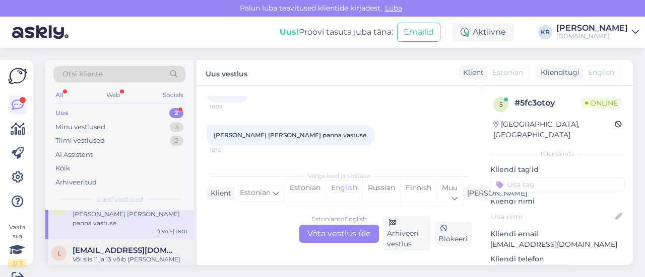
scroll to position [0, 0]
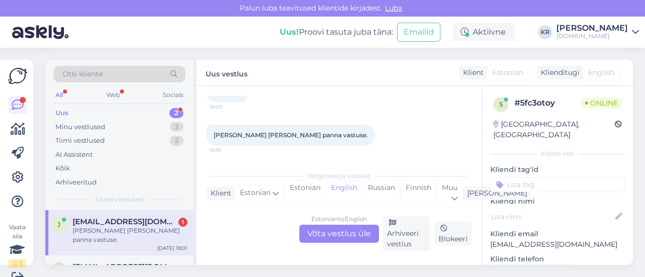
click at [133, 236] on div "j [EMAIL_ADDRESS][DOMAIN_NAME] 1 [PERSON_NAME] [PERSON_NAME] panna vastuse. [DA…" at bounding box center [119, 232] width 148 height 45
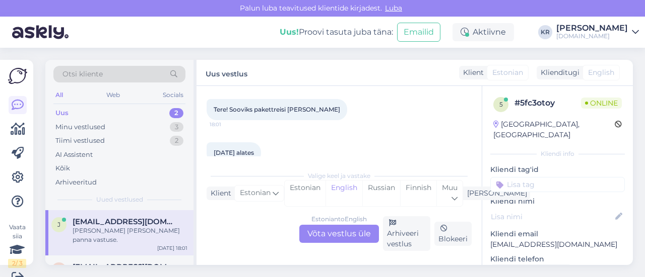
scroll to position [101, 0]
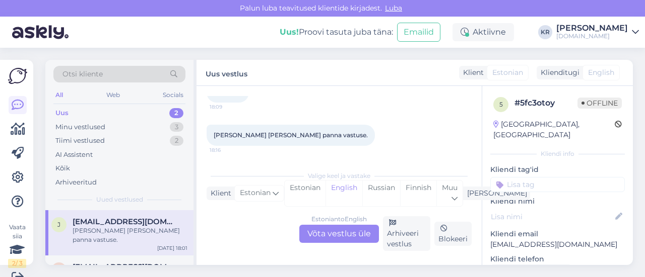
click at [328, 230] on div "Estonian to English Võta vestlus üle" at bounding box center [339, 234] width 80 height 18
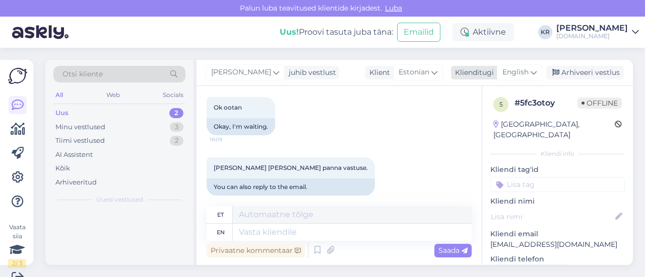
click at [522, 72] on div "English" at bounding box center [519, 72] width 45 height 16
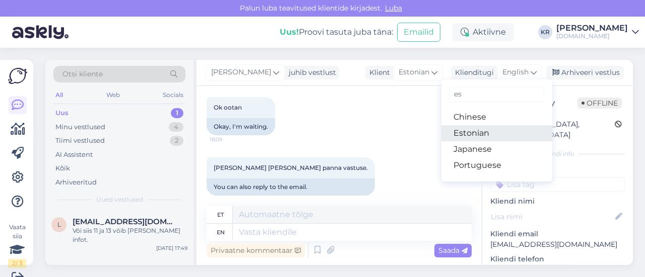
drag, startPoint x: 487, startPoint y: 138, endPoint x: 451, endPoint y: 164, distance: 44.7
click at [487, 137] on link "Estonian" at bounding box center [496, 133] width 111 height 16
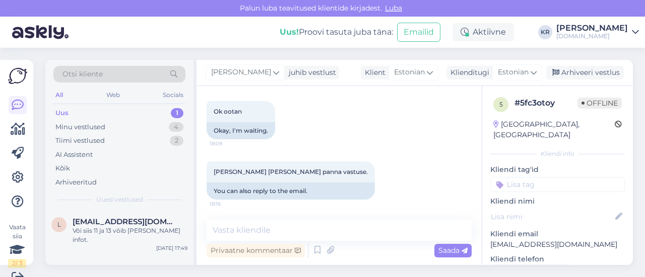
scroll to position [247, 0]
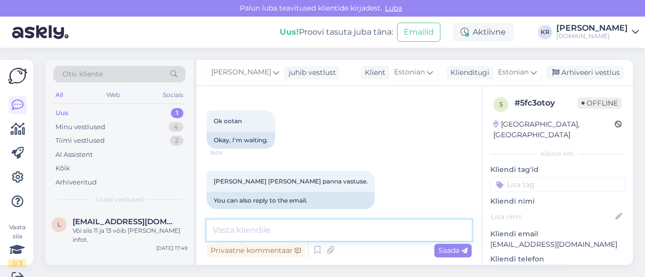
click at [324, 228] on textarea at bounding box center [338, 230] width 265 height 21
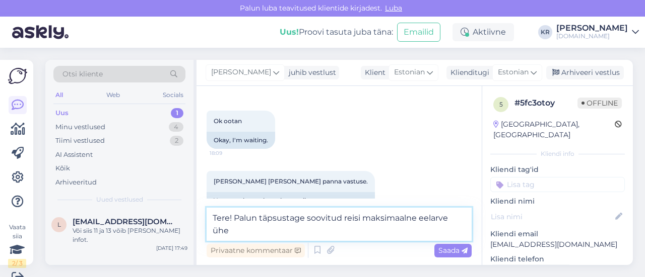
scroll to position [259, 0]
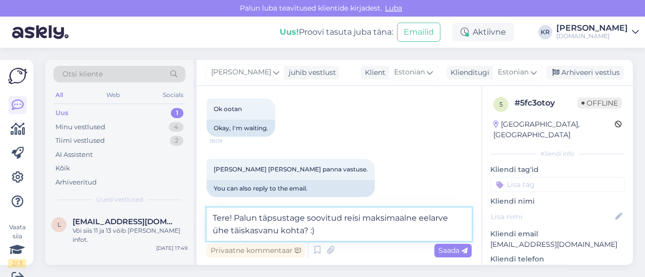
click at [306, 217] on textarea "Tere! Palun täpsustage soovitud reisi maksimaalne eelarve ühe täiskasvanu kohta…" at bounding box center [338, 224] width 265 height 33
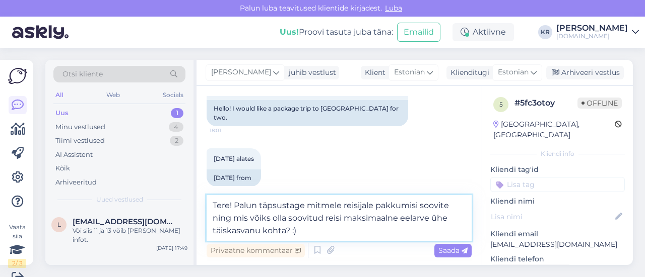
scroll to position [20, 0]
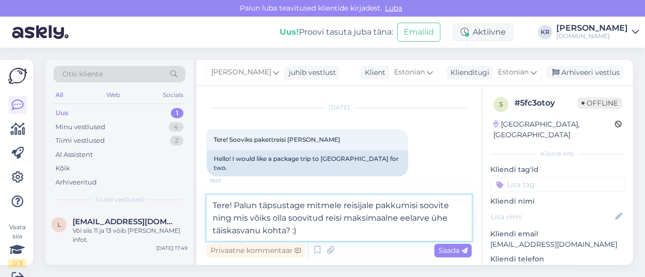
drag, startPoint x: 289, startPoint y: 219, endPoint x: 307, endPoint y: 205, distance: 23.0
click at [307, 205] on textarea "Tere! Palun täpsustage mitmele reisijale pakkumisi soovite ning mis võiks olla …" at bounding box center [338, 218] width 265 height 46
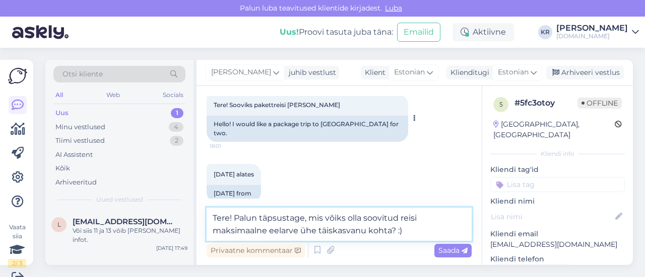
scroll to position [71, 0]
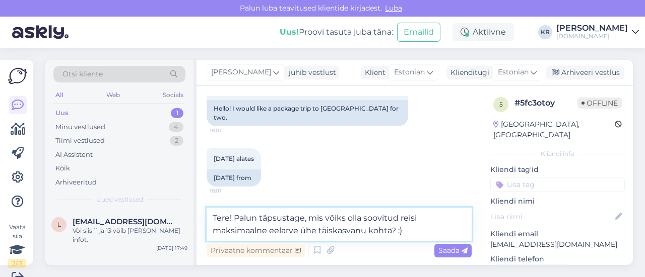
click at [403, 231] on textarea "Tere! Palun täpsustage, mis võiks olla soovitud reisi maksimaalne eelarve ühe t…" at bounding box center [338, 224] width 265 height 33
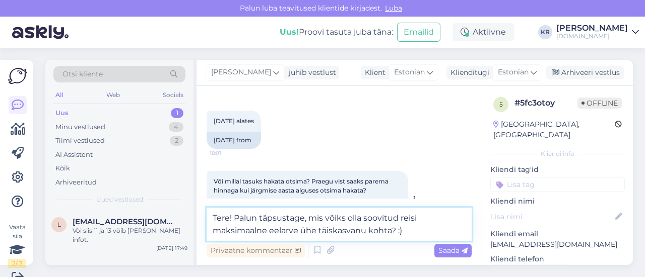
scroll to position [121, 0]
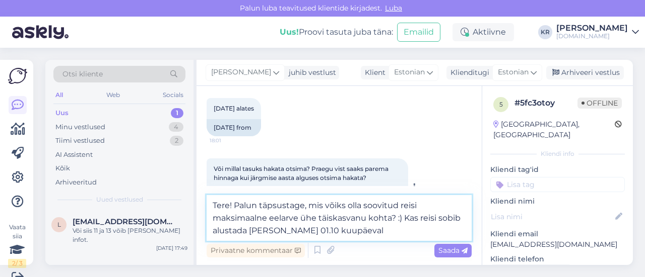
type textarea "Tere! Palun täpsustage, mis võiks olla soovitud reisi maksimaalne eelarve ühe t…"
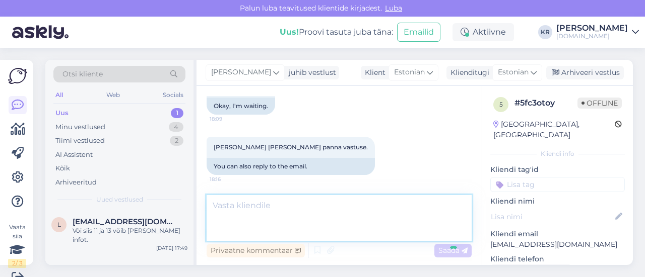
scroll to position [15, 0]
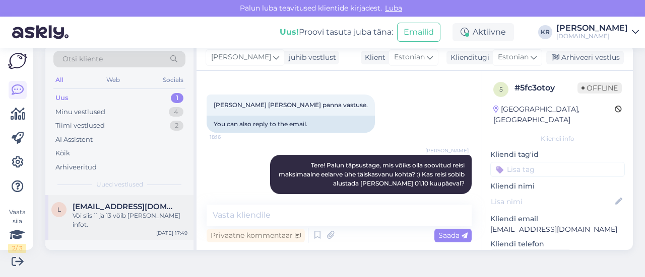
click at [146, 215] on div "Või siis 11 ja 13 võib [PERSON_NAME] infot." at bounding box center [130, 221] width 115 height 18
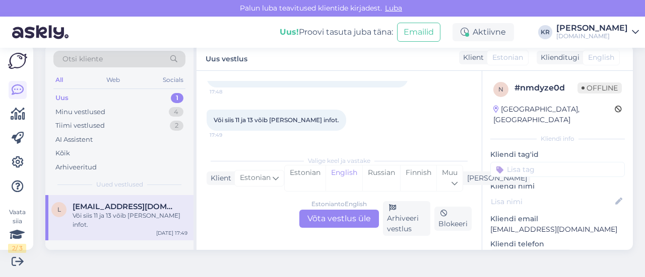
click at [342, 220] on div "Estonian to English Võta vestlus üle" at bounding box center [339, 219] width 80 height 18
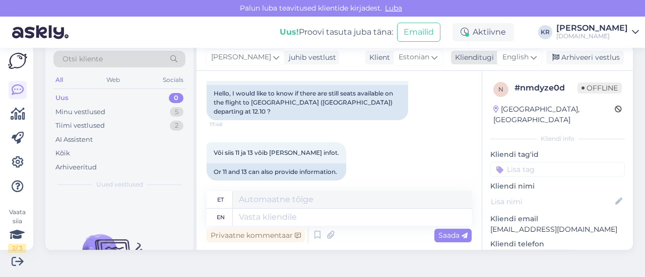
click at [530, 56] on icon at bounding box center [533, 57] width 6 height 11
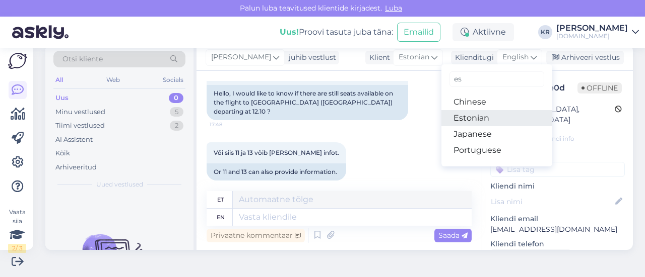
drag, startPoint x: 462, startPoint y: 119, endPoint x: 447, endPoint y: 131, distance: 19.7
click at [462, 119] on link "Estonian" at bounding box center [496, 118] width 111 height 16
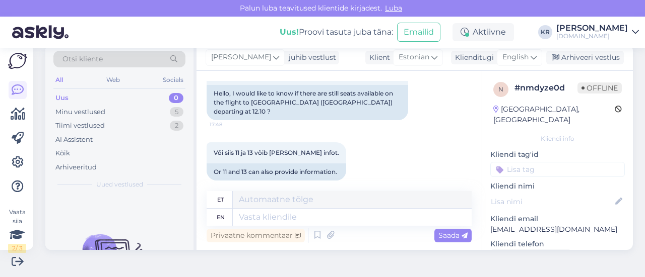
scroll to position [66, 0]
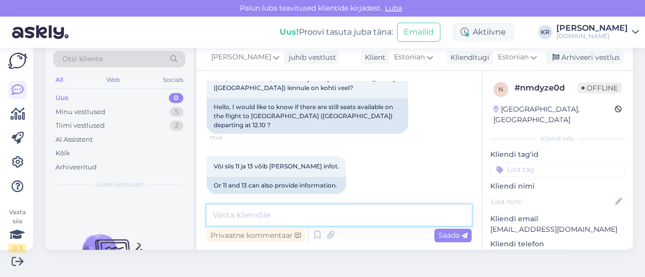
click at [305, 219] on textarea at bounding box center [338, 215] width 265 height 21
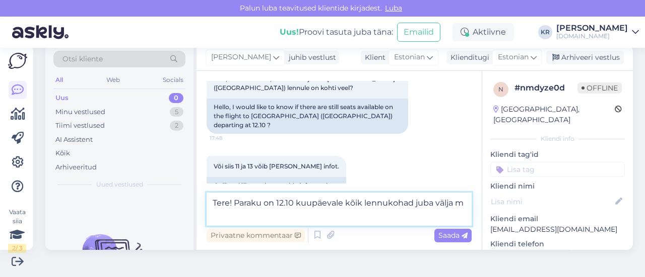
scroll to position [78, 0]
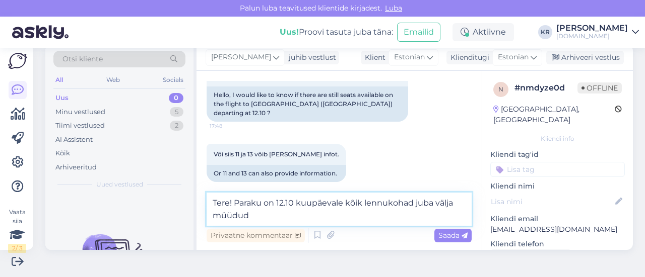
type textarea "Tere! Paraku on 12.10 kuupäevale kõik lennukohad juba välja müüdud."
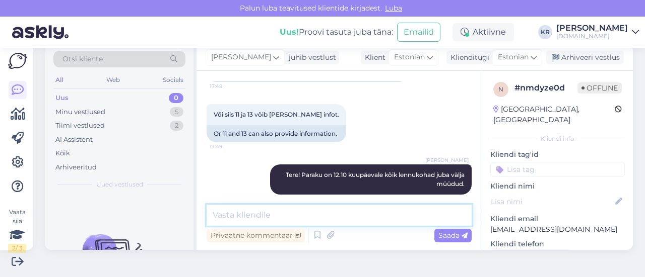
scroll to position [118, 0]
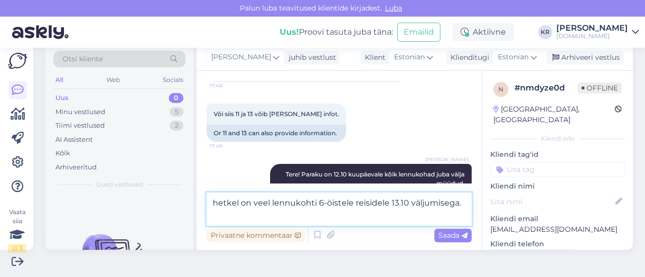
type textarea "hetkel on veel lennukohti 6-öistele reisidele 13.10 väljumisega."
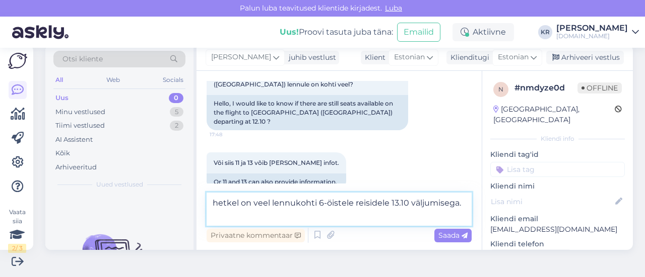
scroll to position [130, 0]
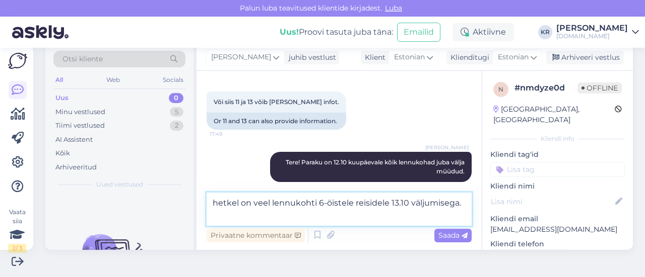
drag, startPoint x: 266, startPoint y: 214, endPoint x: 207, endPoint y: 201, distance: 60.2
click at [207, 201] on textarea "hetkel on veel lennukohti 6-öistele reisidele 13.10 väljumisega." at bounding box center [338, 209] width 265 height 33
type textarea "Hetkel on veel kohti 6-öistele reisidele 13.10 väljumisega. Kas see sobiks Teil…"
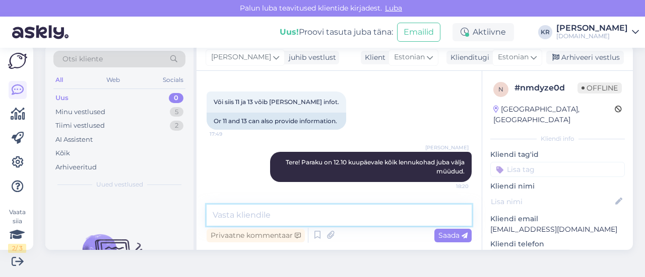
scroll to position [171, 0]
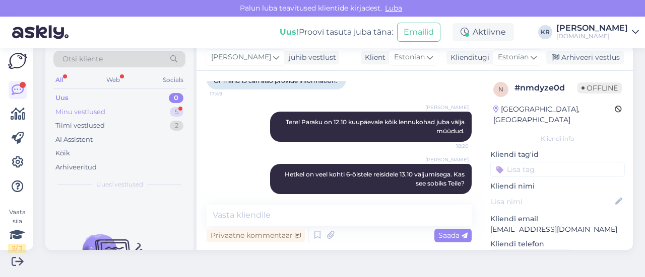
click at [128, 110] on div "Minu vestlused 5" at bounding box center [119, 112] width 132 height 14
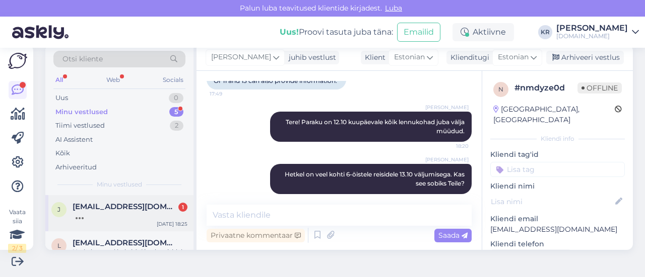
click at [166, 219] on div at bounding box center [130, 216] width 115 height 9
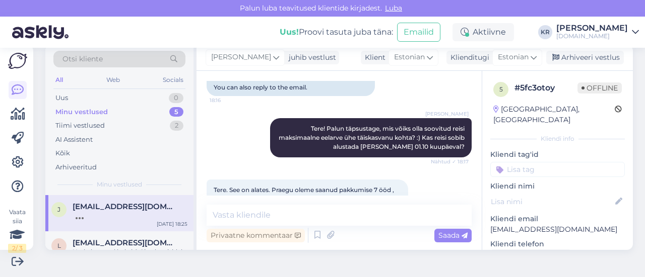
scroll to position [361, 0]
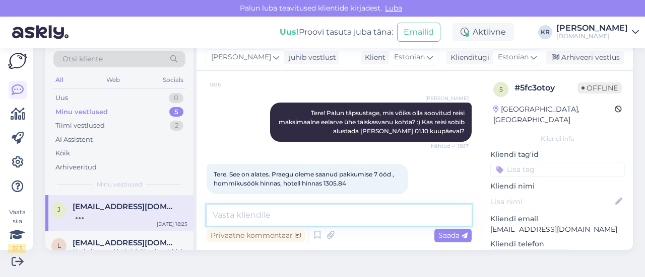
click at [305, 213] on textarea at bounding box center [338, 215] width 265 height 21
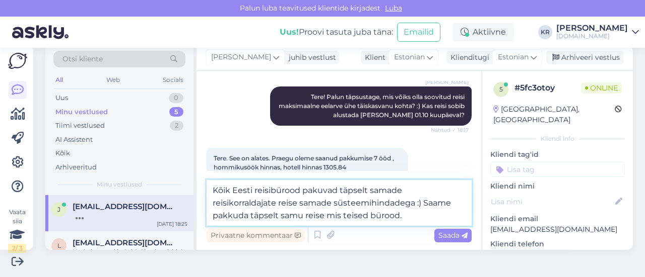
scroll to position [386, 0]
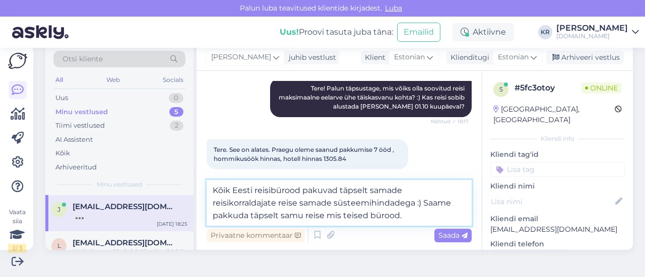
drag, startPoint x: 424, startPoint y: 215, endPoint x: 426, endPoint y: 203, distance: 11.9
click at [426, 203] on textarea "Kõik Eesti reisibürood pakuvad täpselt samade reisikorraldajate reise samade sü…" at bounding box center [338, 203] width 265 height 46
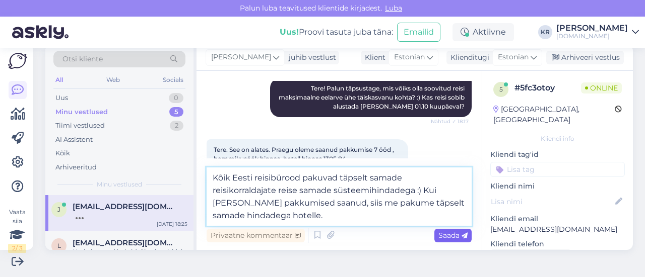
type textarea "Kõik Eesti reisibürood pakuvad täpselt samade reisikorraldajate reise samade sü…"
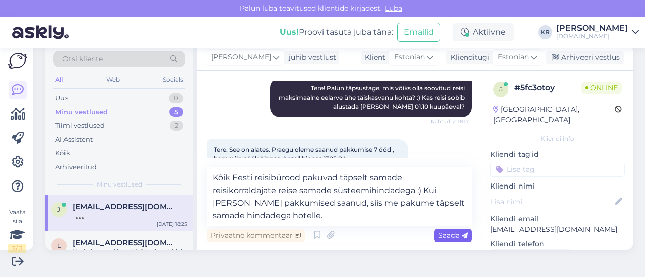
click at [461, 236] on icon at bounding box center [464, 236] width 6 height 6
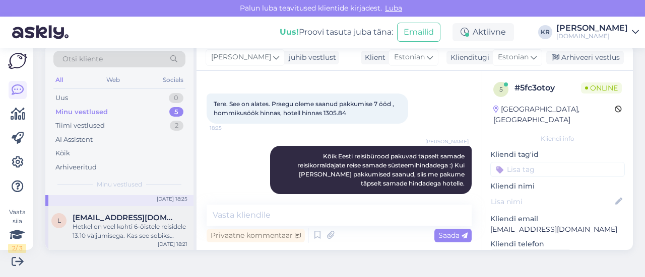
scroll to position [50, 0]
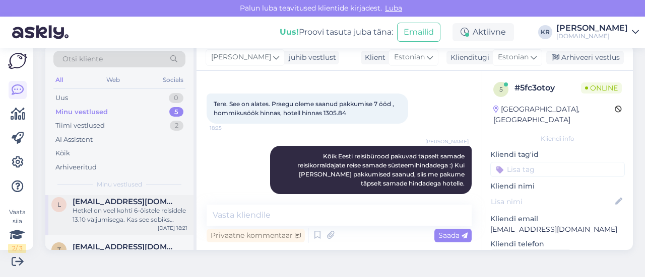
click at [132, 218] on div "Hetkel on veel kohti 6-öistele reisidele 13.10 väljumisega. Kas see sobiks Teil…" at bounding box center [130, 215] width 115 height 18
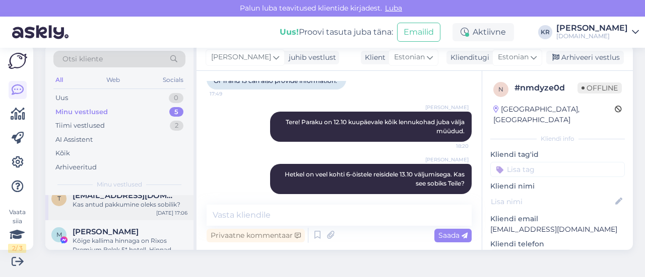
scroll to position [101, 0]
click at [124, 215] on div "t [EMAIL_ADDRESS][DOMAIN_NAME] Kas antud pakkumine oleks sobilik? [DATE] 17:06" at bounding box center [119, 203] width 148 height 36
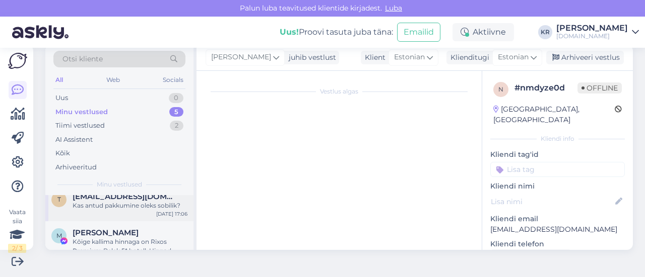
scroll to position [1111, 0]
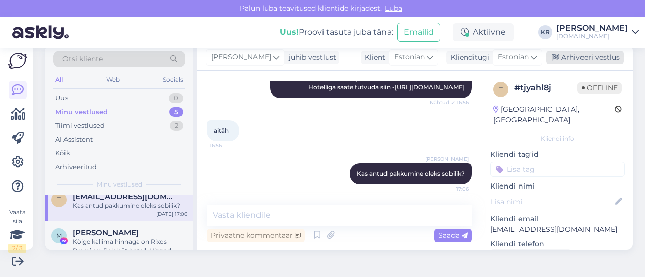
click at [575, 55] on div "Arhiveeri vestlus" at bounding box center [585, 58] width 78 height 14
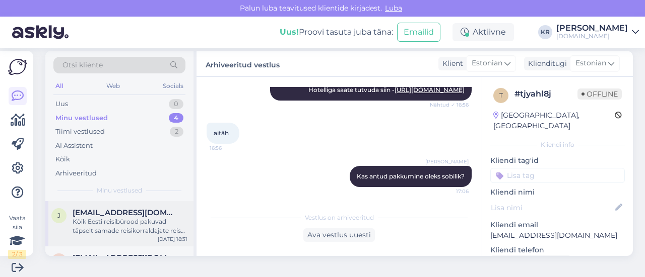
scroll to position [0, 0]
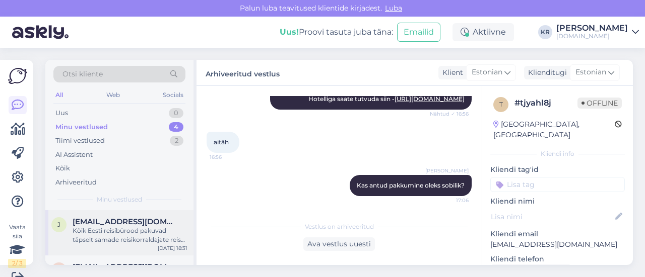
click at [122, 234] on div "Kõik Eesti reisibürood pakuvad täpselt samade reisikorraldajate reise samade sü…" at bounding box center [130, 236] width 115 height 18
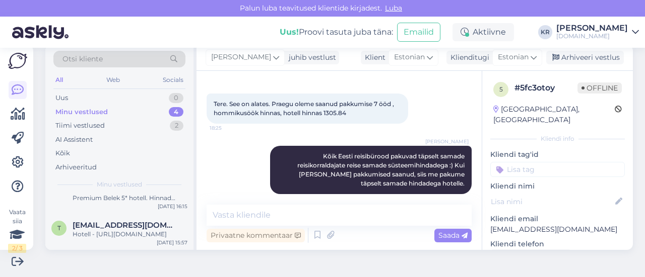
scroll to position [125, 0]
click at [117, 238] on div "Hotell - [URL][DOMAIN_NAME]" at bounding box center [130, 234] width 115 height 9
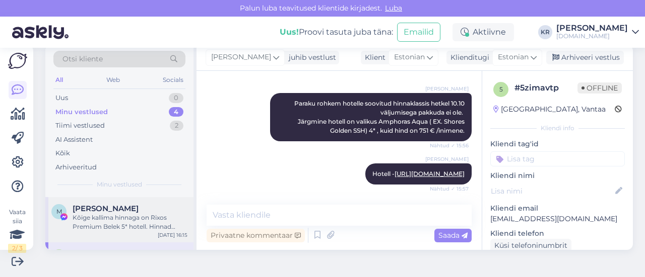
scroll to position [75, 0]
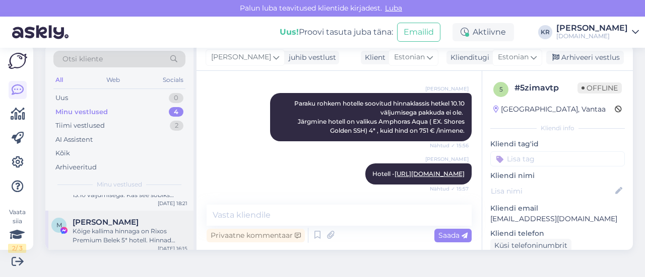
click at [116, 238] on div "Kõige kallima hinnaga on Rixos Premium Belek 5* hotell. Hinnad algavad 6-öistel…" at bounding box center [130, 236] width 115 height 18
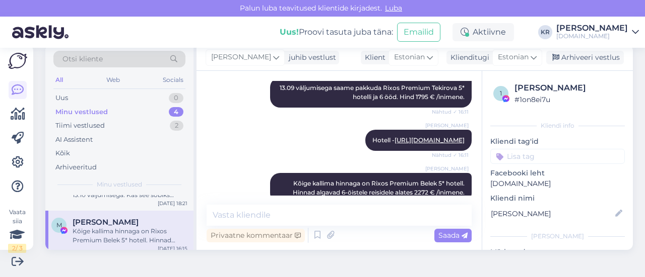
scroll to position [25, 0]
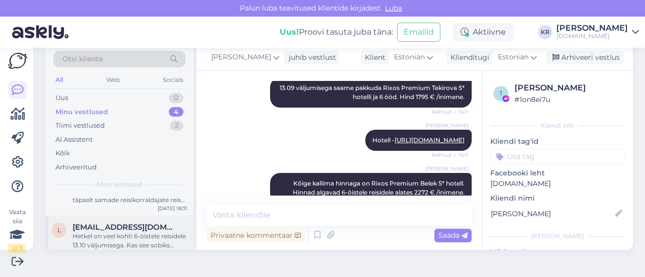
click at [115, 243] on div "Hetkel on veel kohti 6-öistele reisidele 13.10 väljumisega. Kas see sobiks Teil…" at bounding box center [130, 241] width 115 height 18
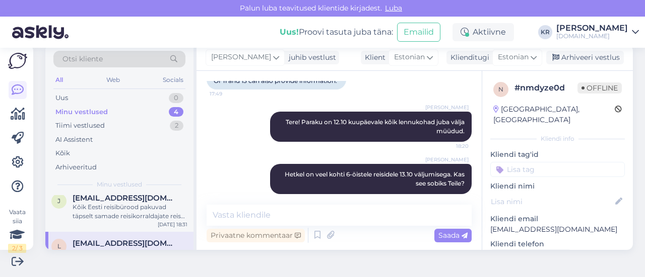
scroll to position [0, 0]
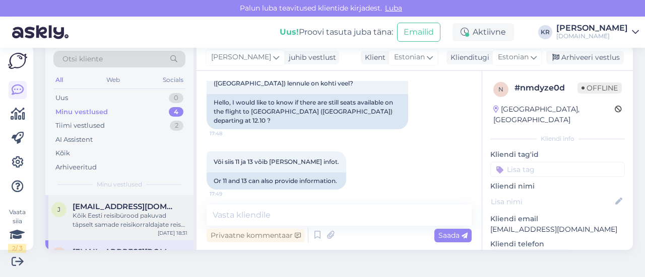
click at [106, 220] on div "Kõik Eesti reisibürood pakuvad täpselt samade reisikorraldajate reise samade sü…" at bounding box center [130, 221] width 115 height 18
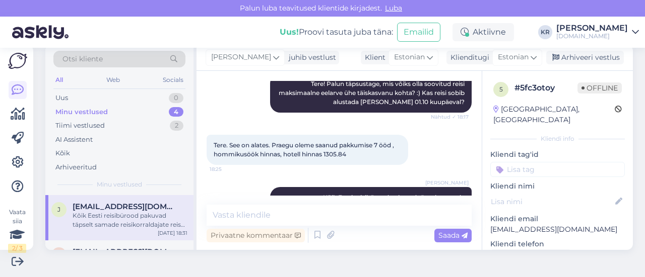
scroll to position [432, 0]
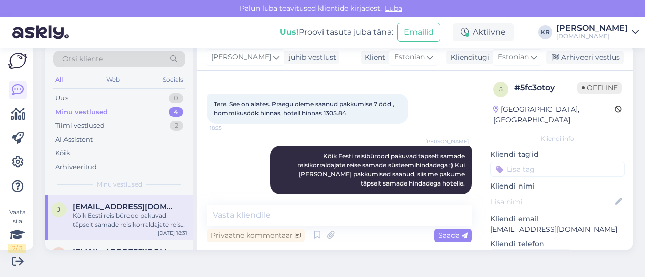
click at [566, 225] on p "[EMAIL_ADDRESS][DOMAIN_NAME]" at bounding box center [557, 230] width 134 height 11
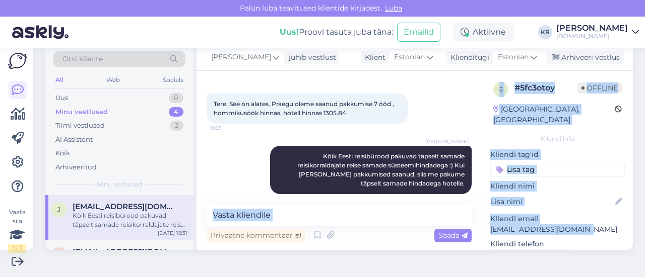
drag, startPoint x: 562, startPoint y: 219, endPoint x: 473, endPoint y: 222, distance: 88.7
click at [473, 222] on div "Vestlus algas [DATE] Tere! Sooviks pakettreisi [PERSON_NAME] 18:01 Hello! I wou…" at bounding box center [414, 160] width 436 height 179
click at [556, 214] on p "Kliendi email" at bounding box center [557, 219] width 134 height 11
click at [566, 225] on p "[EMAIL_ADDRESS][DOMAIN_NAME]" at bounding box center [557, 230] width 134 height 11
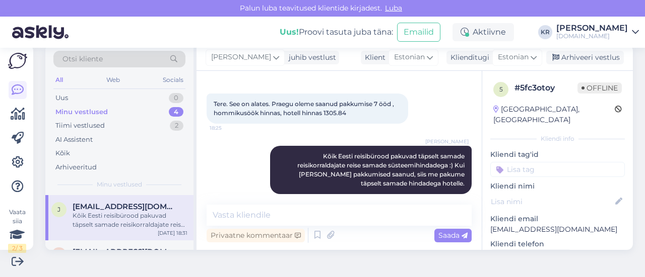
click at [558, 239] on p "Kliendi telefon" at bounding box center [557, 244] width 134 height 11
drag, startPoint x: 565, startPoint y: 220, endPoint x: 506, endPoint y: 220, distance: 58.9
click at [519, 225] on p "[EMAIL_ADDRESS][DOMAIN_NAME]" at bounding box center [557, 230] width 134 height 11
drag, startPoint x: 506, startPoint y: 220, endPoint x: 487, endPoint y: 224, distance: 19.1
click at [497, 225] on p "[EMAIL_ADDRESS][DOMAIN_NAME]" at bounding box center [557, 230] width 134 height 11
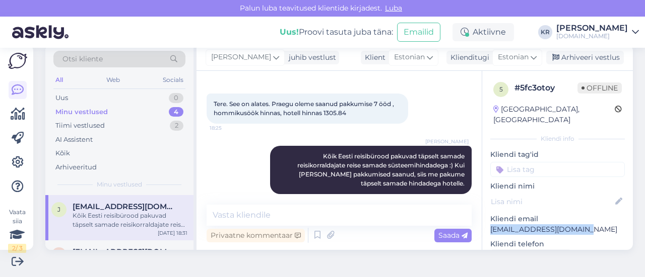
drag, startPoint x: 503, startPoint y: 219, endPoint x: 569, endPoint y: 218, distance: 66.5
click at [130, 97] on div "Uus 1" at bounding box center [119, 98] width 132 height 14
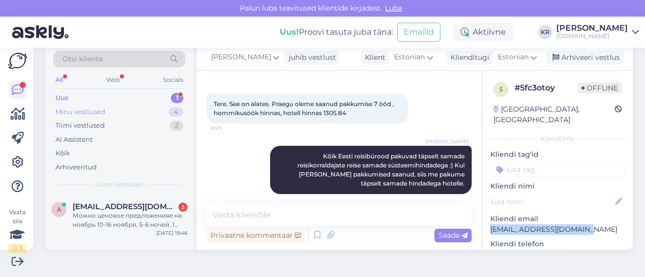
click at [118, 111] on div "Minu vestlused 4" at bounding box center [119, 112] width 132 height 14
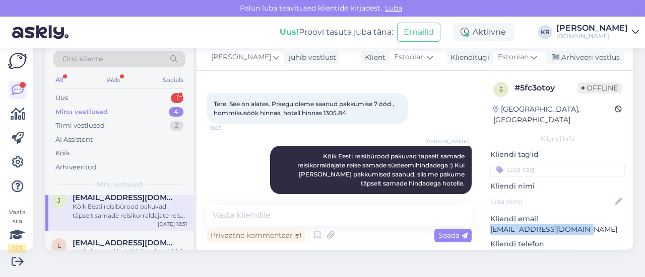
scroll to position [0, 0]
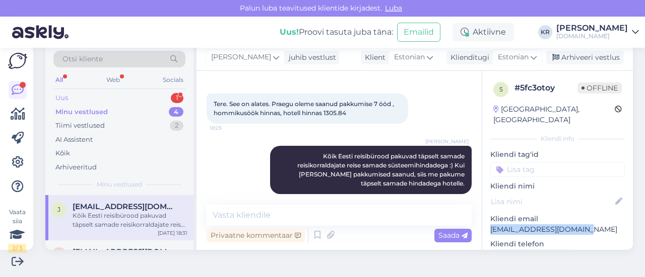
click at [106, 98] on div "Uus 1" at bounding box center [119, 98] width 132 height 14
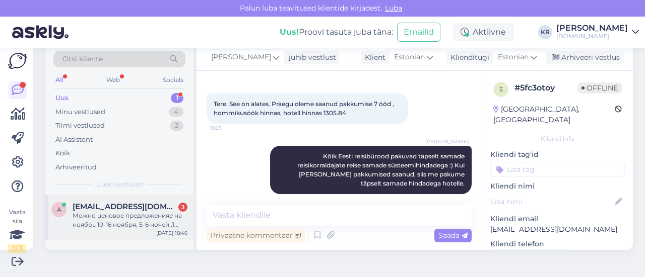
click at [121, 224] on div "Можно ценовое предложенияе на ноябрь 10-16 ноября, 5-6 ночей ,1 человек, бюджет…" at bounding box center [130, 221] width 115 height 18
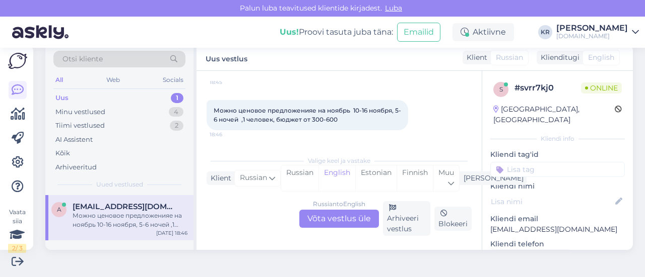
scroll to position [120, 0]
click at [340, 219] on div "Russian to English Võta vestlus üle" at bounding box center [339, 219] width 80 height 18
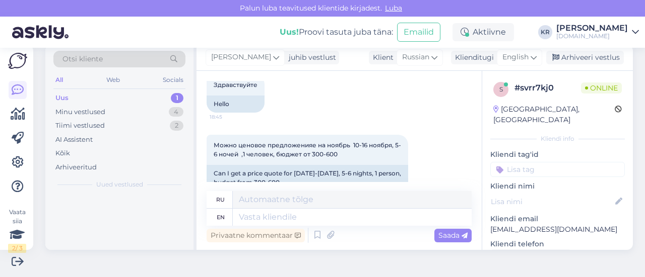
scroll to position [140, 0]
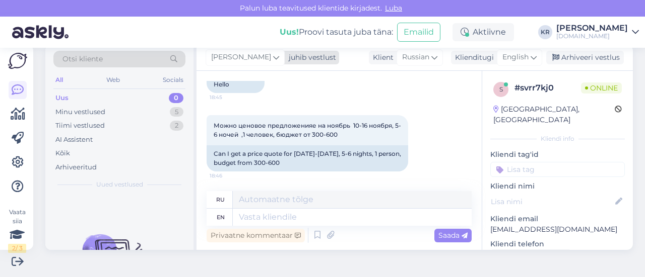
click at [242, 60] on span "[PERSON_NAME]" at bounding box center [241, 57] width 60 height 11
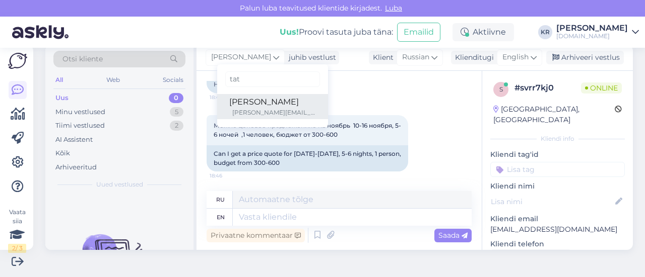
type input "tat"
click at [236, 100] on div "[PERSON_NAME]" at bounding box center [272, 102] width 87 height 12
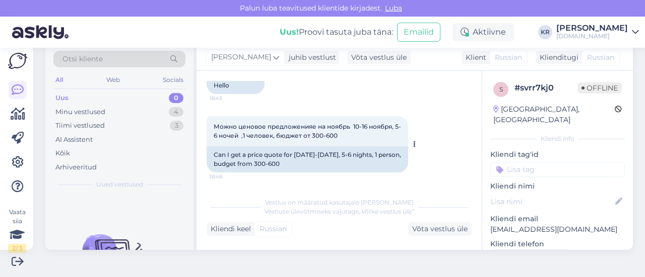
scroll to position [182, 0]
